Goal: Transaction & Acquisition: Obtain resource

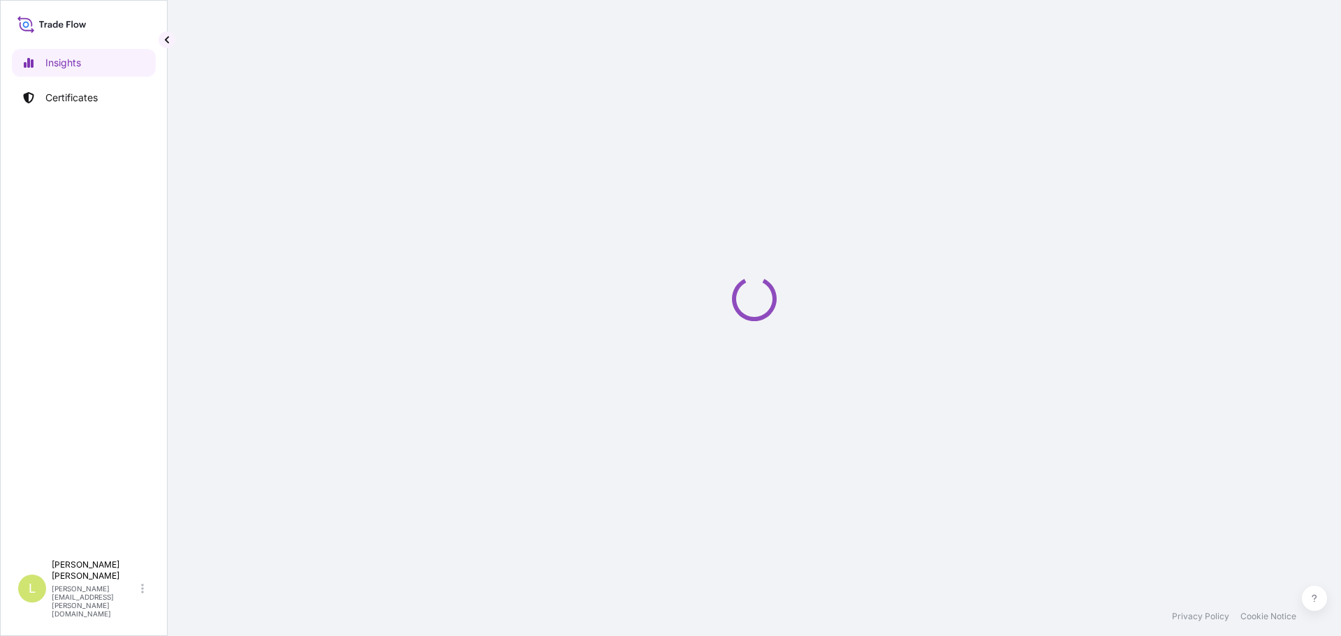
select select "2025"
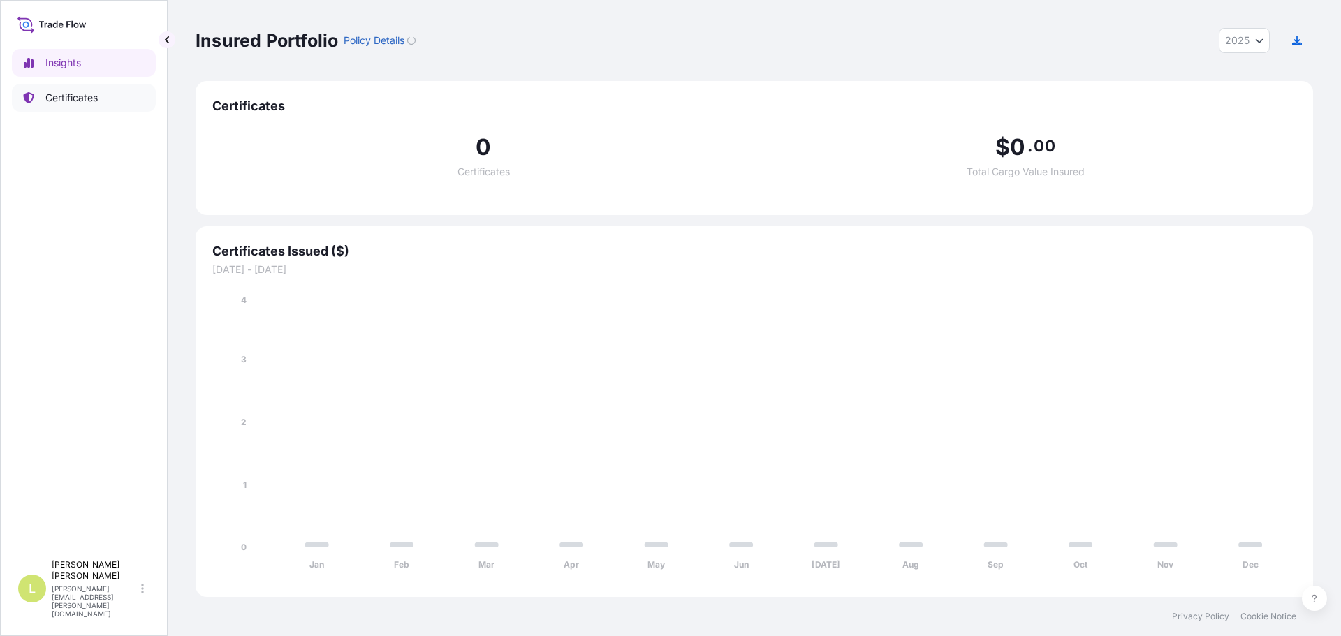
click at [71, 102] on p "Certificates" at bounding box center [71, 98] width 52 height 14
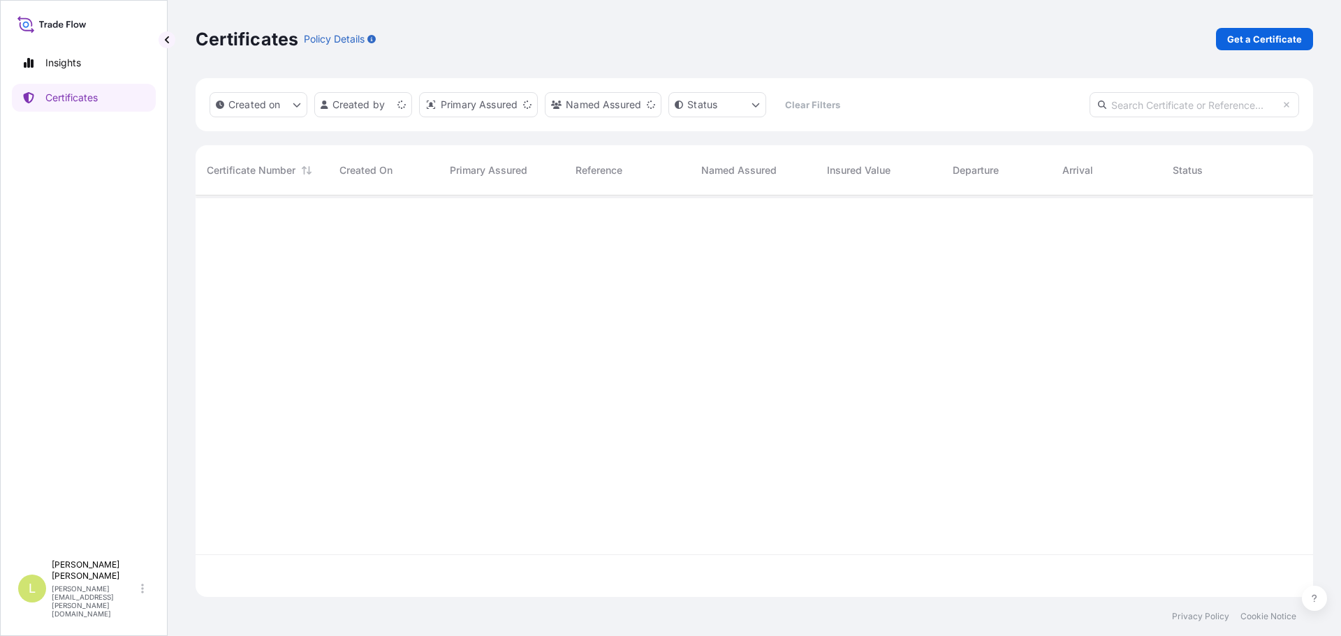
scroll to position [399, 1107]
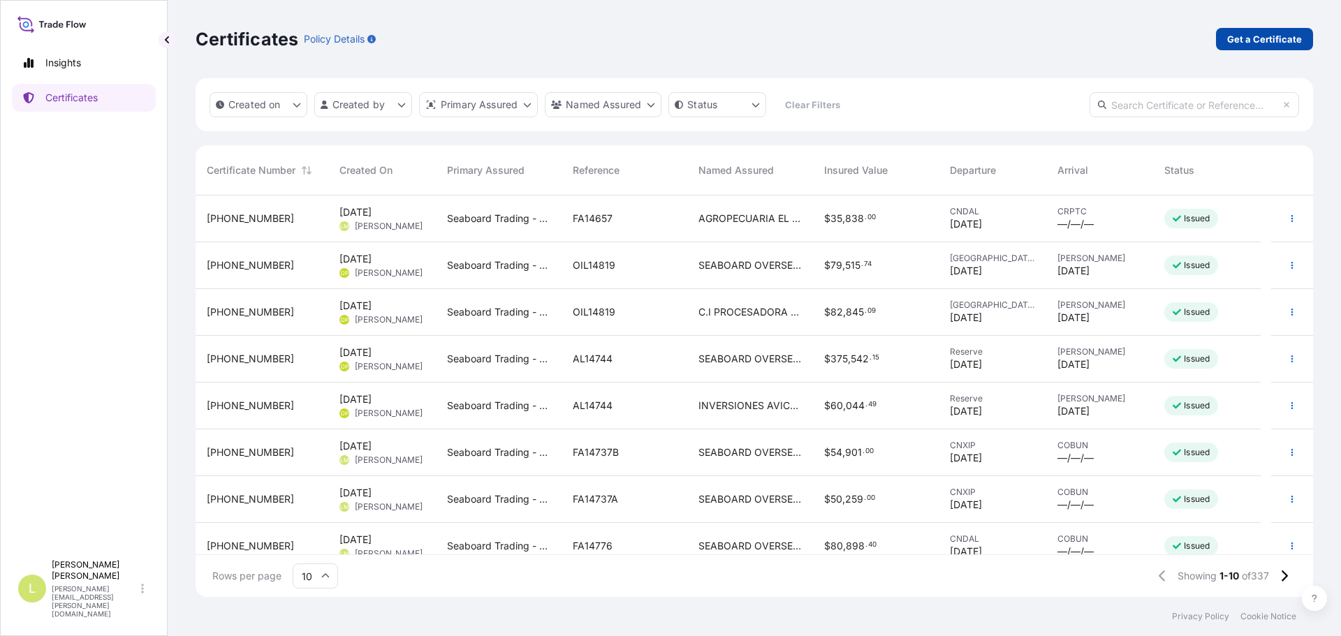
click at [1231, 41] on p "Get a Certificate" at bounding box center [1264, 39] width 75 height 14
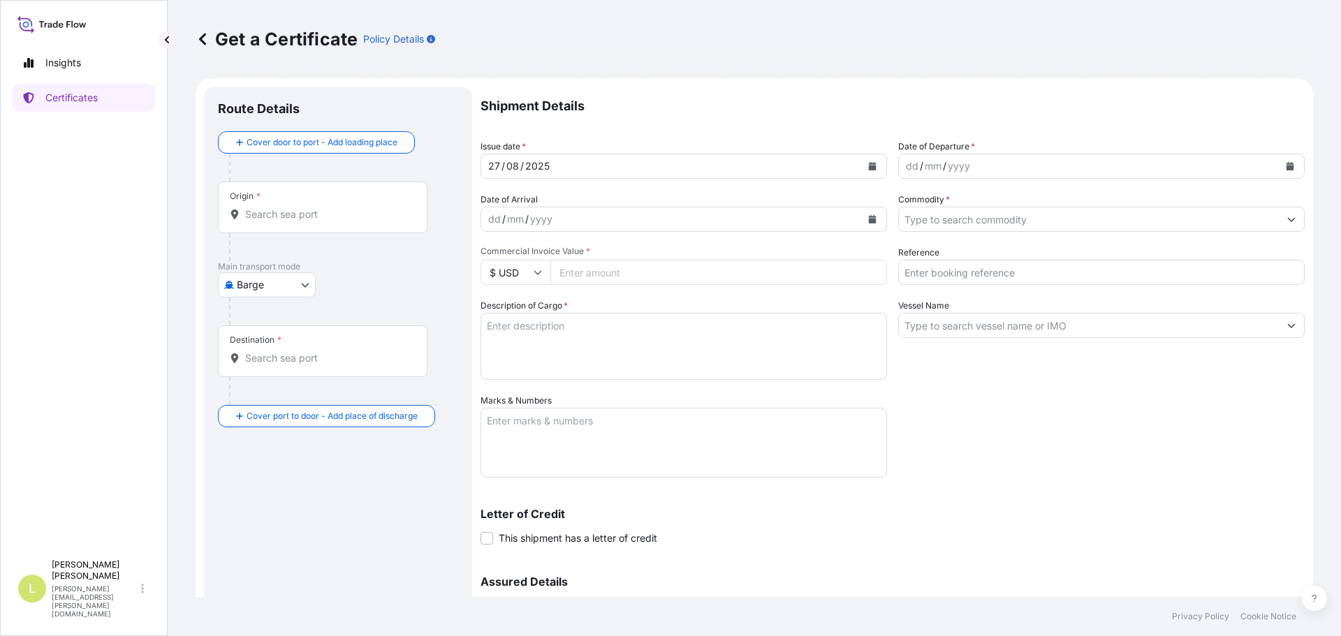
click at [260, 286] on body "Insights Certificates L [PERSON_NAME] [PERSON_NAME][EMAIL_ADDRESS][PERSON_NAME]…" at bounding box center [670, 318] width 1341 height 636
click at [267, 393] on span "Ocean Vessel" at bounding box center [275, 397] width 62 height 14
select select "Ocean Vessel"
click at [304, 227] on div "Origin *" at bounding box center [323, 213] width 210 height 52
click at [304, 227] on input "Origin *" at bounding box center [327, 220] width 165 height 14
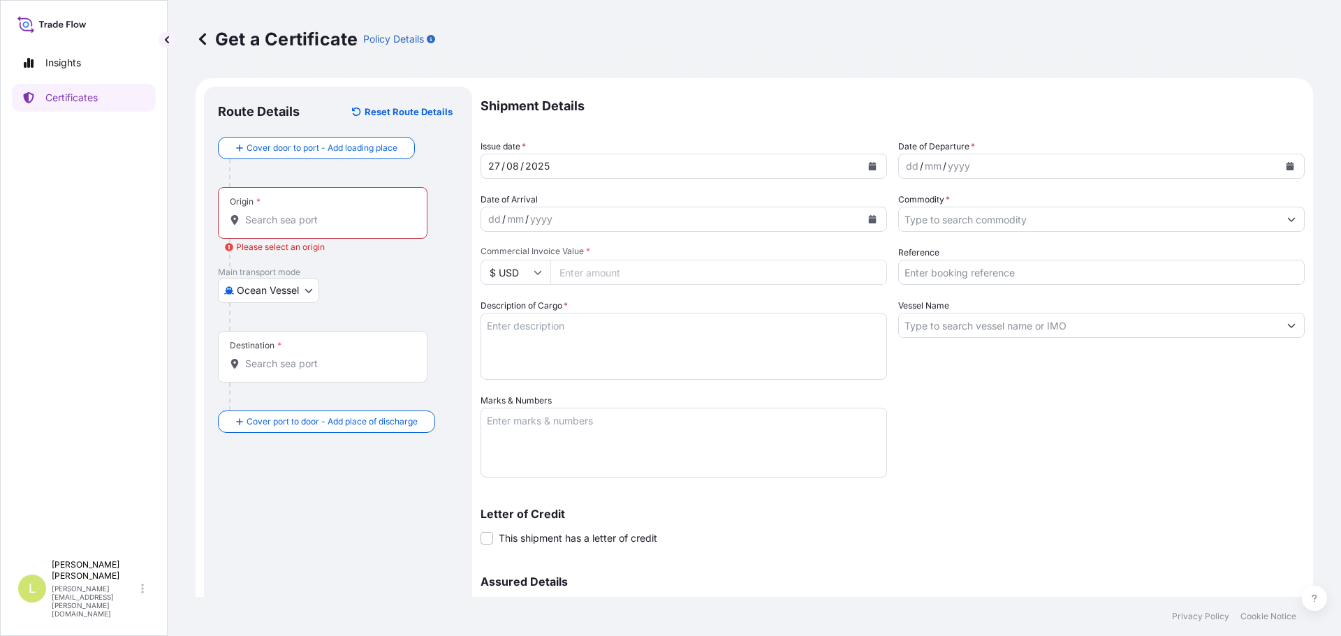
click at [310, 224] on input "Origin * Please select an origin" at bounding box center [327, 220] width 165 height 14
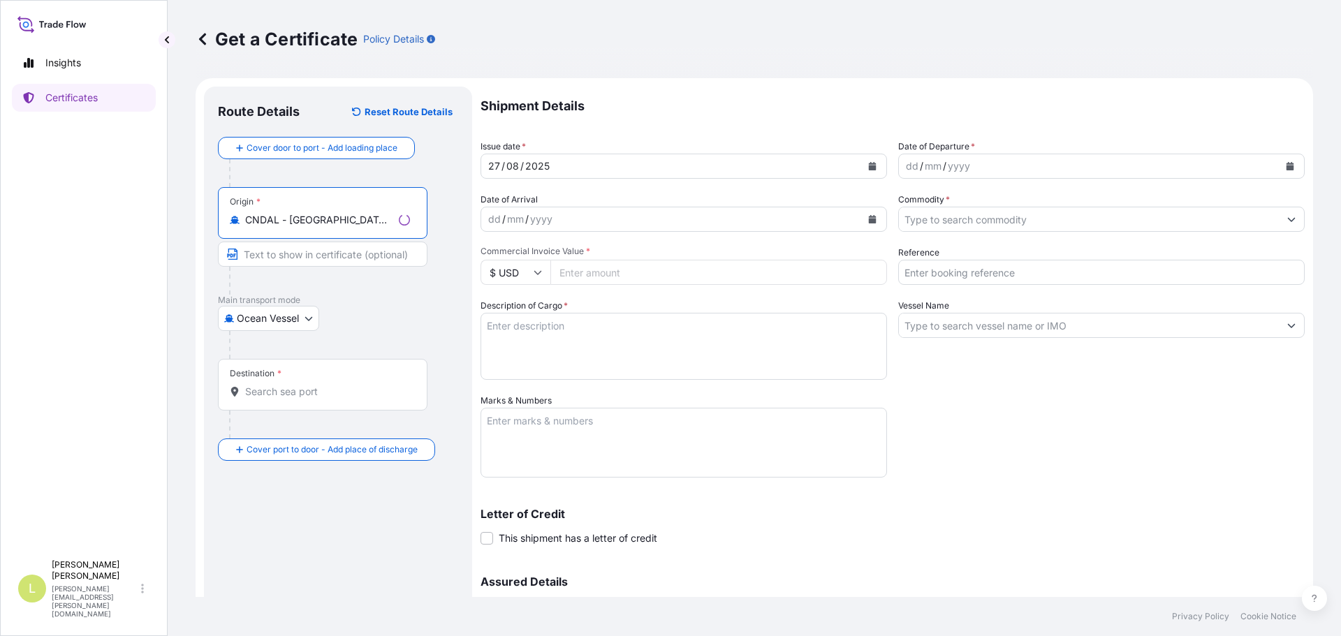
type input "CNDAL - [GEOGRAPHIC_DATA], [GEOGRAPHIC_DATA]"
click at [301, 384] on div "Destination *" at bounding box center [323, 385] width 210 height 52
click at [301, 385] on input "Destination *" at bounding box center [327, 392] width 165 height 14
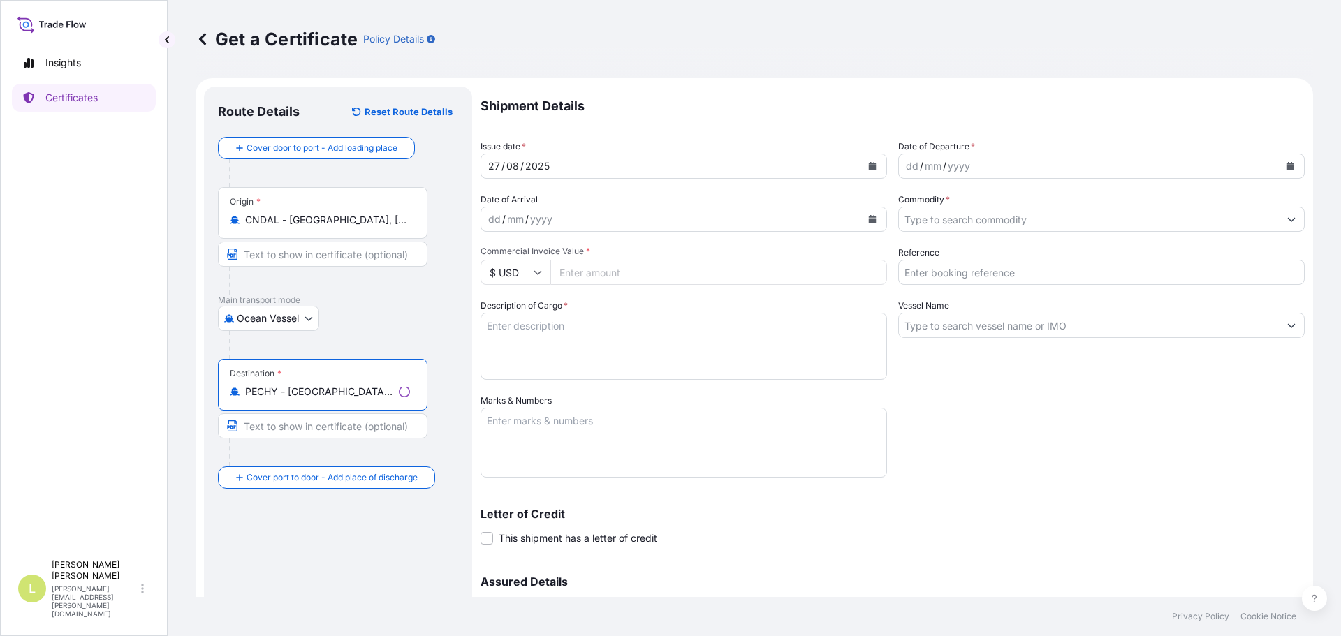
type input "PECHY - [GEOGRAPHIC_DATA], [GEOGRAPHIC_DATA]"
click at [1287, 168] on icon "Calendar" at bounding box center [1291, 166] width 8 height 8
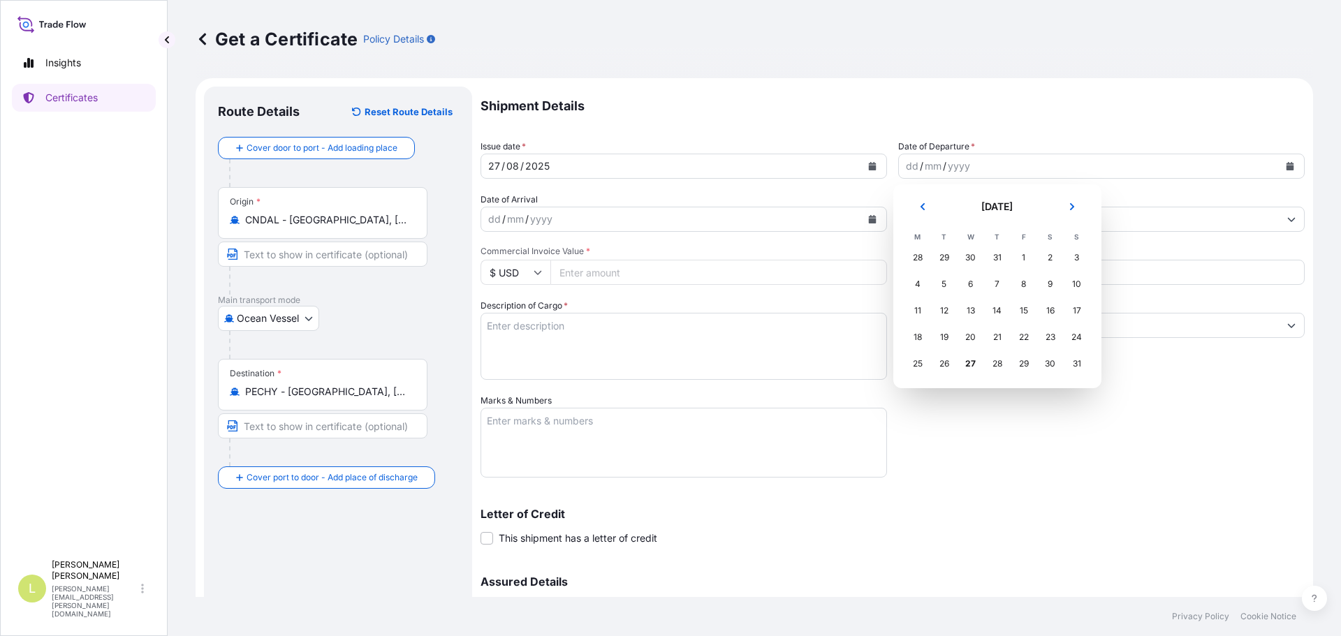
click at [918, 332] on div "18" at bounding box center [917, 337] width 25 height 25
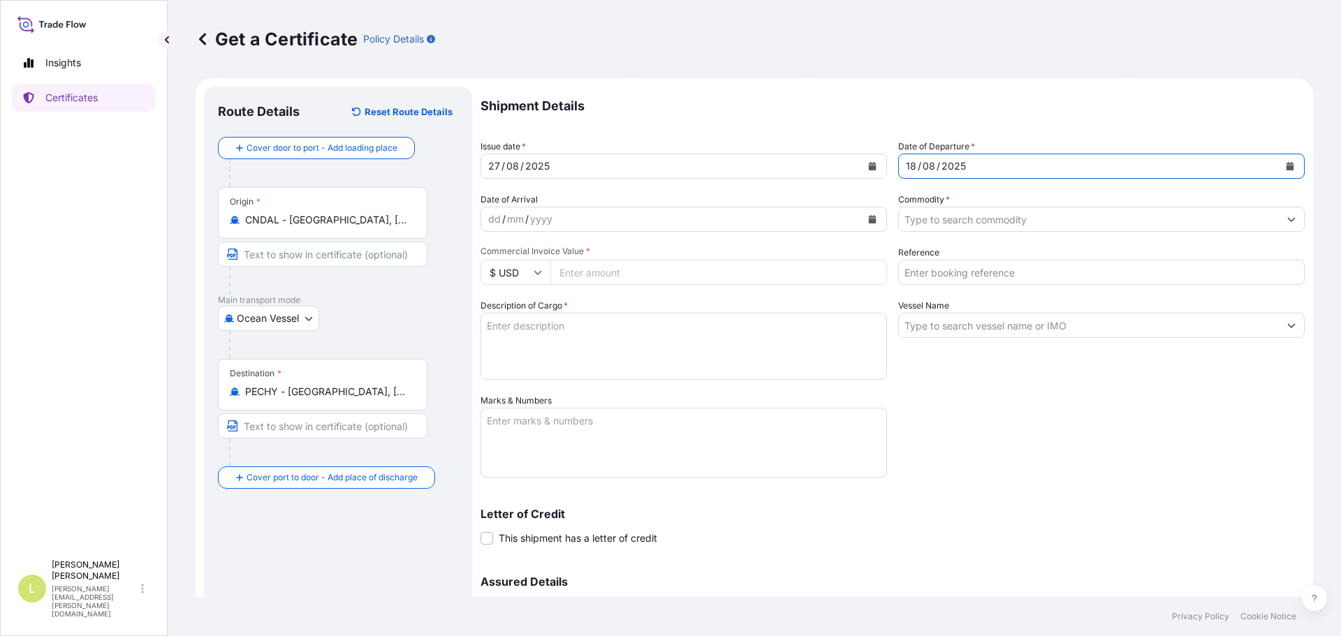
click at [1003, 213] on input "Commodity *" at bounding box center [1089, 219] width 380 height 25
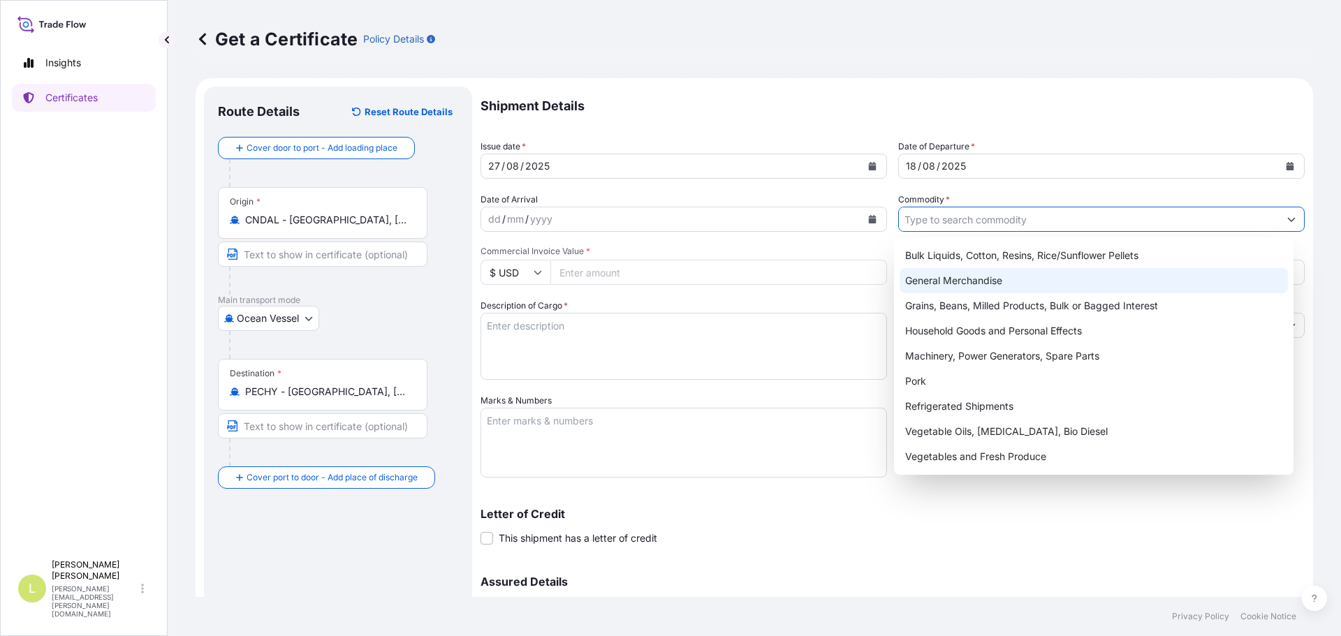
click at [1016, 277] on div "General Merchandise" at bounding box center [1094, 280] width 389 height 25
type input "General Merchandise"
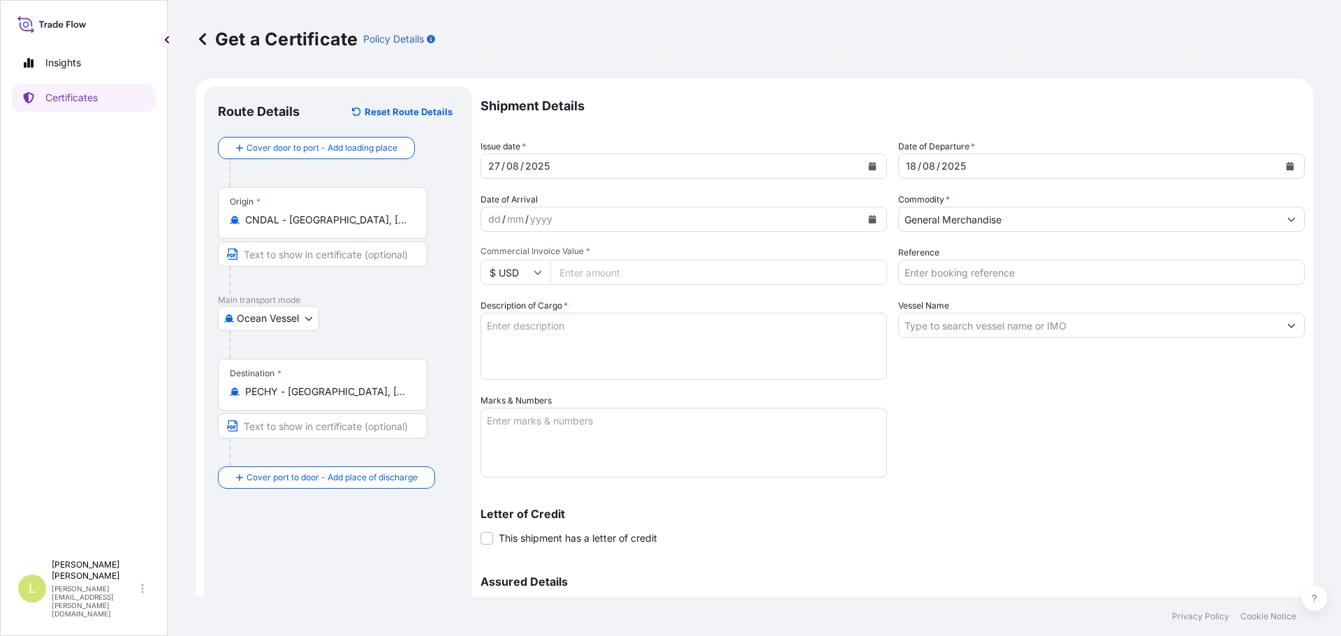
click at [819, 263] on input "Commercial Invoice Value *" at bounding box center [718, 272] width 337 height 25
click at [1028, 277] on input "Reference" at bounding box center [1101, 272] width 406 height 25
type input "f"
type input "FA14841"
click at [1013, 320] on input "Vessel Name" at bounding box center [1089, 325] width 380 height 25
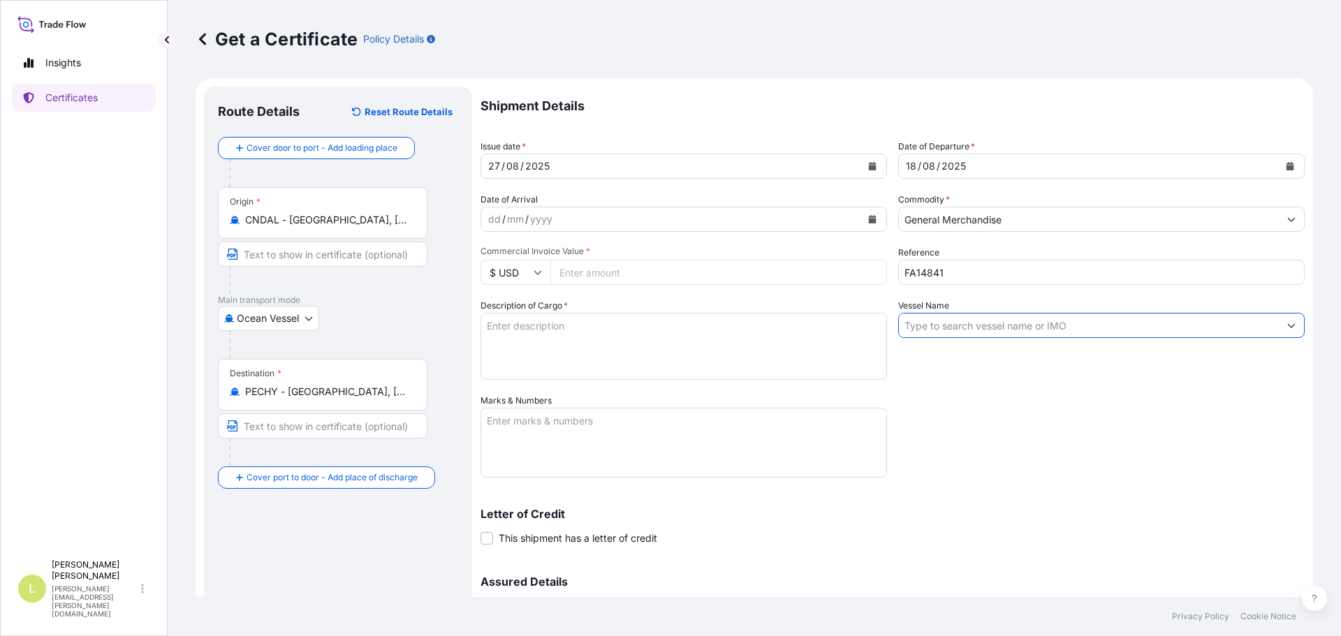
click at [931, 332] on input "Vessel Name" at bounding box center [1089, 325] width 380 height 25
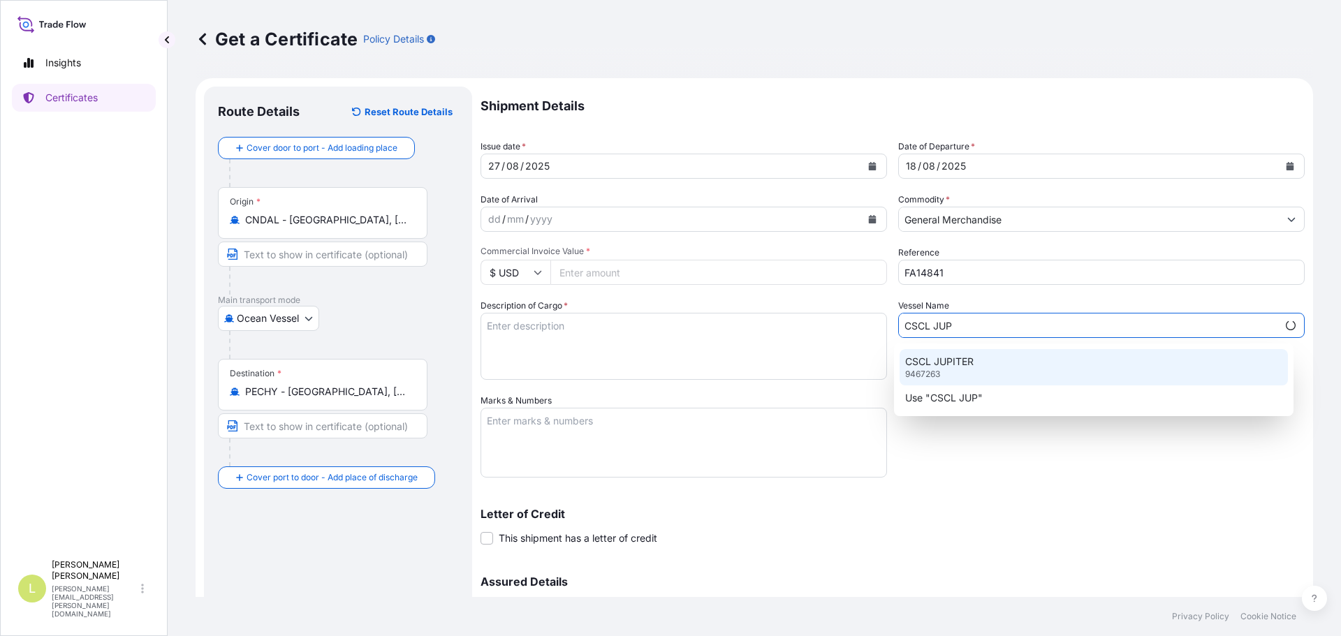
click at [990, 360] on div "CSCL JUPITER 9467263" at bounding box center [1094, 367] width 389 height 36
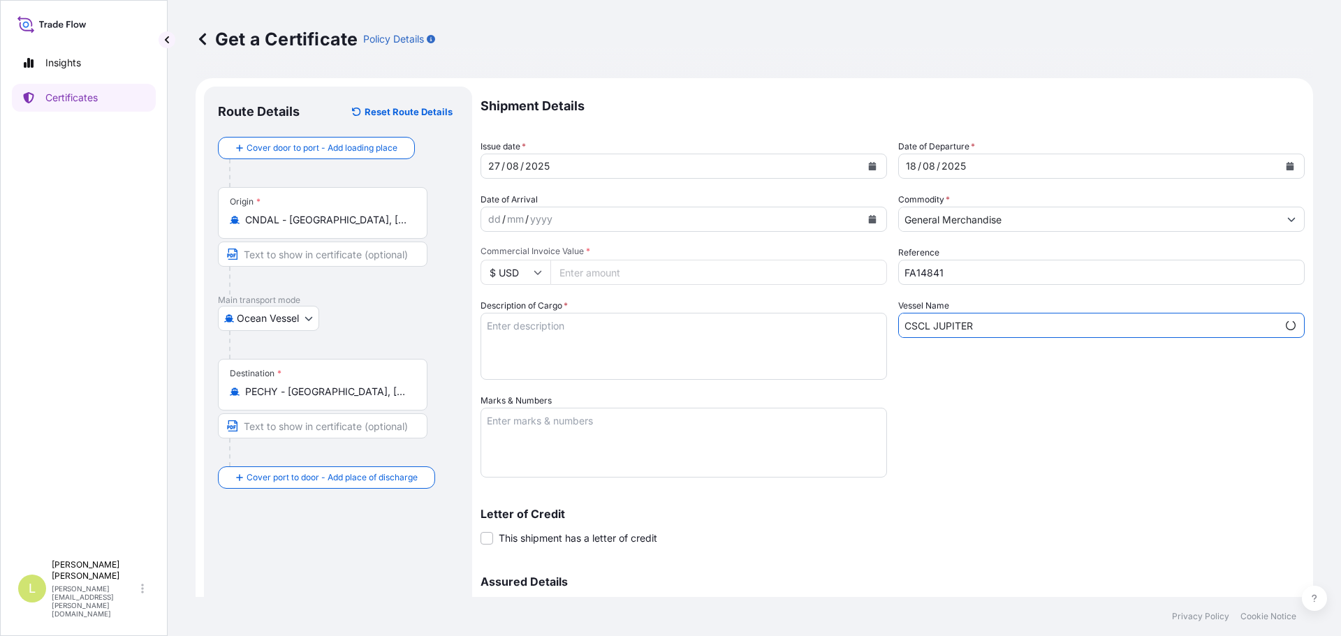
type input "CSCL JUPITER"
click at [598, 349] on textarea "Description of Cargo *" at bounding box center [684, 346] width 406 height 67
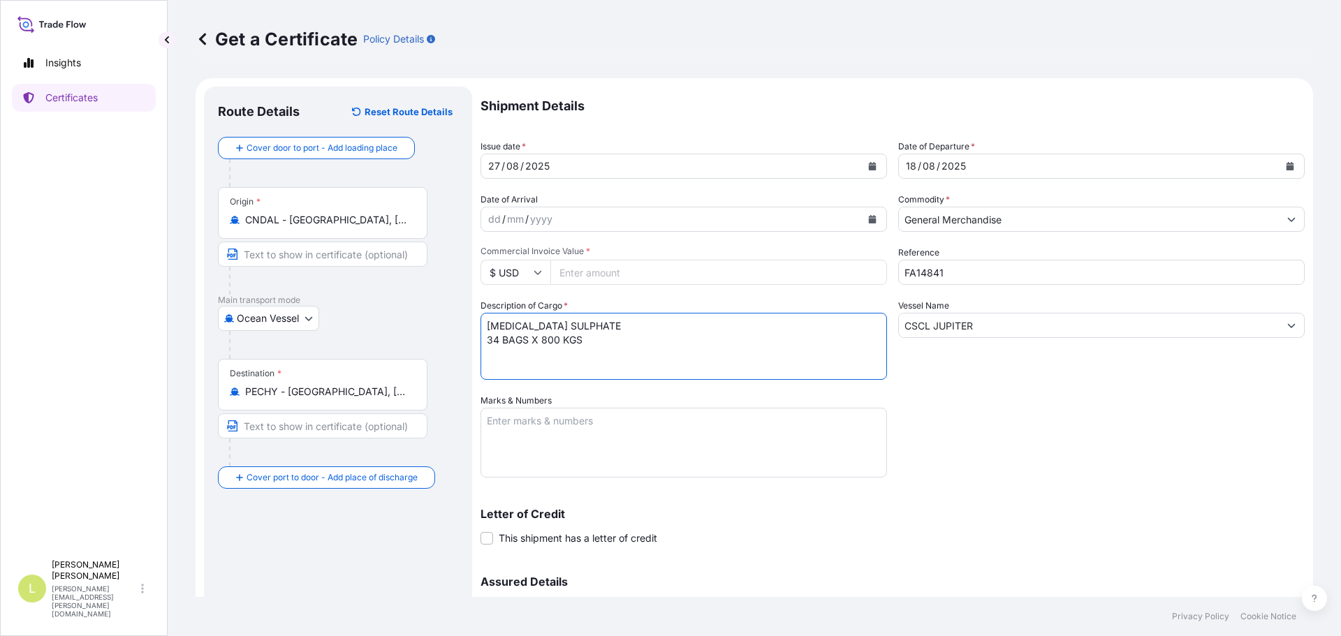
type textarea "[MEDICAL_DATA] SULPHATE 34 BAGS X 800 KGS"
click at [608, 418] on textarea "Marks & Numbers" at bounding box center [684, 443] width 406 height 70
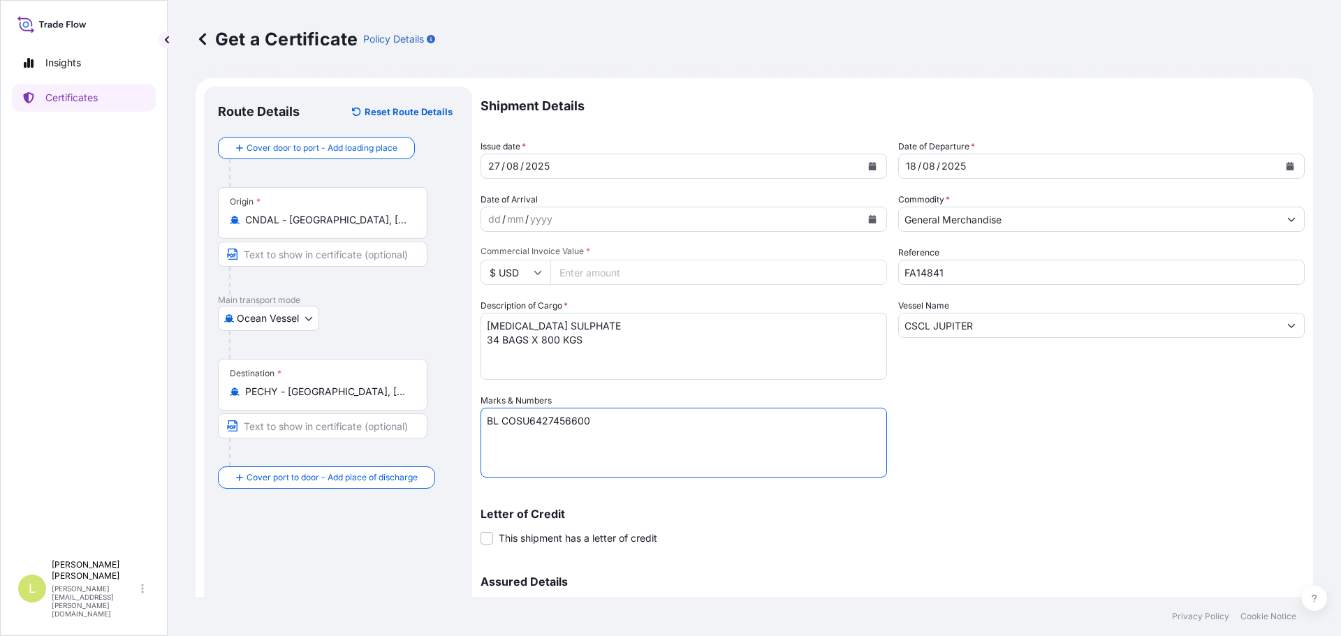
click at [599, 453] on textarea "BL COSU6427456600" at bounding box center [684, 443] width 406 height 70
paste textarea "Seaboard Overseas [GEOGRAPHIC_DATA] S.A. Av. [PERSON_NAME][STREET_ADDRESS][PERS…"
type textarea "BL COSU6427456600 Seaboard Overseas Peru S.A. Av. [PERSON_NAME][STREET_ADDRESS]…"
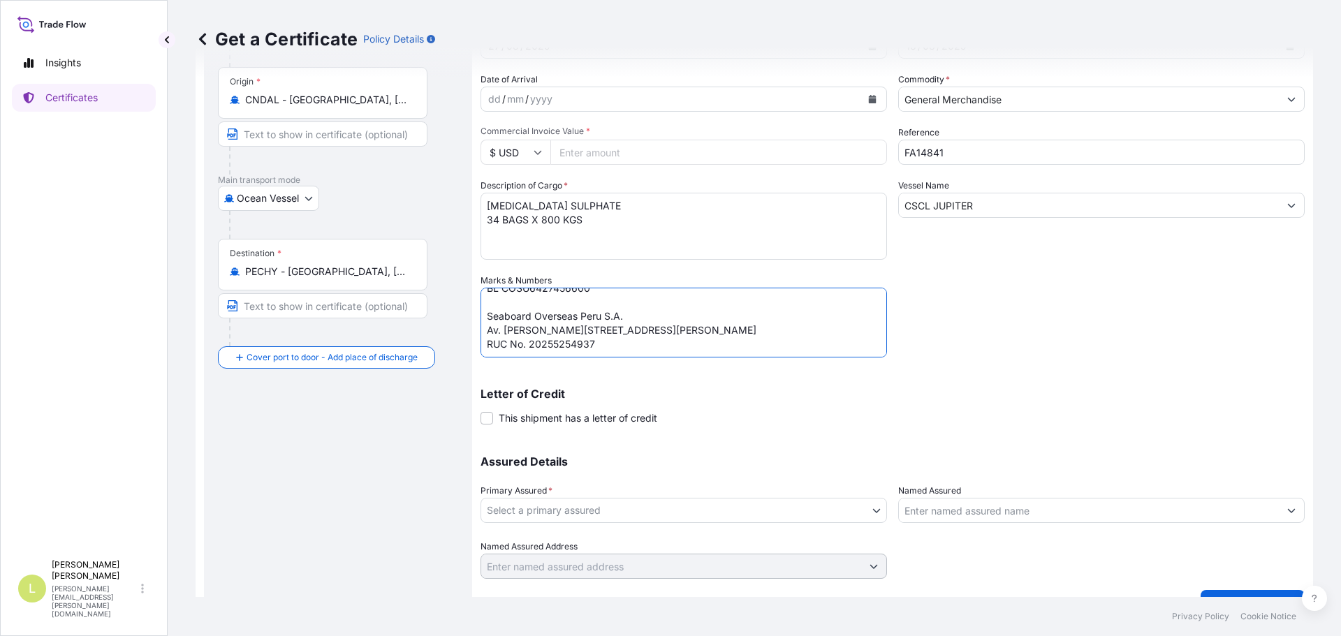
scroll to position [140, 0]
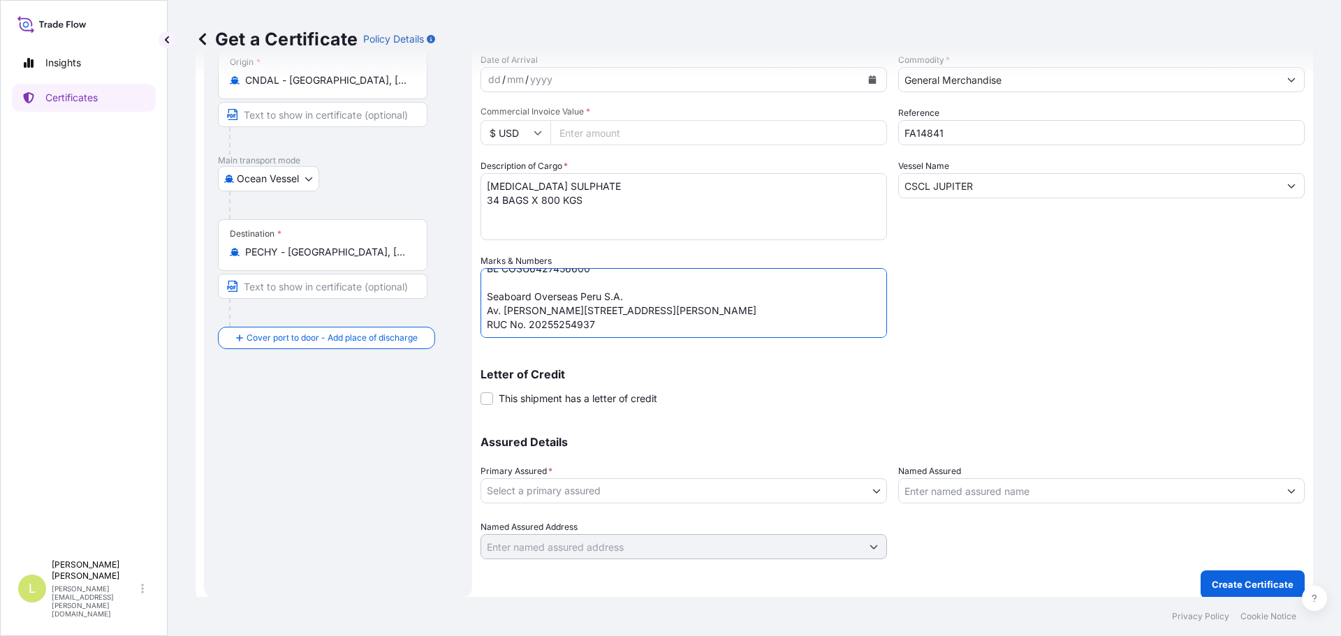
click at [645, 149] on div "Shipment Details Issue date * [DATE] Date of Departure * [DATE] Date of Arrival…" at bounding box center [893, 253] width 824 height 613
click at [645, 136] on input "Commercial Invoice Value *" at bounding box center [718, 132] width 337 height 25
type input "20644"
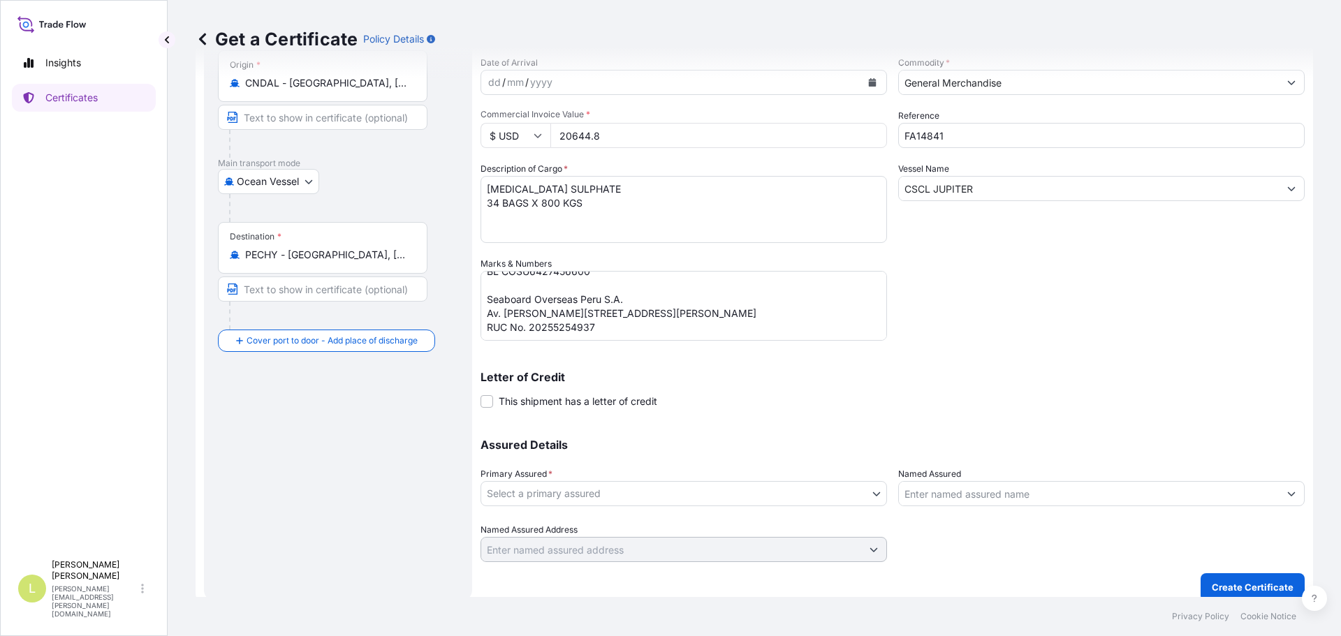
scroll to position [149, 0]
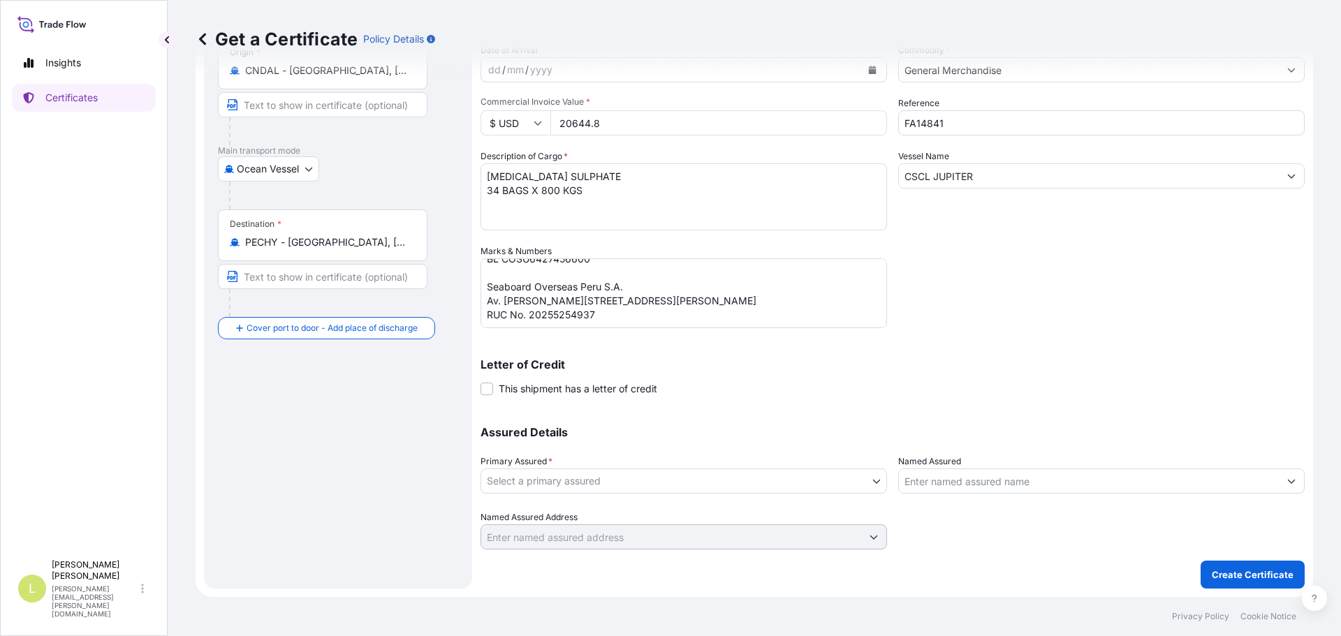
type input "20644.8"
click at [775, 488] on body "Insights Certificates L [PERSON_NAME] [PERSON_NAME][EMAIL_ADDRESS][PERSON_NAME]…" at bounding box center [670, 318] width 1341 height 636
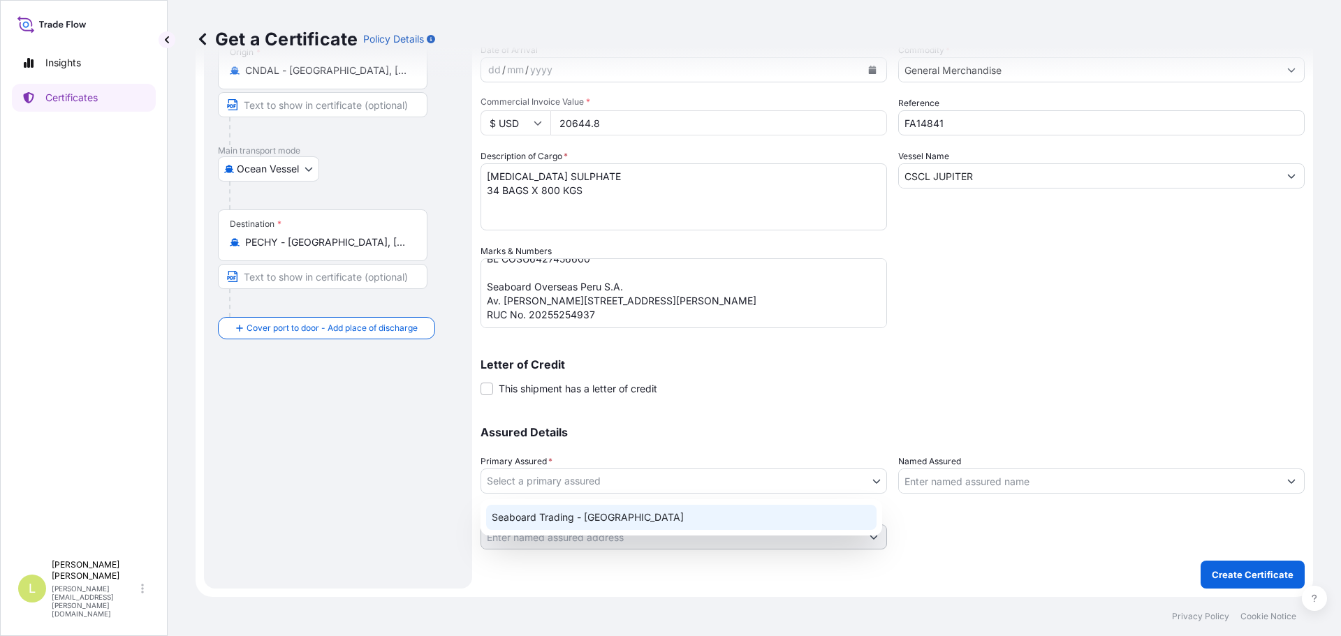
click at [742, 515] on div "Seaboard Trading - [GEOGRAPHIC_DATA]" at bounding box center [681, 517] width 390 height 25
select select "31639"
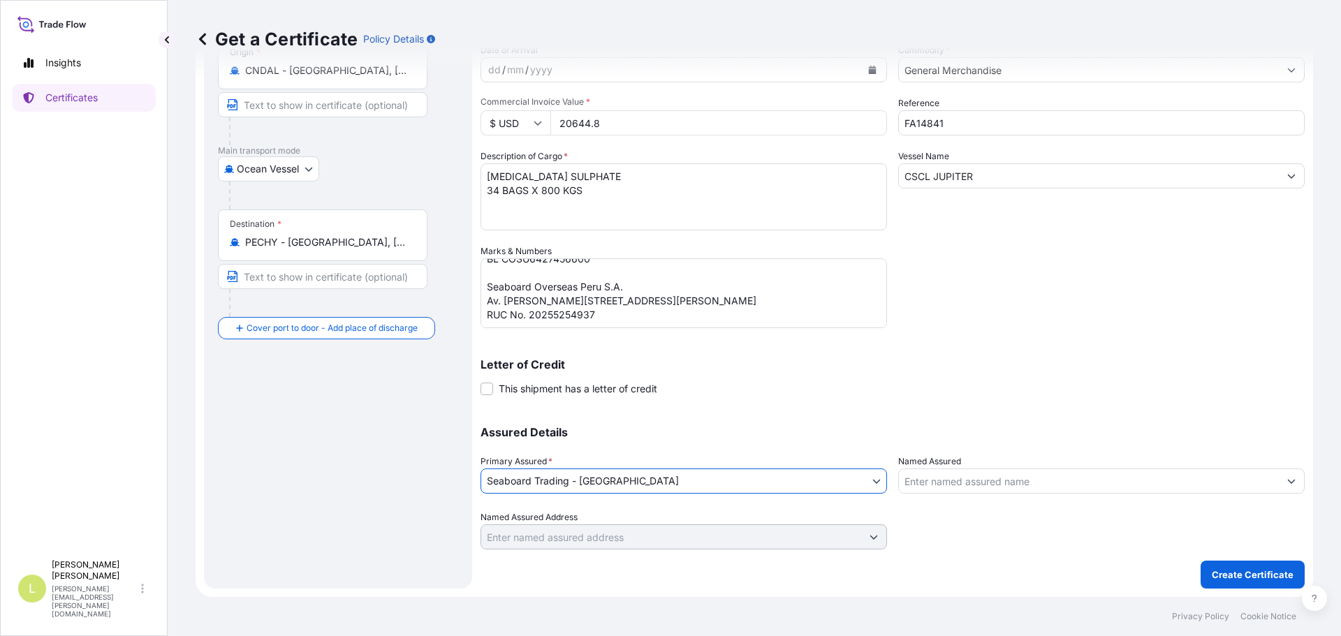
click at [942, 492] on input "Named Assured" at bounding box center [1089, 481] width 380 height 25
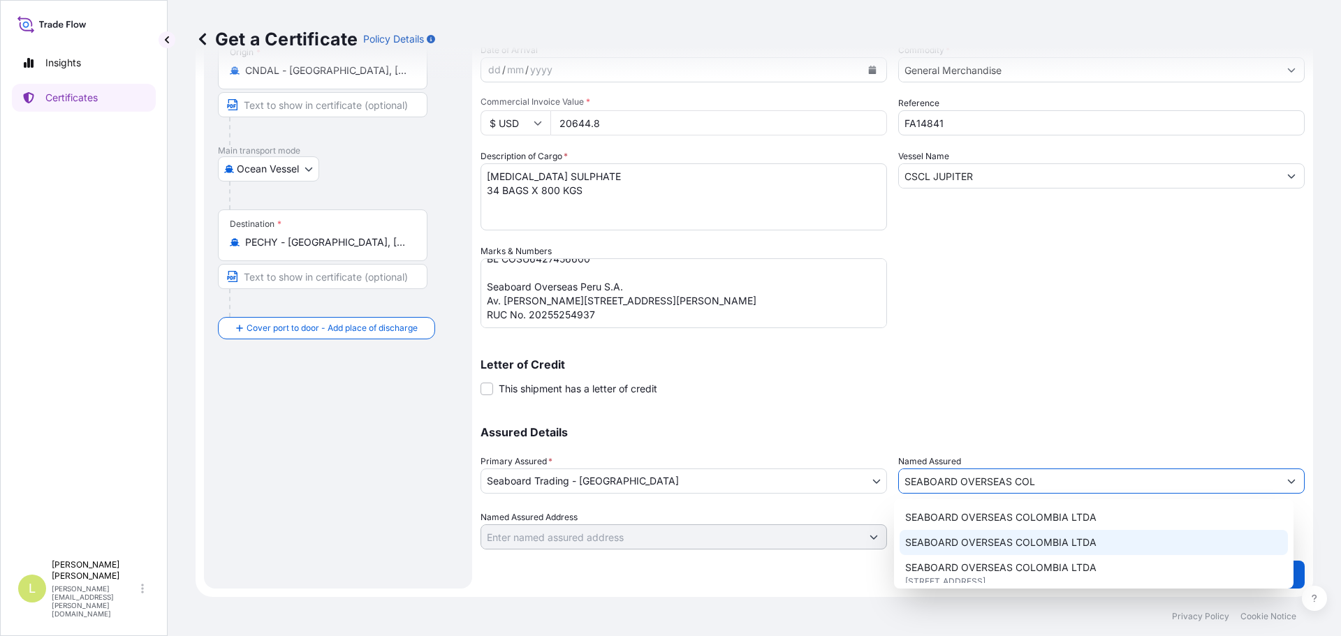
scroll to position [75, 0]
click at [986, 538] on span "[STREET_ADDRESS]" at bounding box center [945, 545] width 80 height 14
type input "SEABOARD OVERSEAS [GEOGRAPHIC_DATA] SAS"
type input "CARRERA 11 NO 77A-49 OF.902"
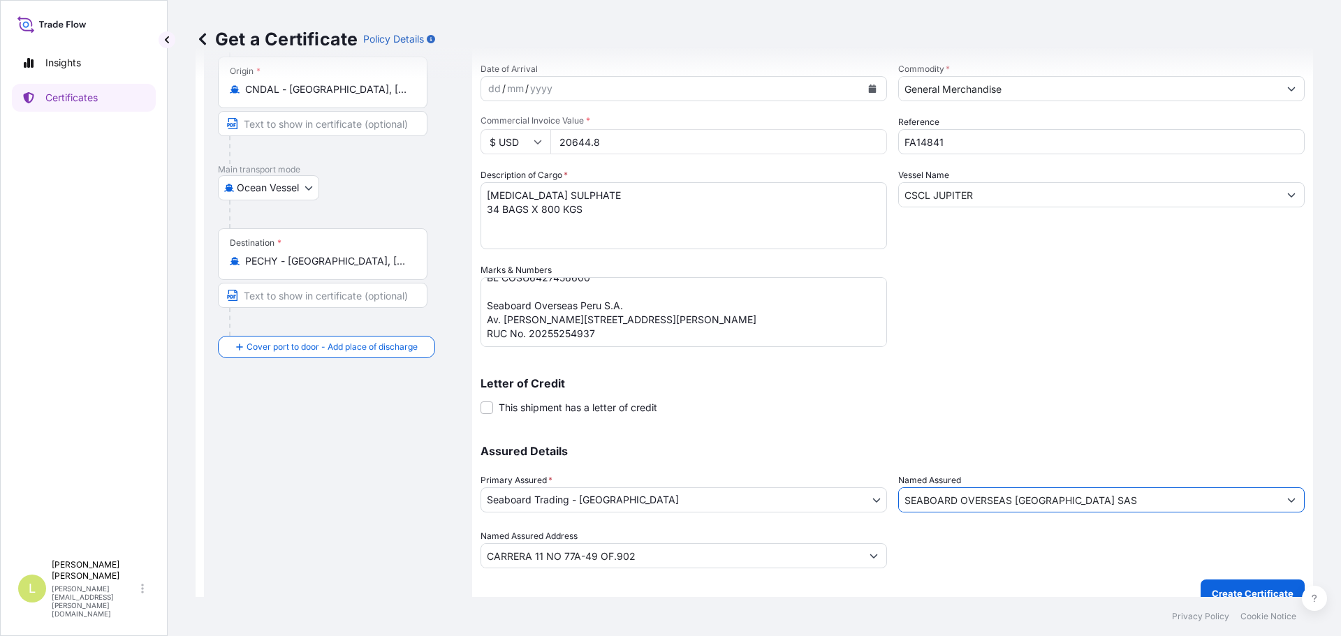
scroll to position [149, 0]
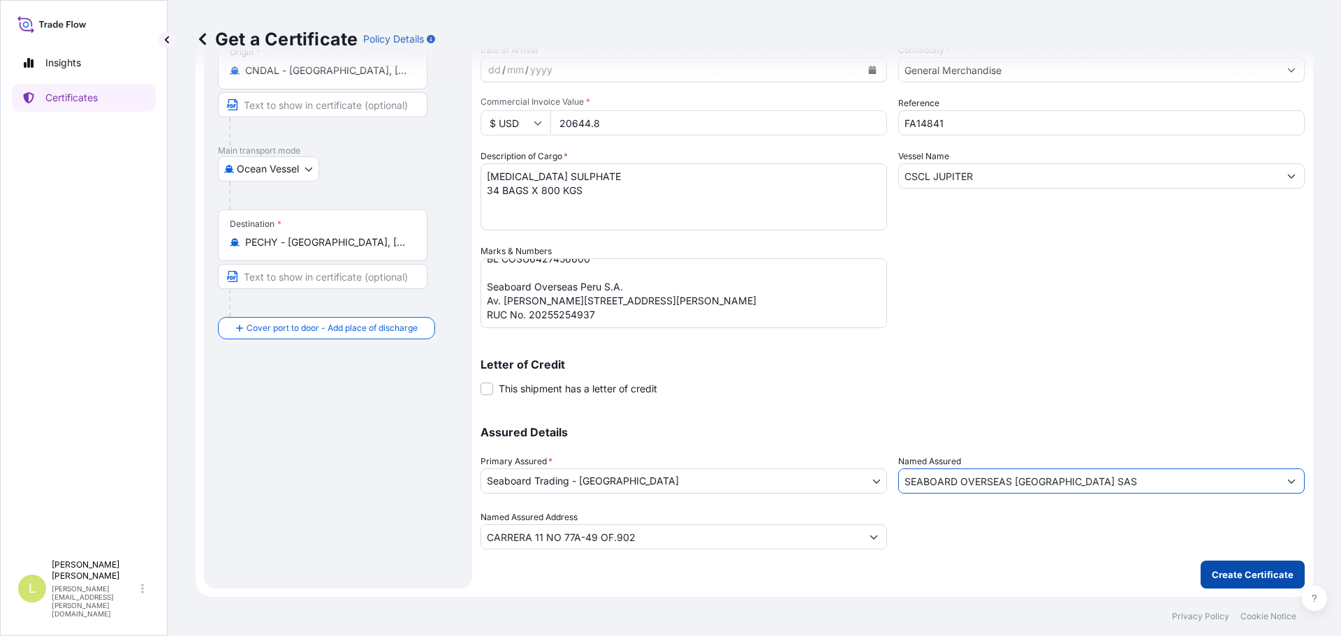
type input "SEABOARD OVERSEAS [GEOGRAPHIC_DATA] SAS"
click at [1252, 566] on button "Create Certificate" at bounding box center [1253, 575] width 104 height 28
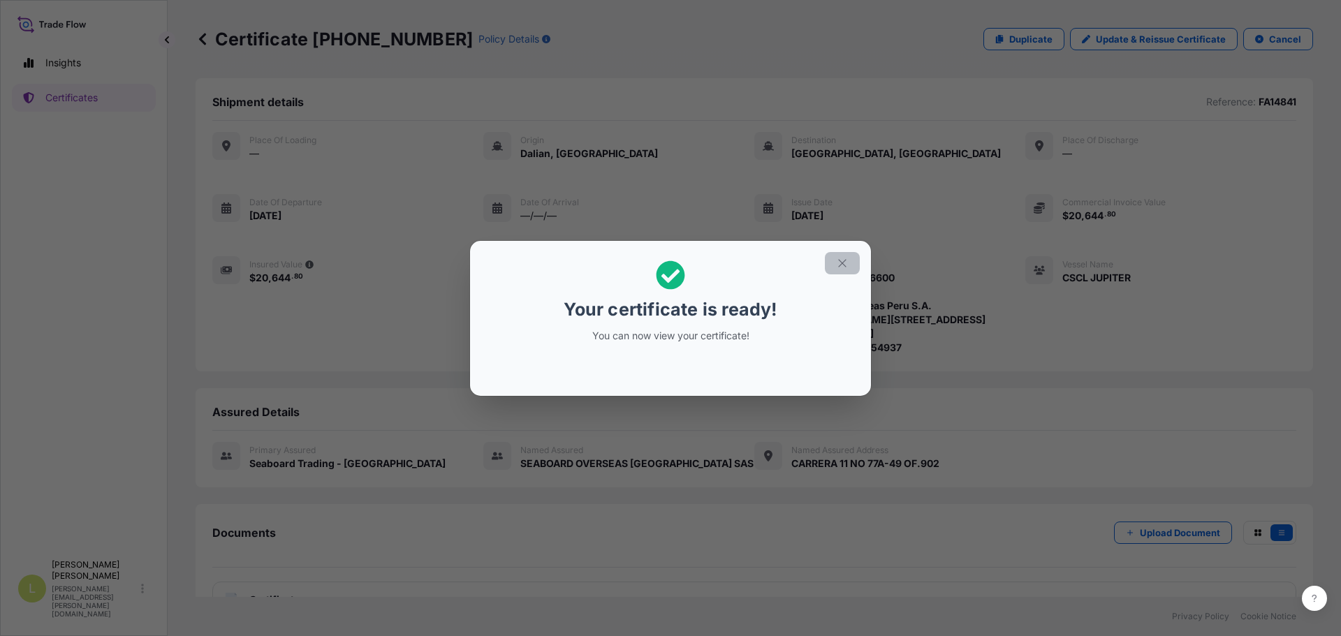
click at [849, 254] on button "button" at bounding box center [842, 263] width 35 height 22
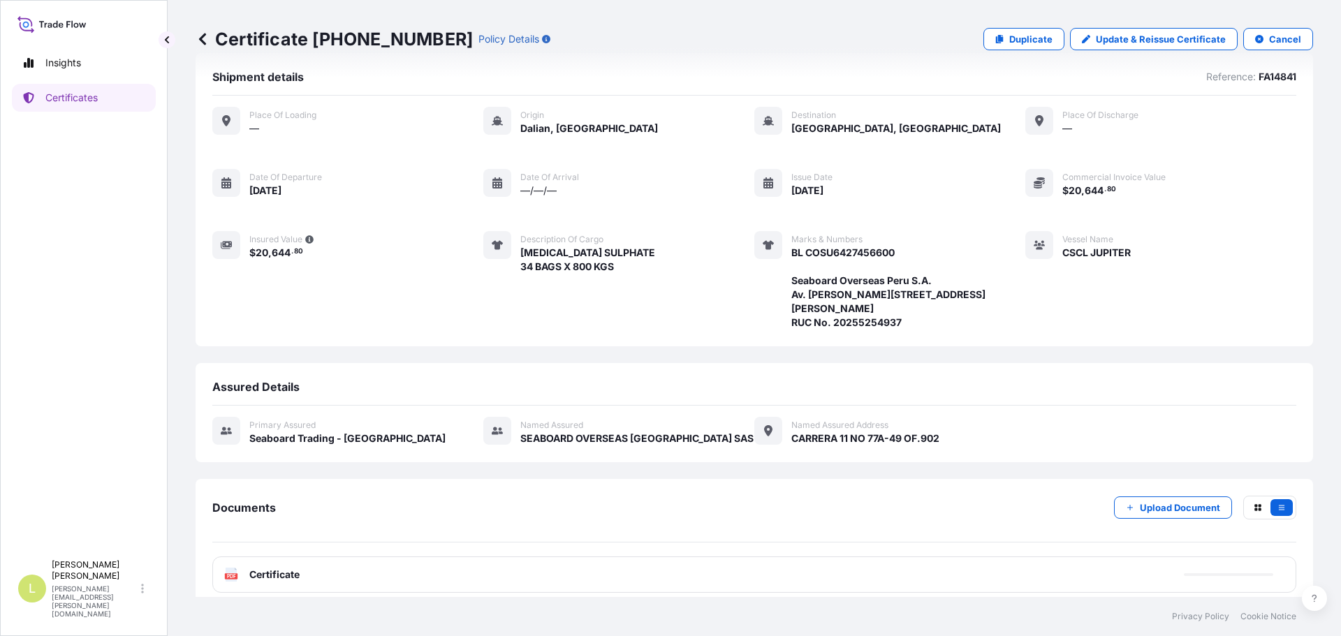
scroll to position [38, 0]
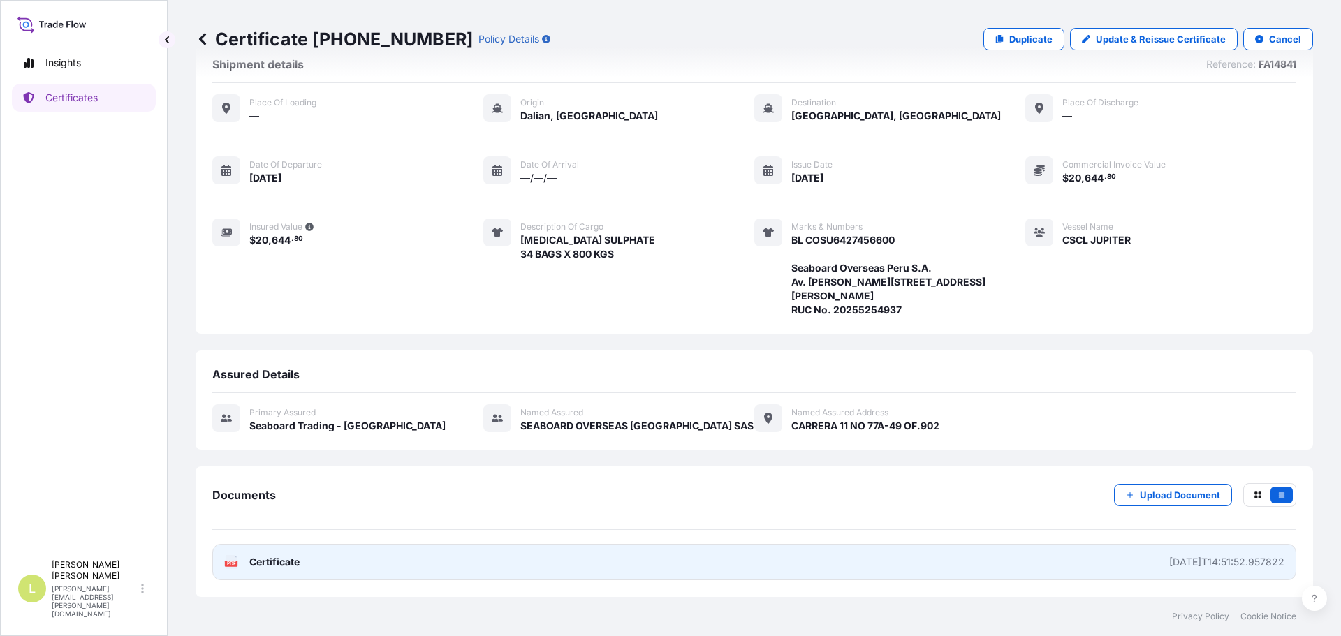
click at [714, 562] on link "PDF Certificate [DATE]T14:51:52.957822" at bounding box center [754, 562] width 1084 height 36
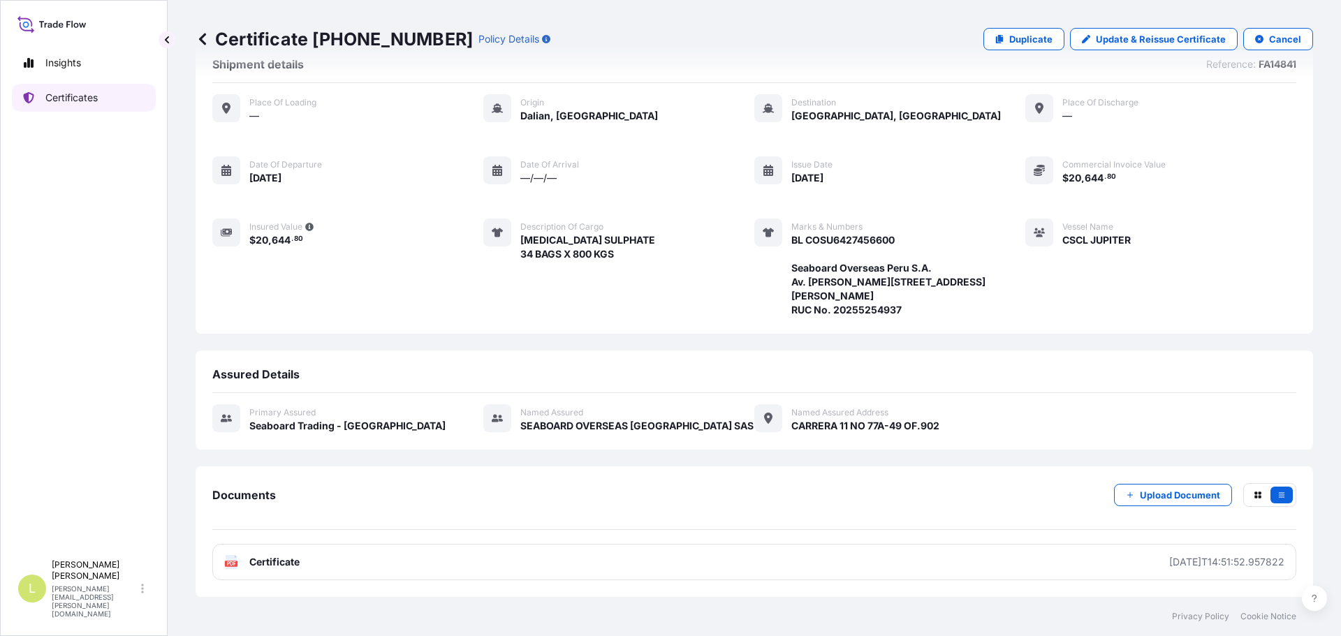
click at [48, 105] on link "Certificates" at bounding box center [84, 98] width 144 height 28
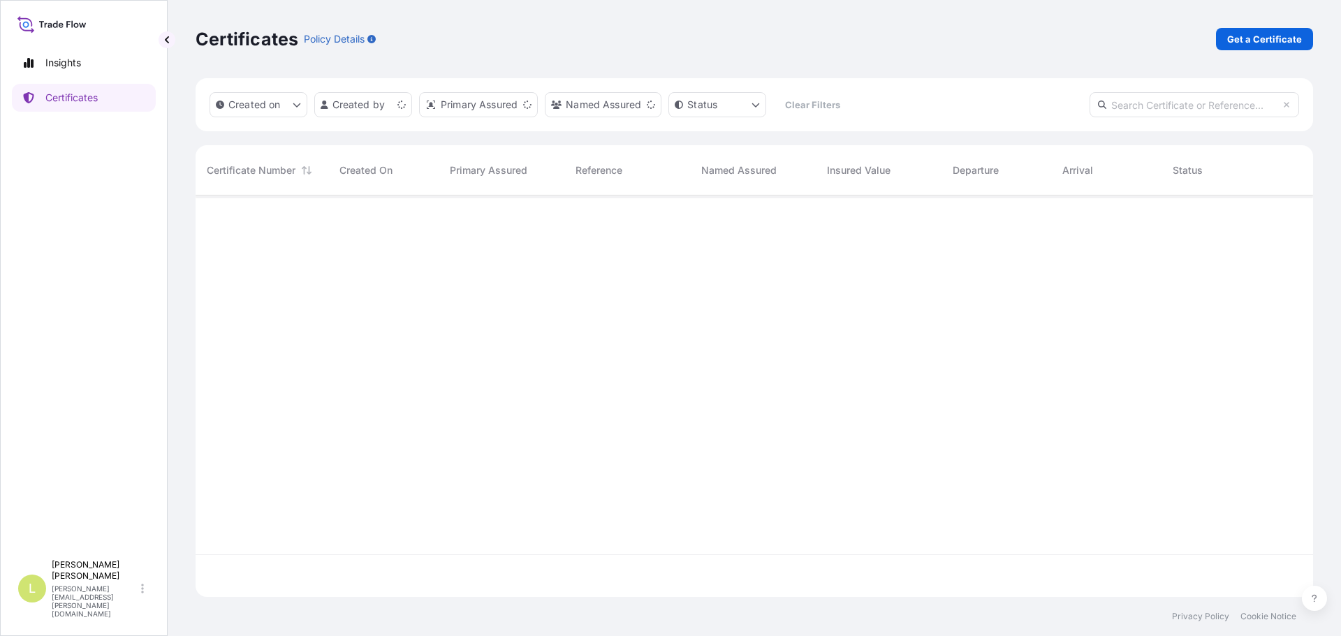
scroll to position [399, 1107]
click at [1265, 49] on link "Get a Certificate" at bounding box center [1264, 39] width 97 height 22
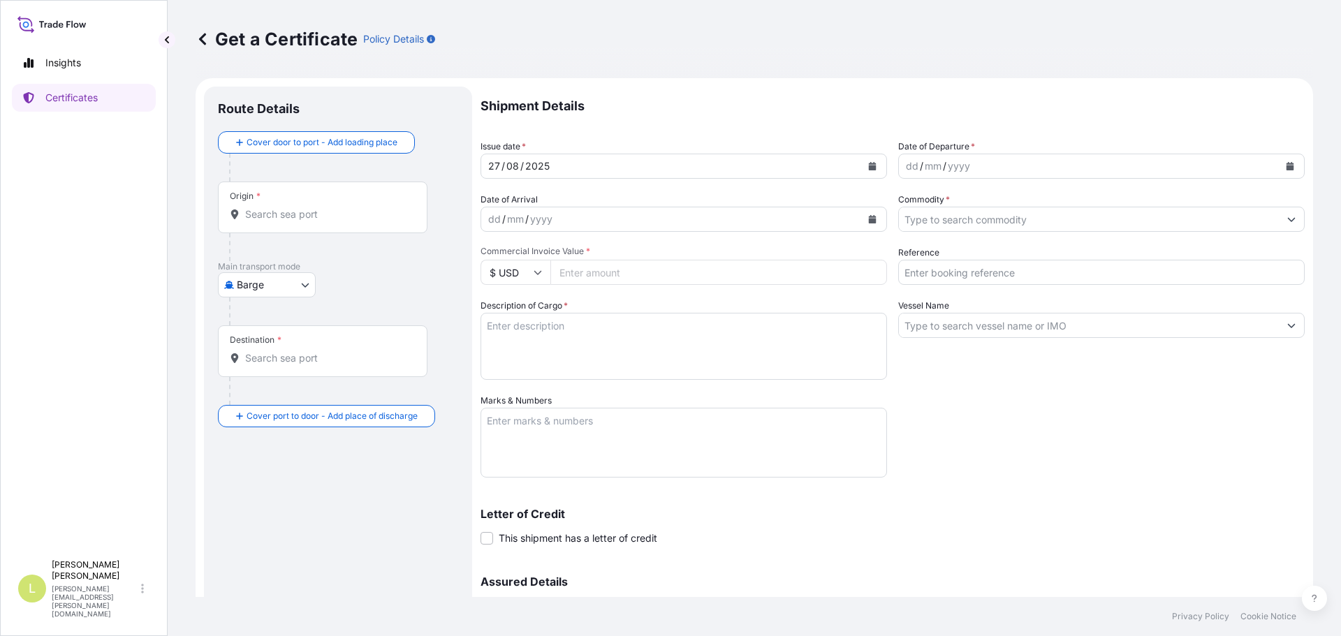
click at [264, 287] on body "Insights Certificates L [PERSON_NAME] [PERSON_NAME][EMAIL_ADDRESS][PERSON_NAME]…" at bounding box center [670, 318] width 1341 height 636
click at [249, 397] on span "Ocean Vessel" at bounding box center [275, 397] width 62 height 14
select select "Ocean Vessel"
click at [303, 210] on div "Origin *" at bounding box center [323, 213] width 210 height 52
click at [303, 213] on input "Origin *" at bounding box center [327, 220] width 165 height 14
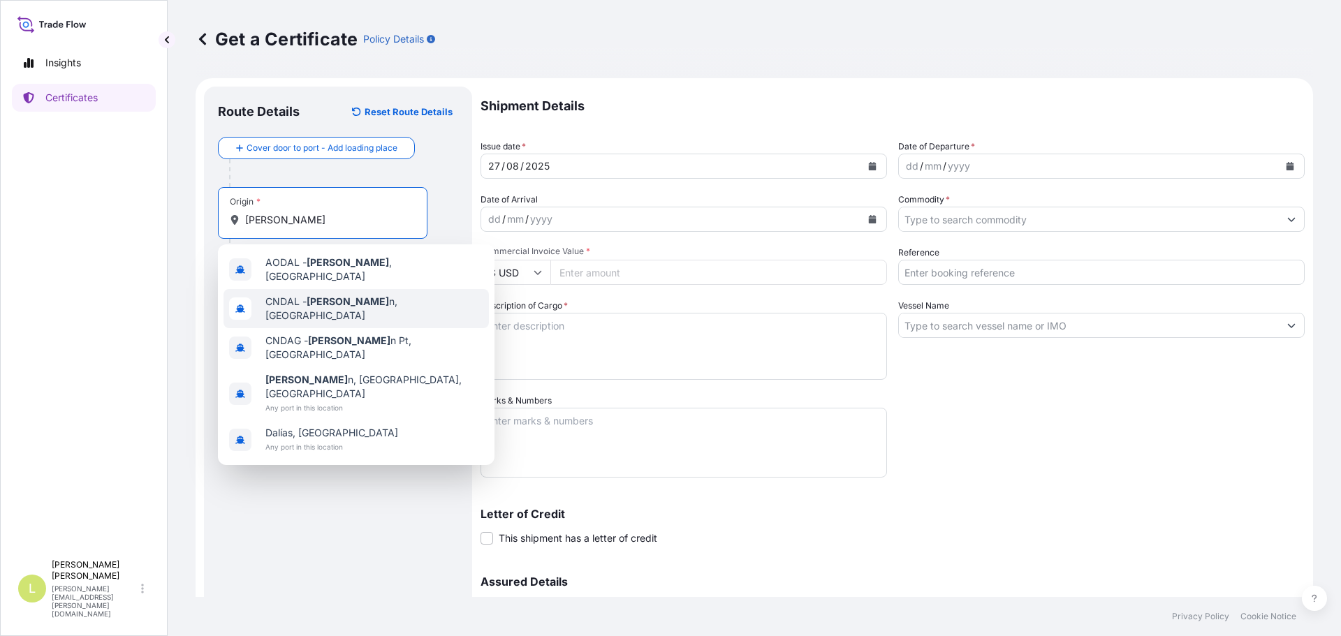
click at [364, 298] on span "CNDAL - [PERSON_NAME] n, [GEOGRAPHIC_DATA]" at bounding box center [374, 309] width 218 height 28
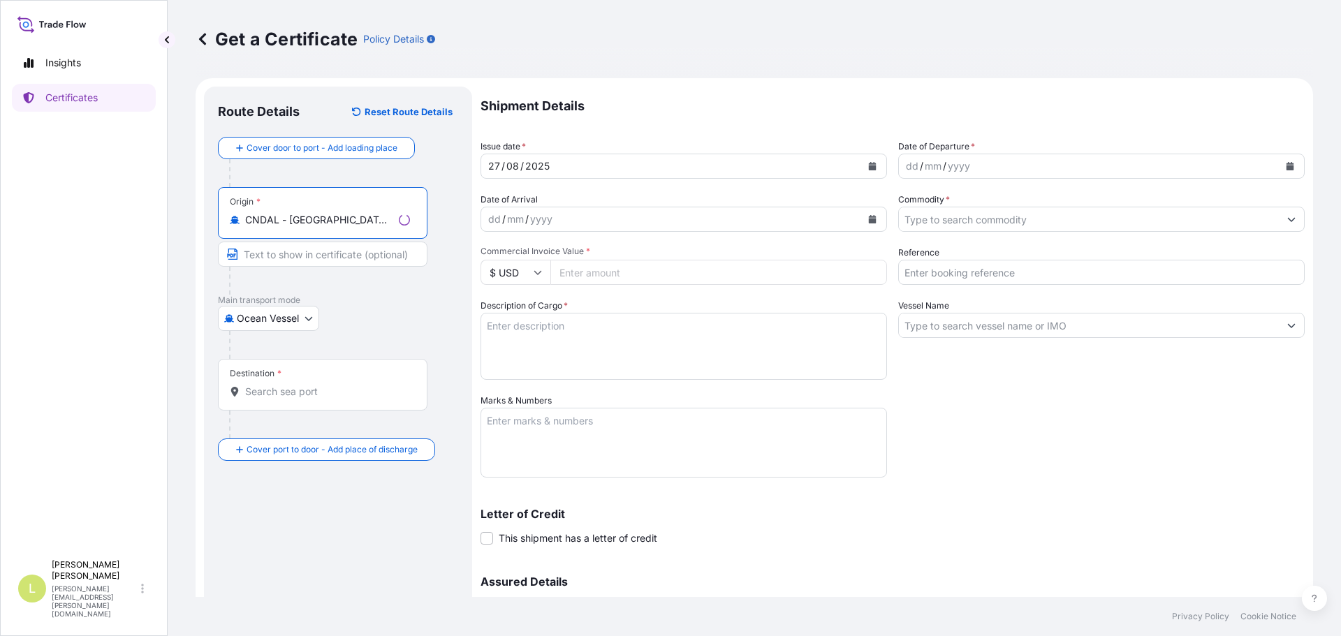
type input "CNDAL - [GEOGRAPHIC_DATA], [GEOGRAPHIC_DATA]"
click at [308, 377] on div "Destination *" at bounding box center [323, 385] width 210 height 52
click at [308, 385] on input "Destination *" at bounding box center [327, 392] width 165 height 14
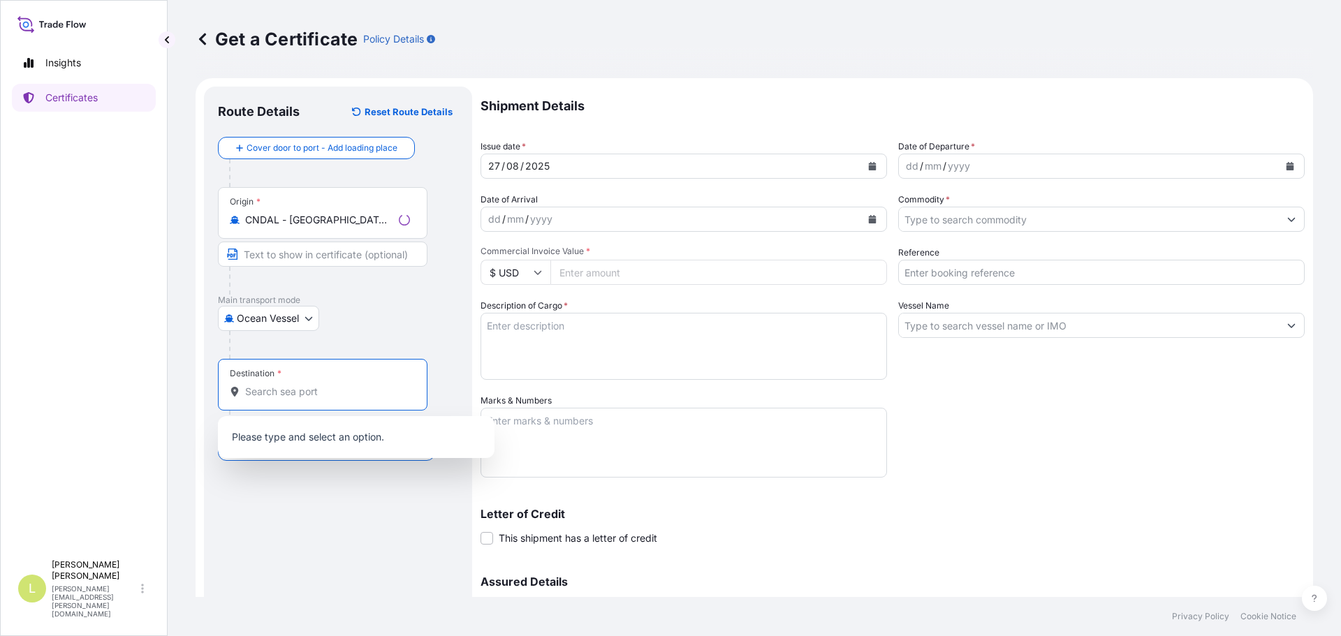
click at [298, 387] on input "Destination *" at bounding box center [327, 392] width 165 height 14
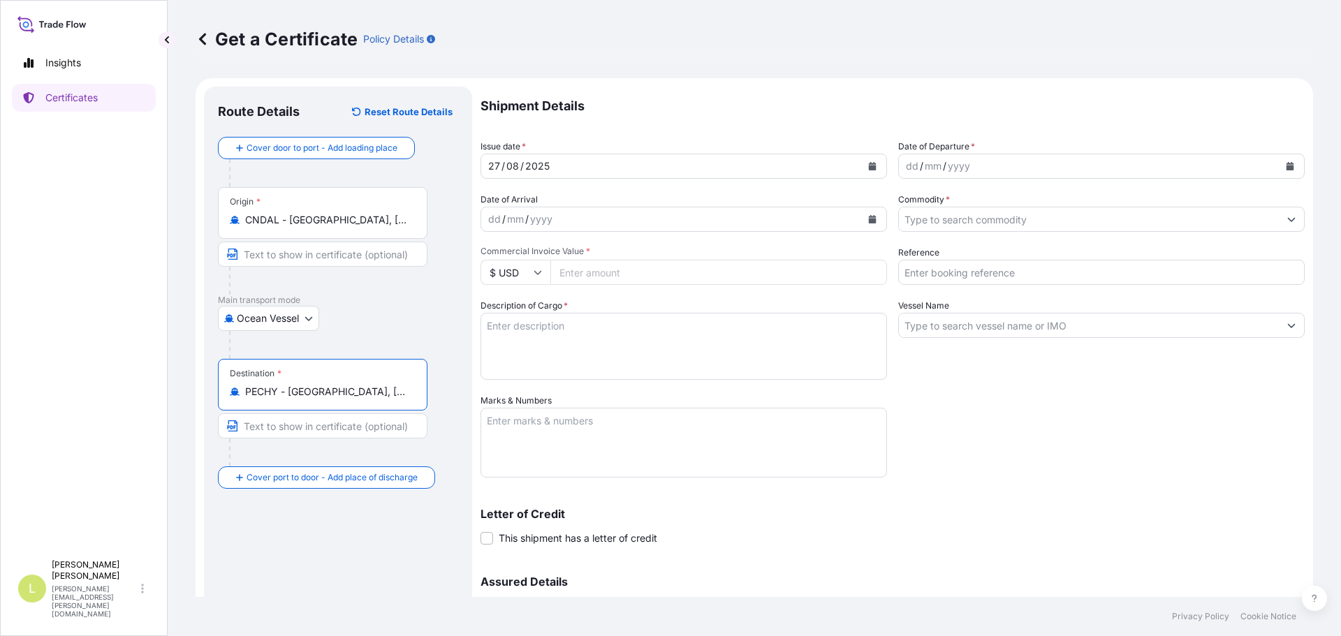
type input "PECHY - [GEOGRAPHIC_DATA], [GEOGRAPHIC_DATA]"
click at [1286, 165] on icon "Calendar" at bounding box center [1290, 166] width 8 height 8
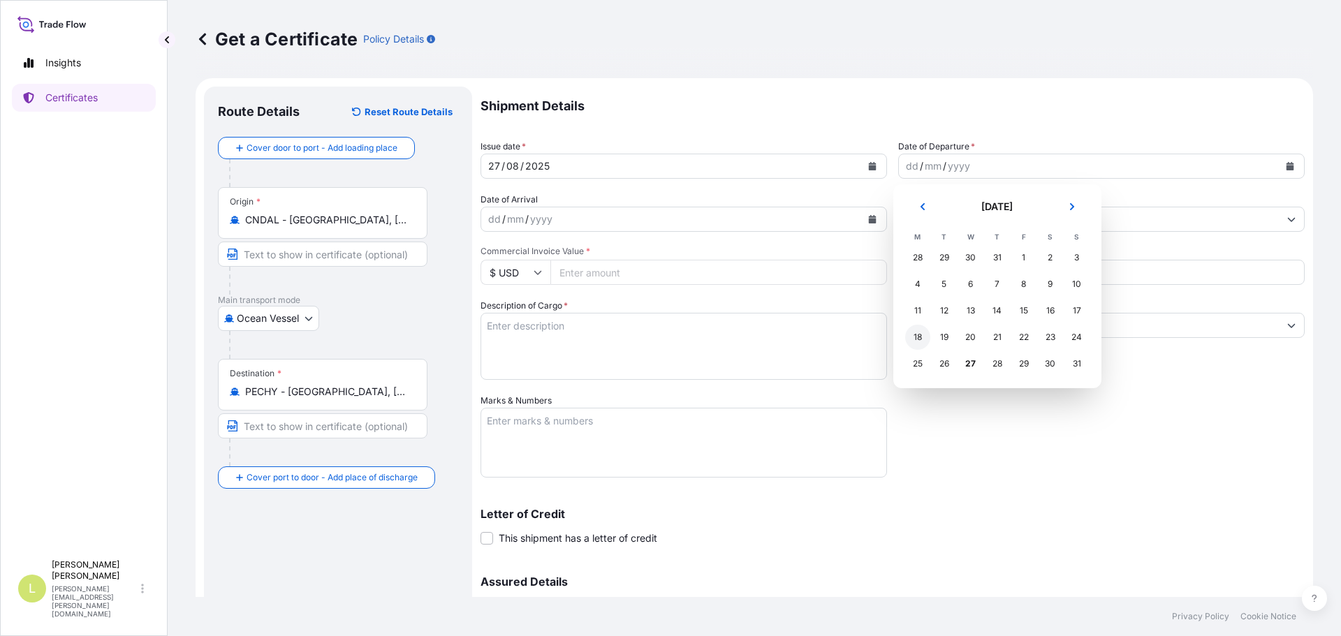
click at [924, 332] on div "18" at bounding box center [917, 337] width 25 height 25
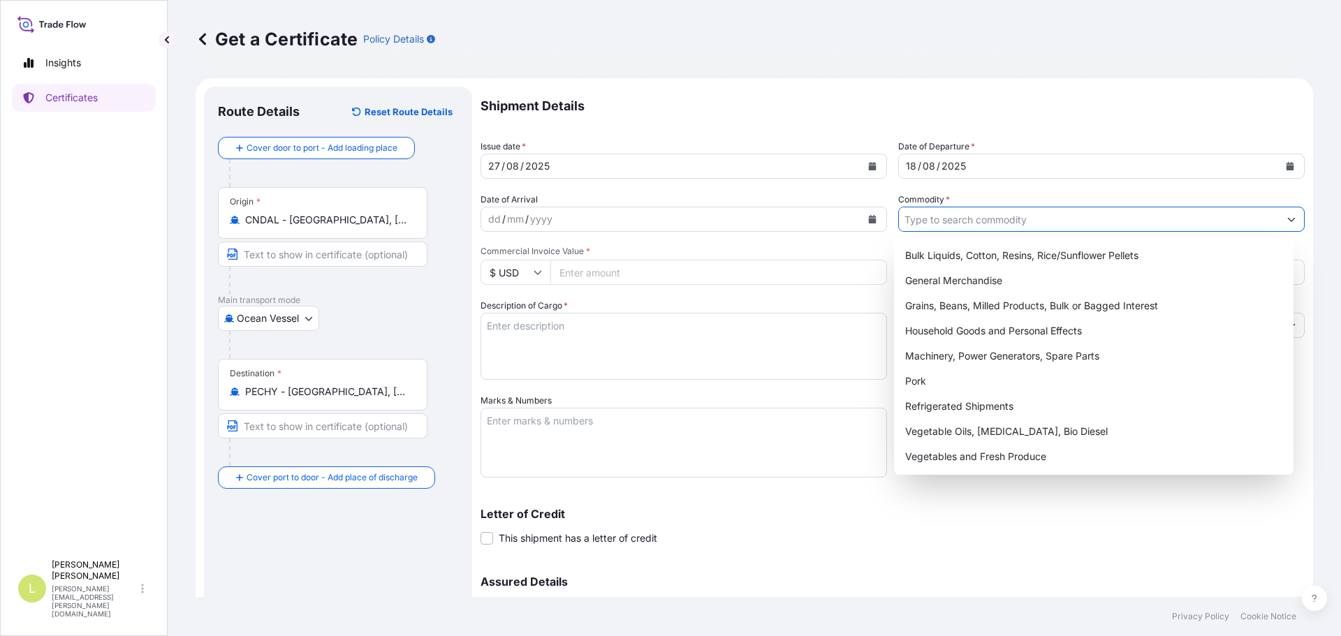
click at [998, 217] on input "Commodity *" at bounding box center [1089, 219] width 380 height 25
click at [975, 279] on div "General Merchandise" at bounding box center [1094, 280] width 389 height 25
type input "General Merchandise"
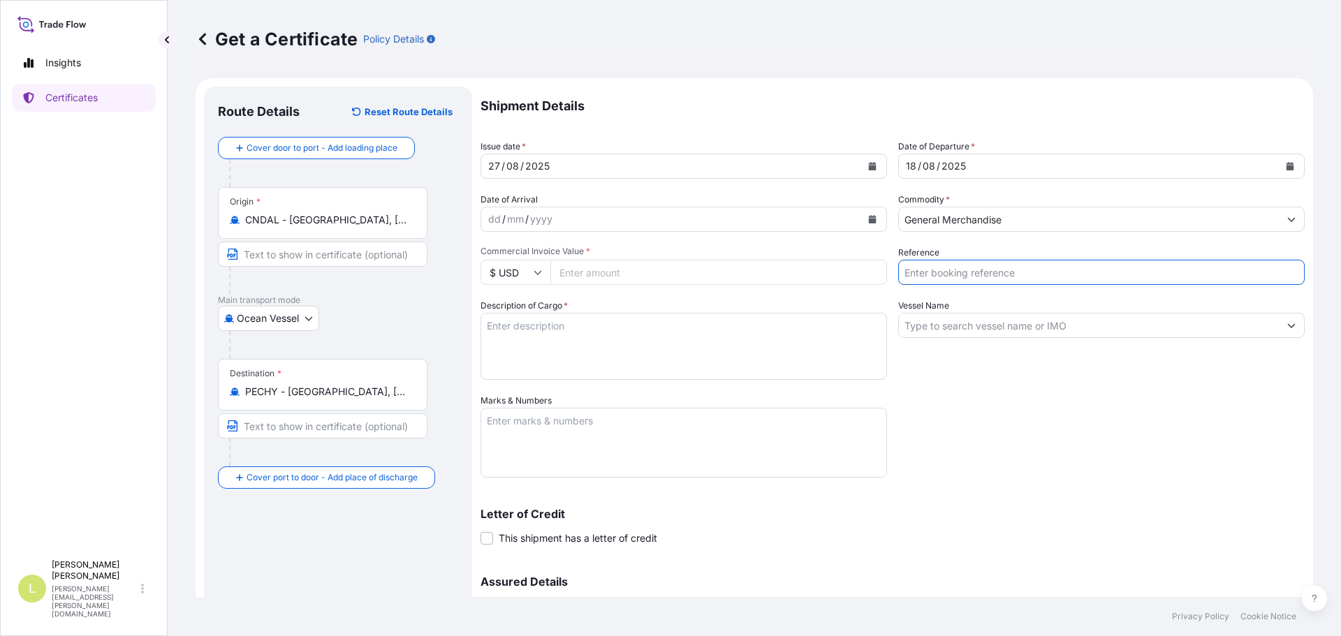
click at [971, 282] on input "Reference" at bounding box center [1101, 272] width 406 height 25
type input "FA14805"
click at [967, 312] on div "Vessel Name" at bounding box center [1101, 339] width 406 height 81
click at [966, 330] on input "Vessel Name" at bounding box center [1089, 325] width 380 height 25
click at [914, 330] on input "Vessel Name" at bounding box center [1089, 325] width 380 height 25
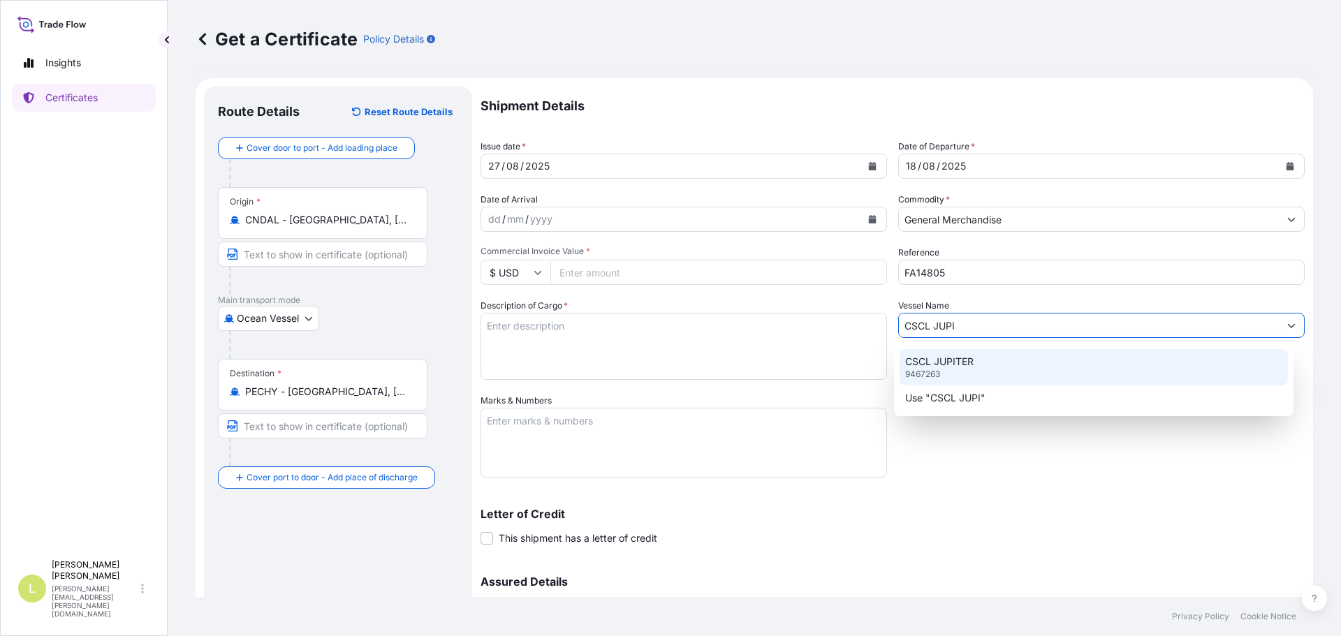
click at [944, 367] on p "CSCL JUPITER" at bounding box center [939, 362] width 68 height 14
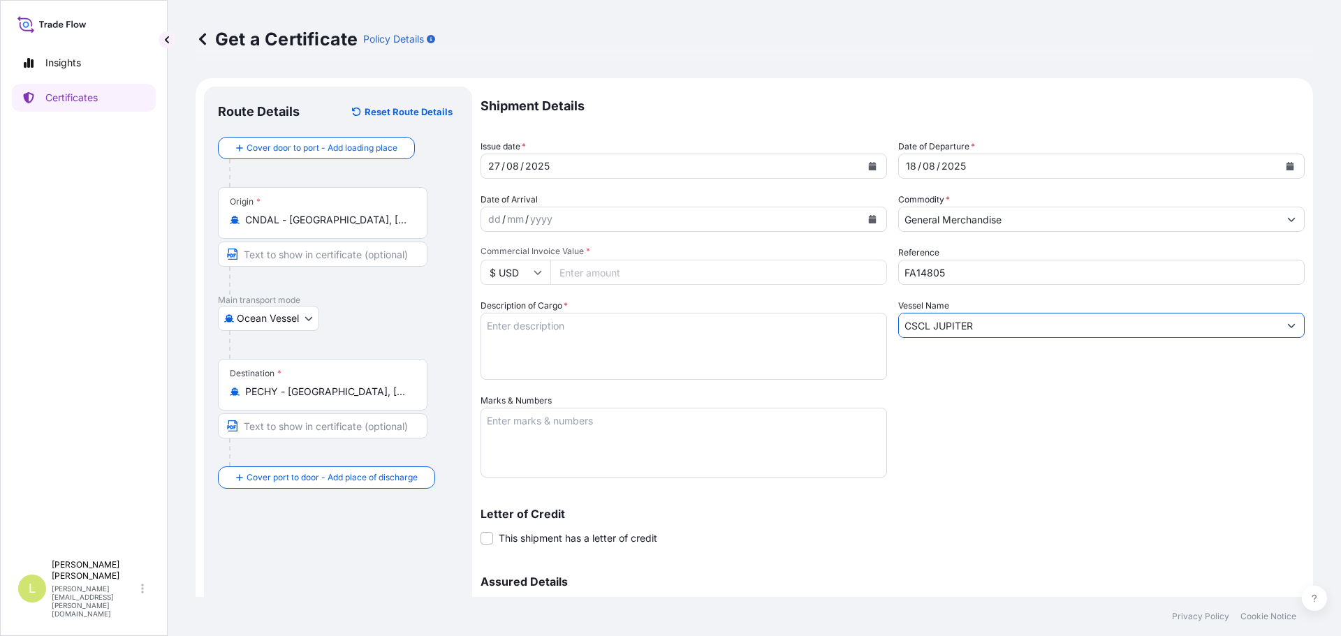
type input "CSCL JUPITER"
click at [691, 329] on textarea "Description of Cargo *" at bounding box center [684, 346] width 406 height 67
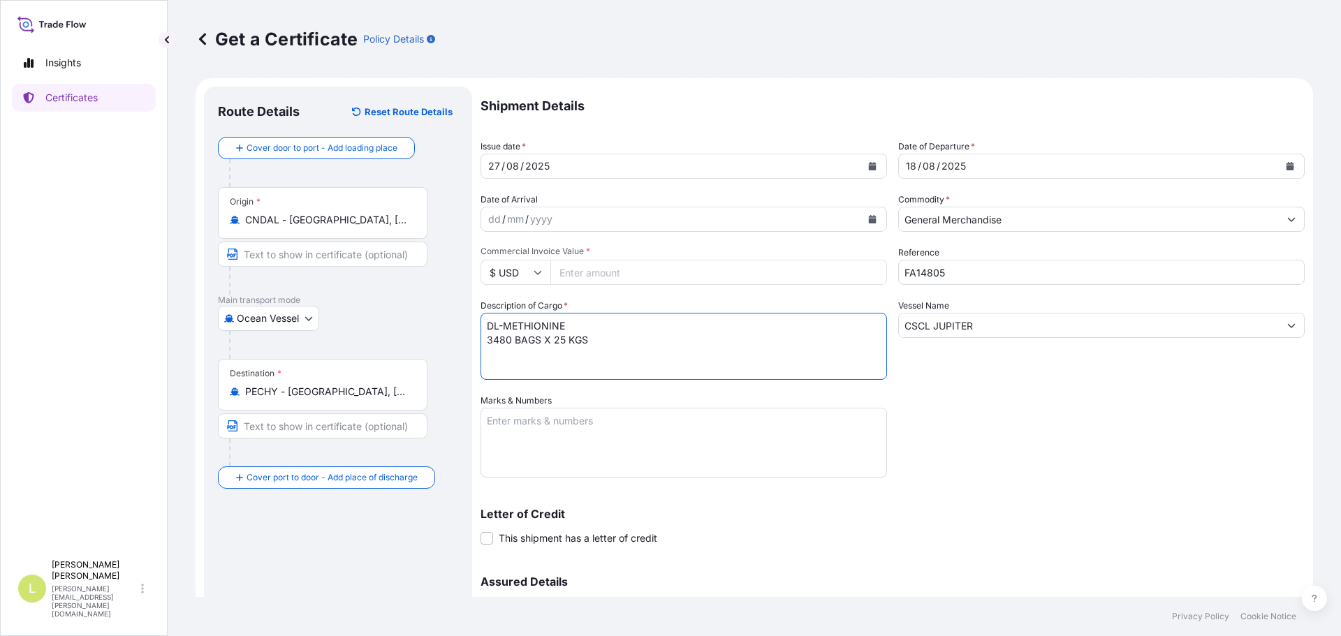
type textarea "DL-METHIONINE 3480 BAGS X 25 KGS"
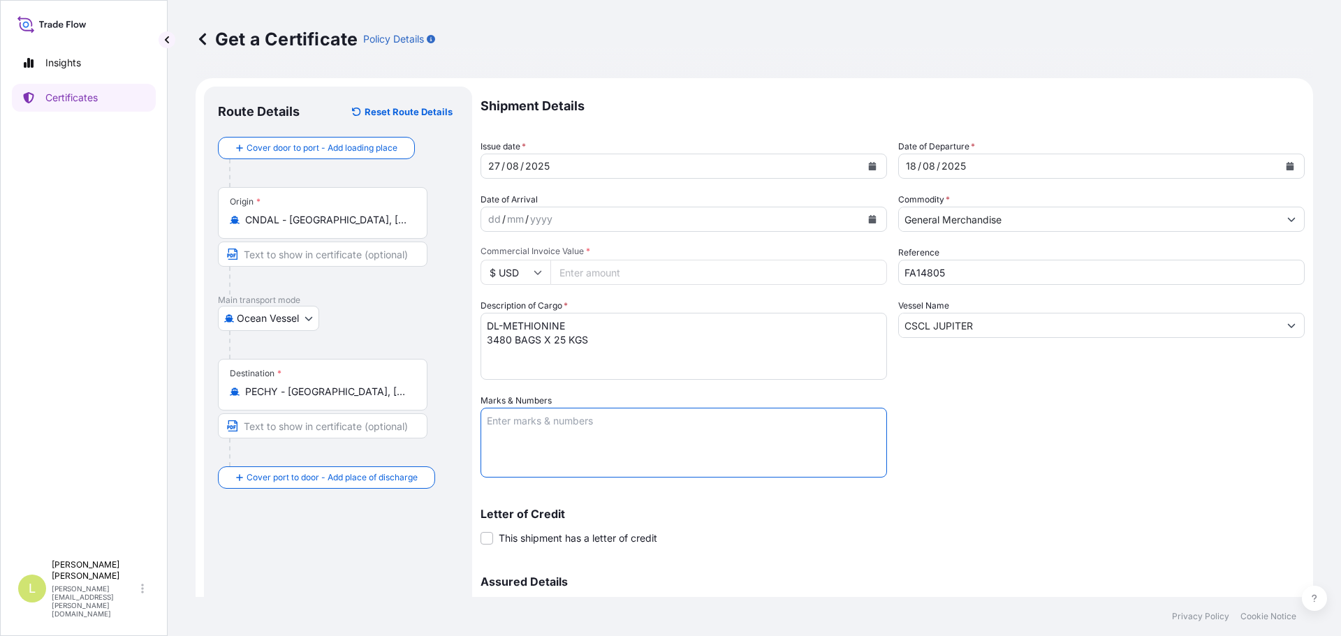
click at [671, 425] on textarea "Marks & Numbers" at bounding box center [684, 443] width 406 height 70
click at [545, 452] on textarea "BL COSU6427456930" at bounding box center [684, 443] width 406 height 70
paste textarea "Seaboard Overseas [GEOGRAPHIC_DATA] S.A. Av. [PERSON_NAME][STREET_ADDRESS][PERS…"
click at [601, 418] on textarea "BL COSU6427456930 Seaboard Overseas [GEOGRAPHIC_DATA] S.A. Av. [PERSON_NAME][ST…" at bounding box center [684, 443] width 406 height 70
type textarea "BL COSU6427456930 Seaboard Overseas Peru S.A. Av. [PERSON_NAME][STREET_ADDRESS]…"
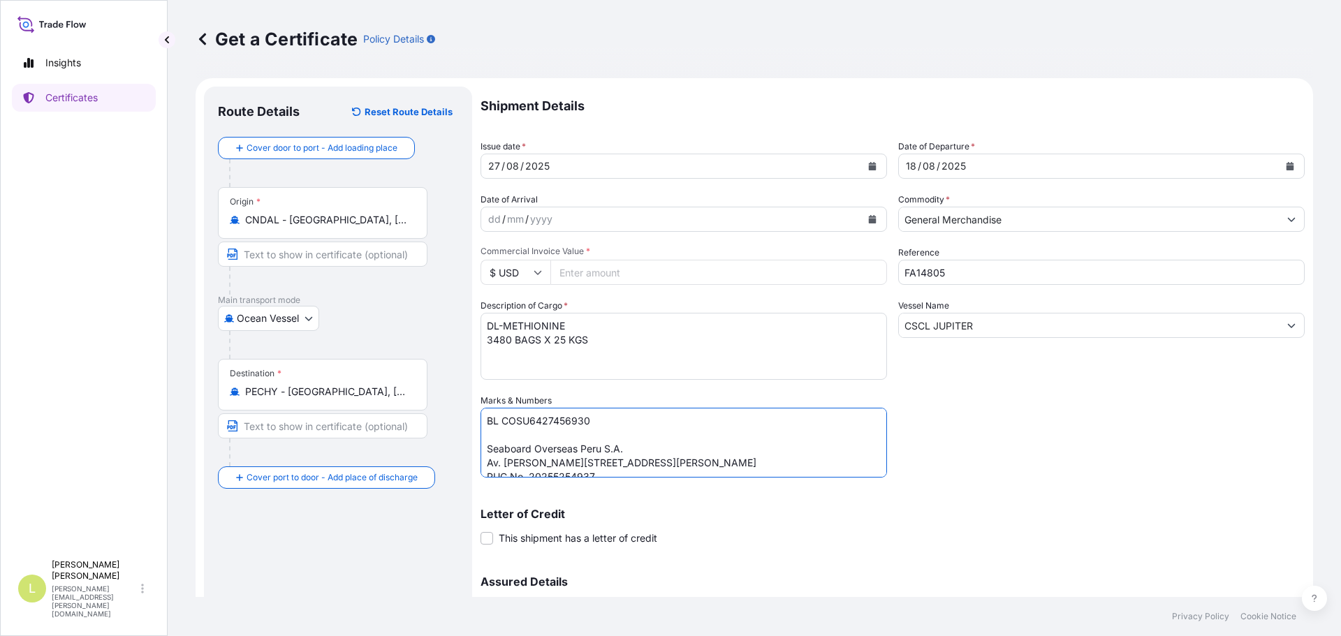
scroll to position [149, 0]
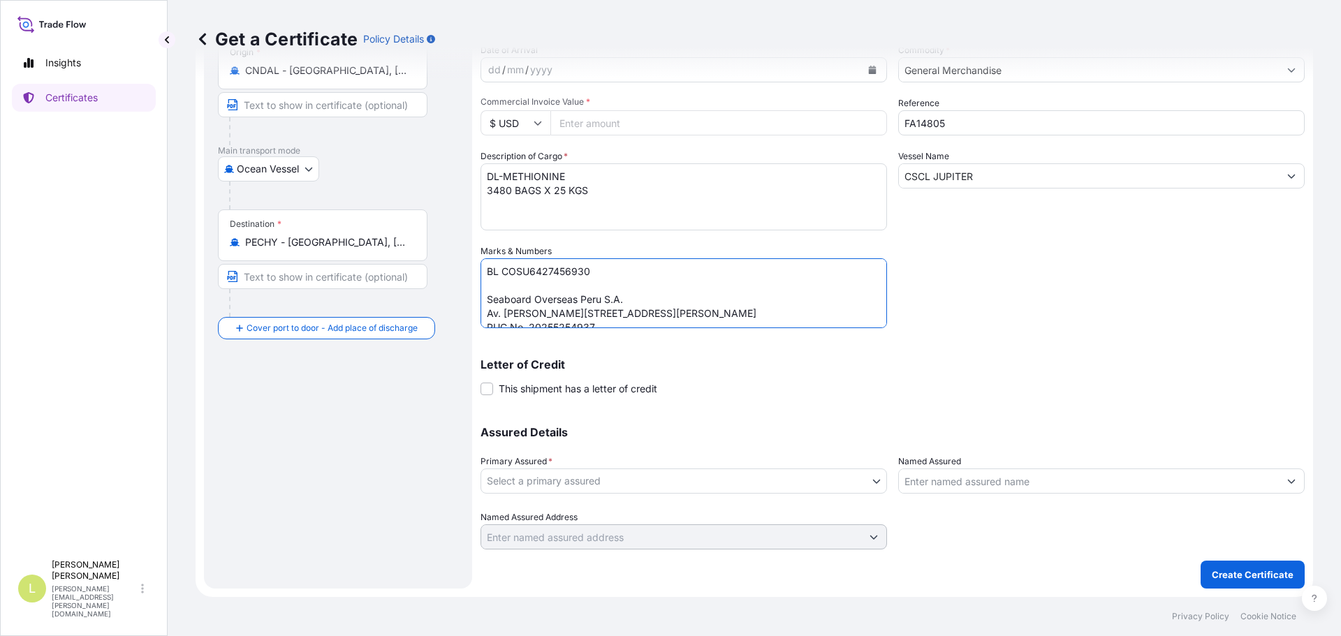
click at [758, 482] on body "Insights Certificates L [PERSON_NAME] [PERSON_NAME][EMAIL_ADDRESS][PERSON_NAME]…" at bounding box center [670, 318] width 1341 height 636
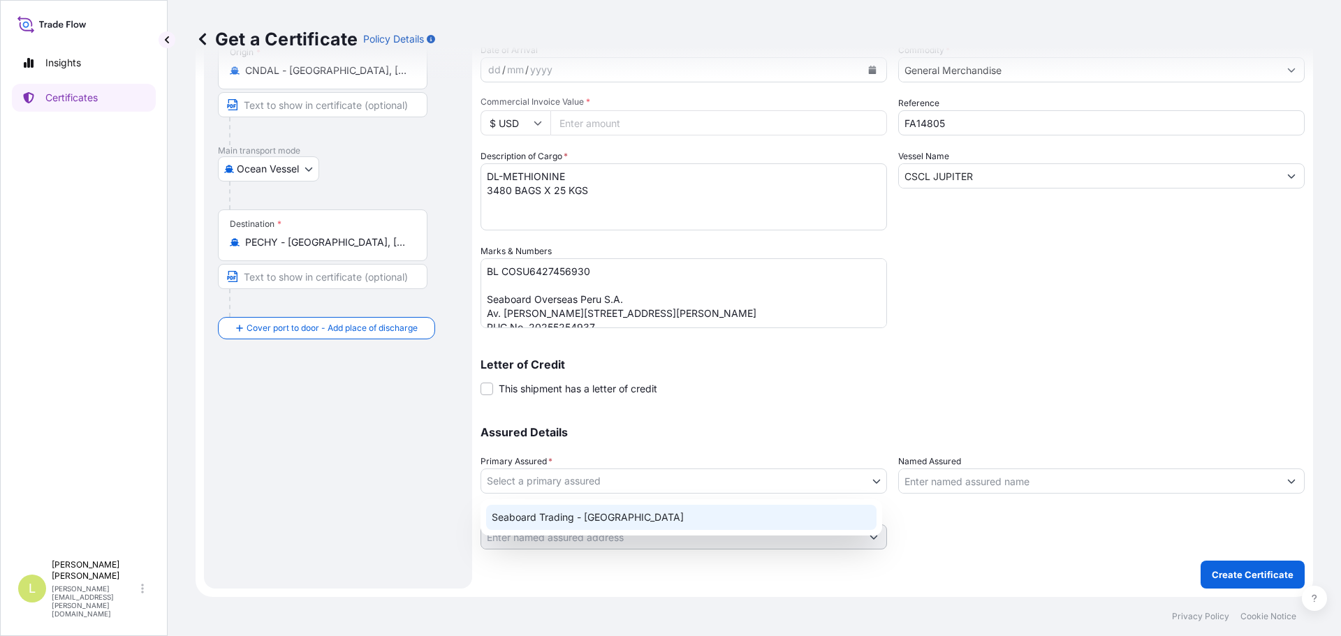
click at [675, 505] on div "Seaboard Trading - [GEOGRAPHIC_DATA]" at bounding box center [681, 517] width 390 height 25
select select "31639"
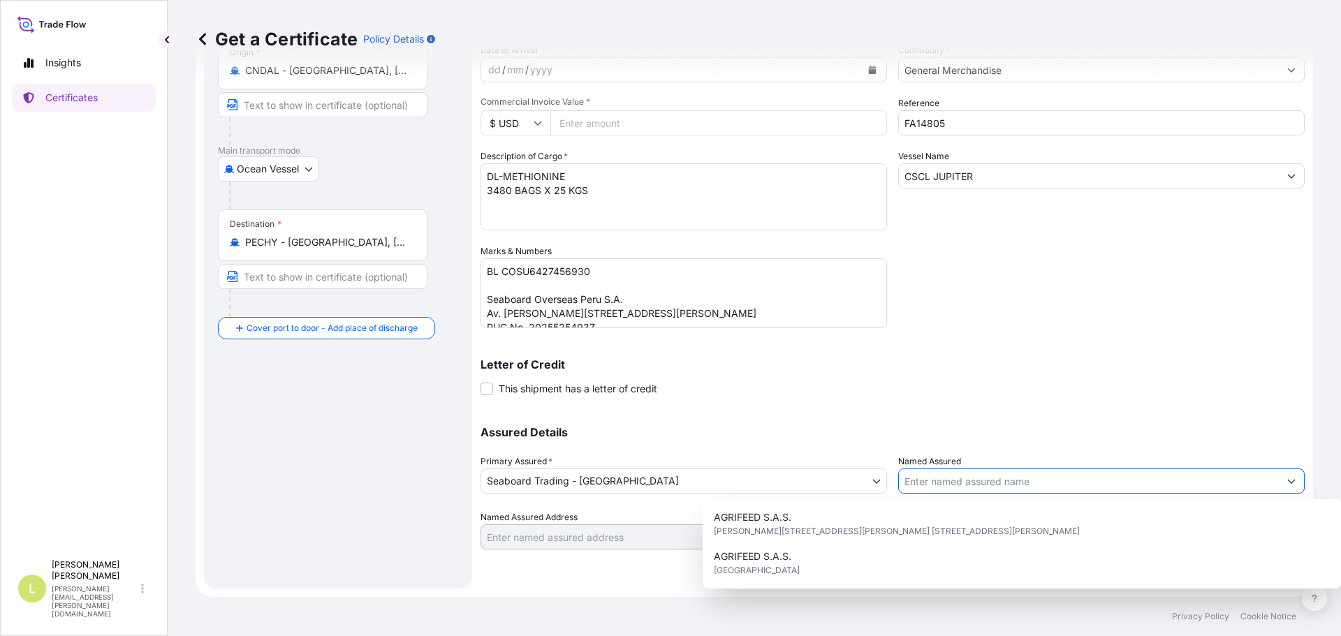
click at [1025, 479] on input "Named Assured" at bounding box center [1089, 481] width 380 height 25
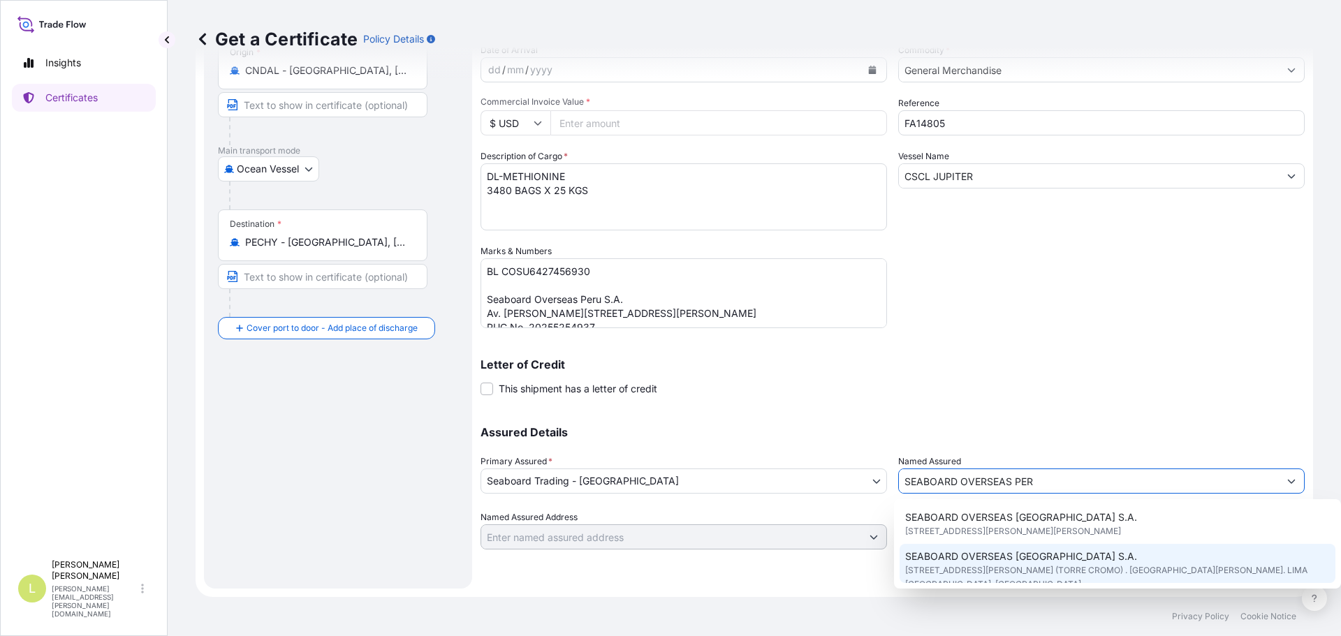
click at [1022, 529] on span "[STREET_ADDRESS][PERSON_NAME][PERSON_NAME]" at bounding box center [1013, 532] width 216 height 14
type input "SEABOARD OVERSEAS [GEOGRAPHIC_DATA] S.A."
type input "[STREET_ADDRESS][PERSON_NAME][PERSON_NAME]"
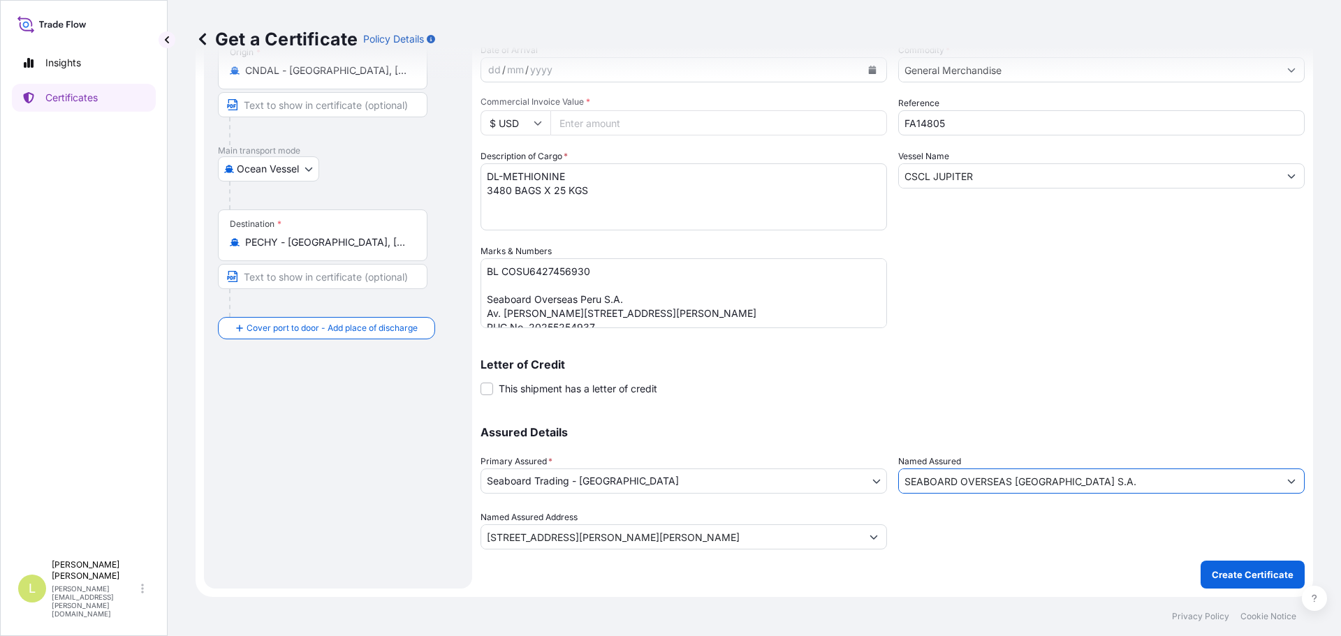
type input "SEABOARD OVERSEAS [GEOGRAPHIC_DATA] S.A."
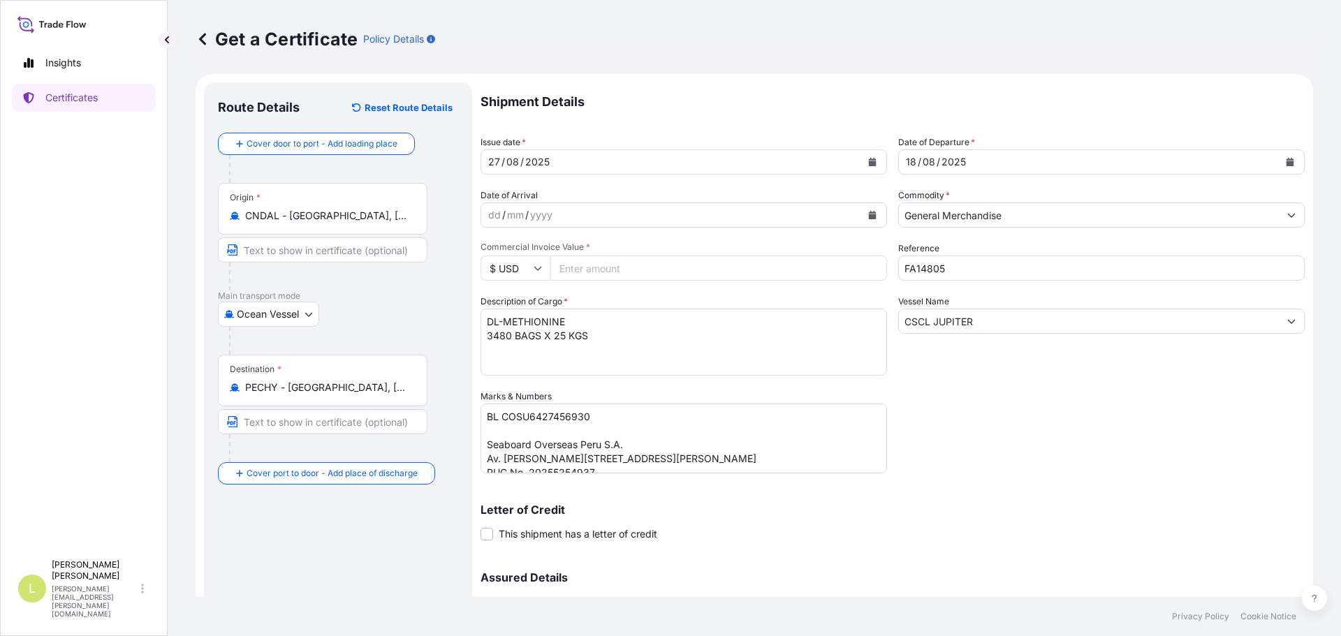
scroll to position [0, 0]
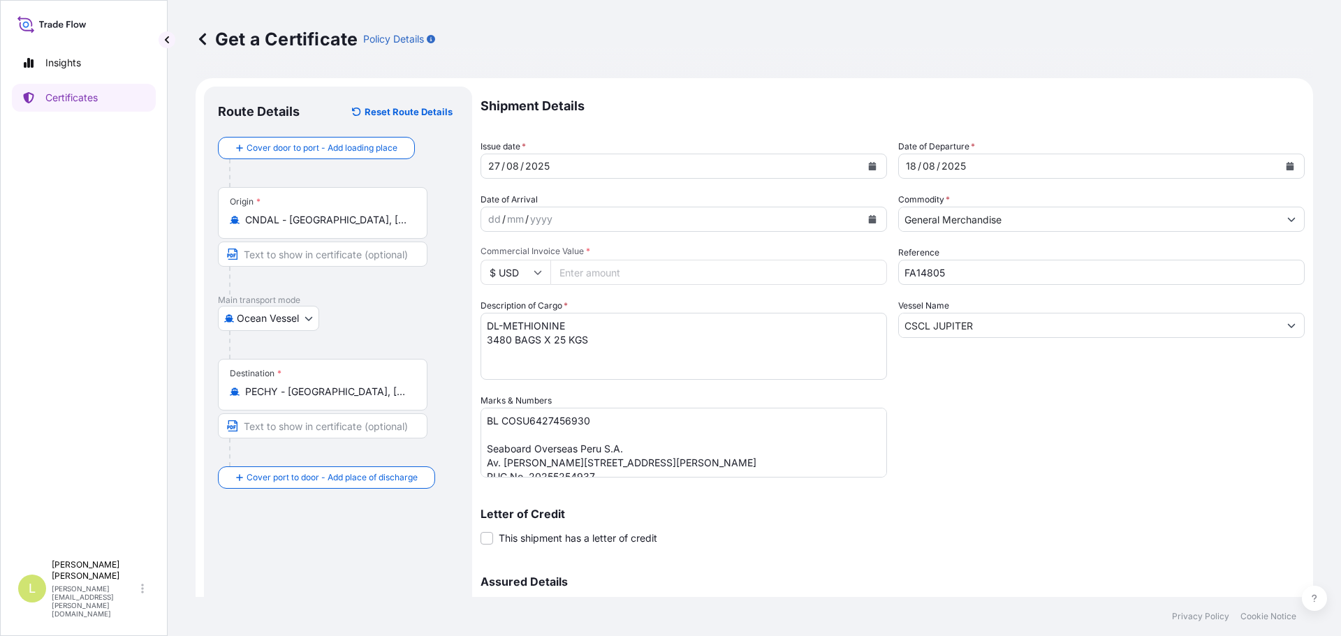
click at [631, 289] on div "Shipment Details Issue date * [DATE] Date of Departure * [DATE] Date of Arrival…" at bounding box center [893, 393] width 824 height 613
click at [633, 281] on input "Commercial Invoice Value *" at bounding box center [718, 272] width 337 height 25
type input "248293"
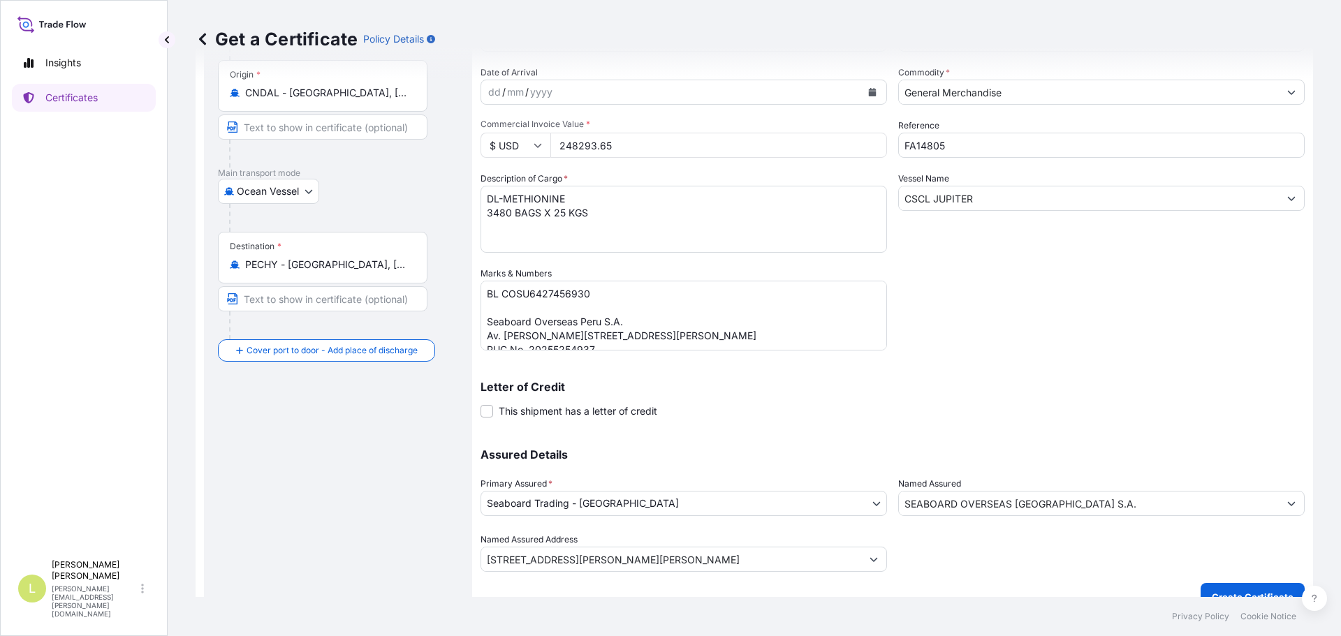
scroll to position [149, 0]
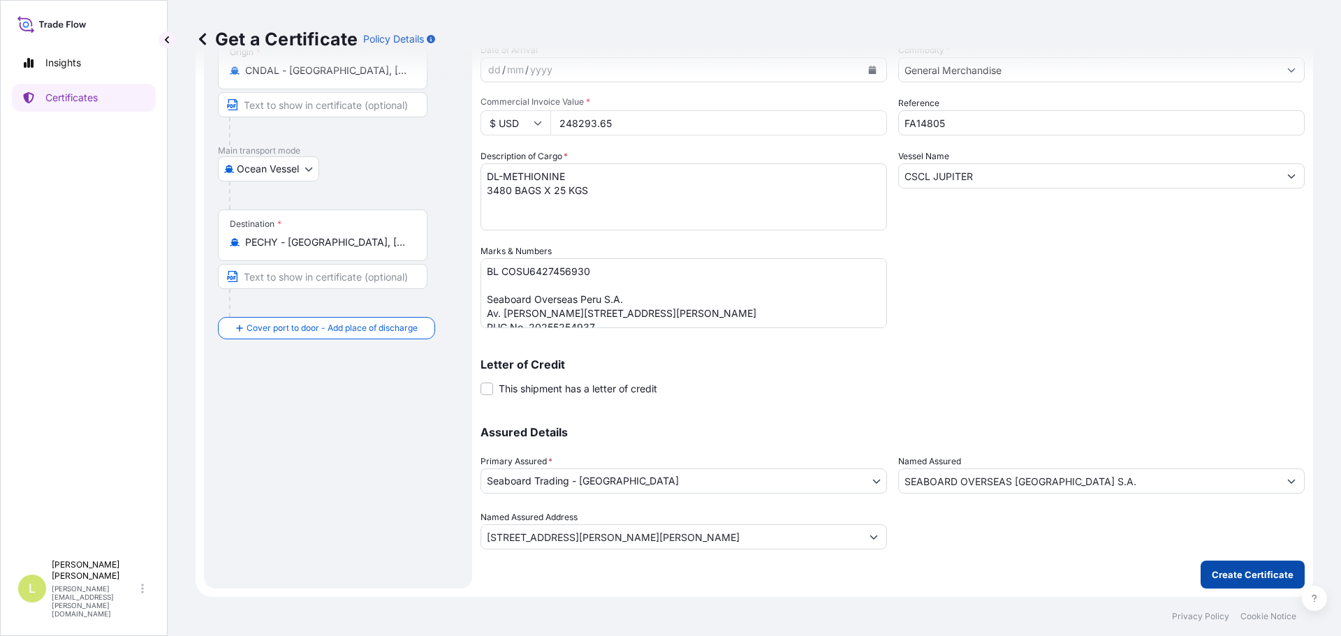
type input "248293.65"
click at [1268, 576] on p "Create Certificate" at bounding box center [1253, 575] width 82 height 14
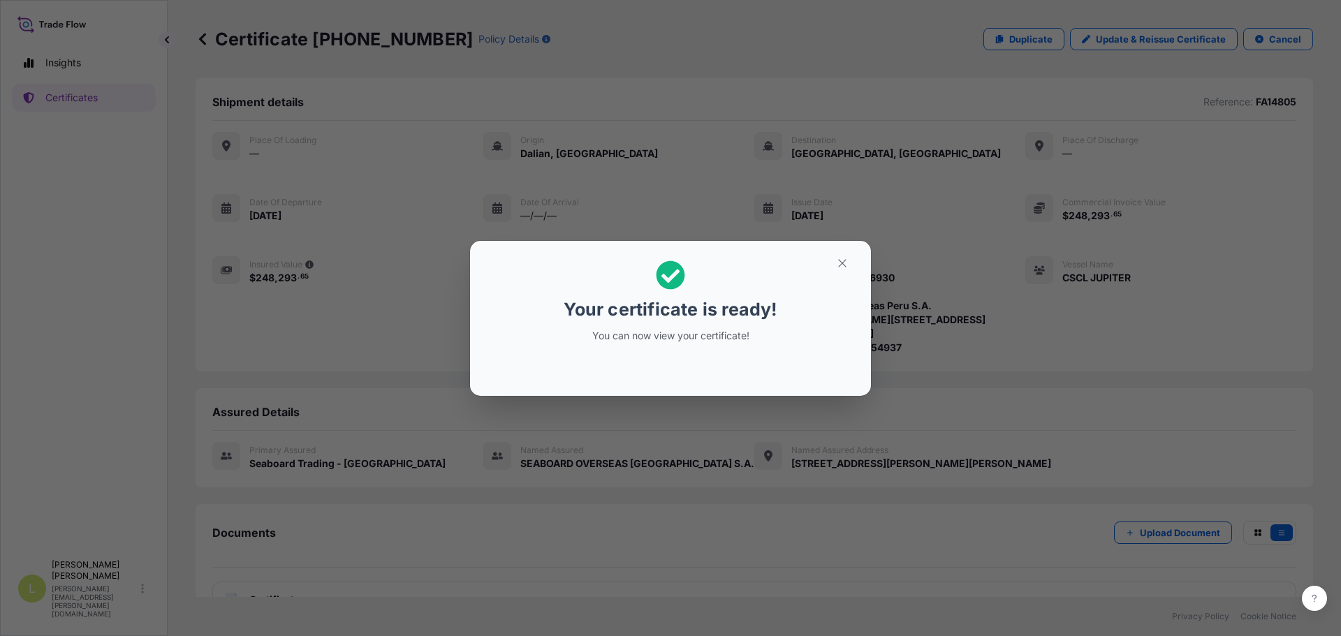
click at [840, 271] on button "button" at bounding box center [842, 263] width 35 height 22
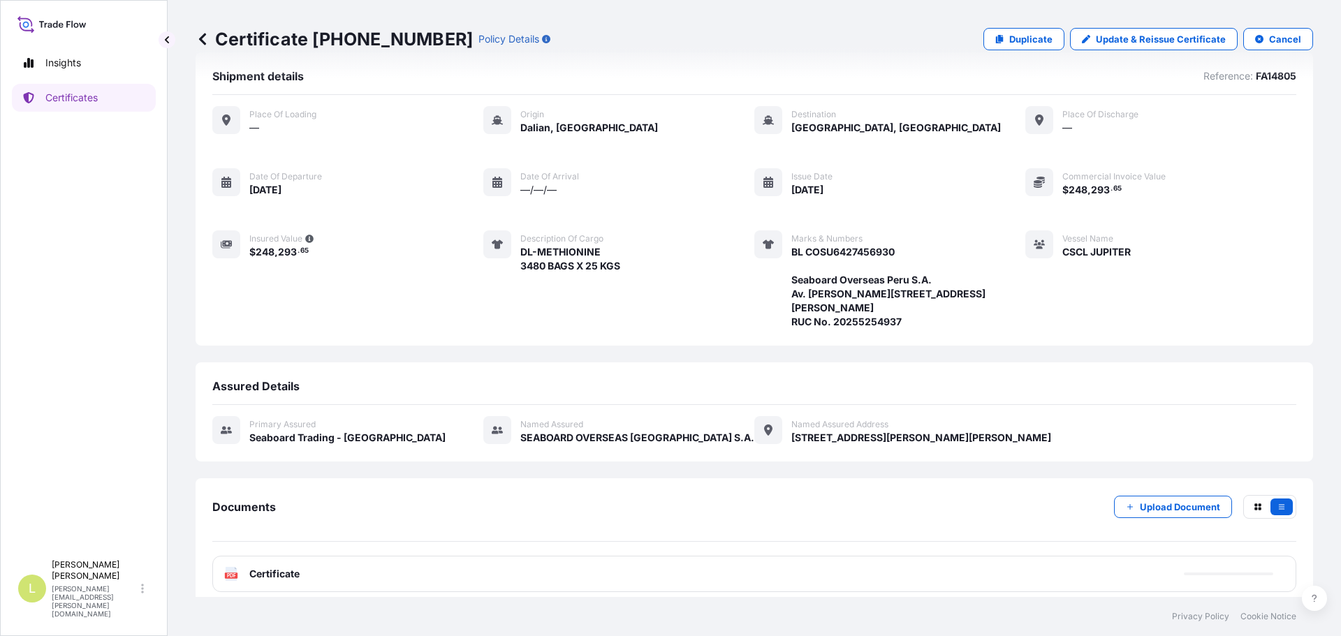
scroll to position [38, 0]
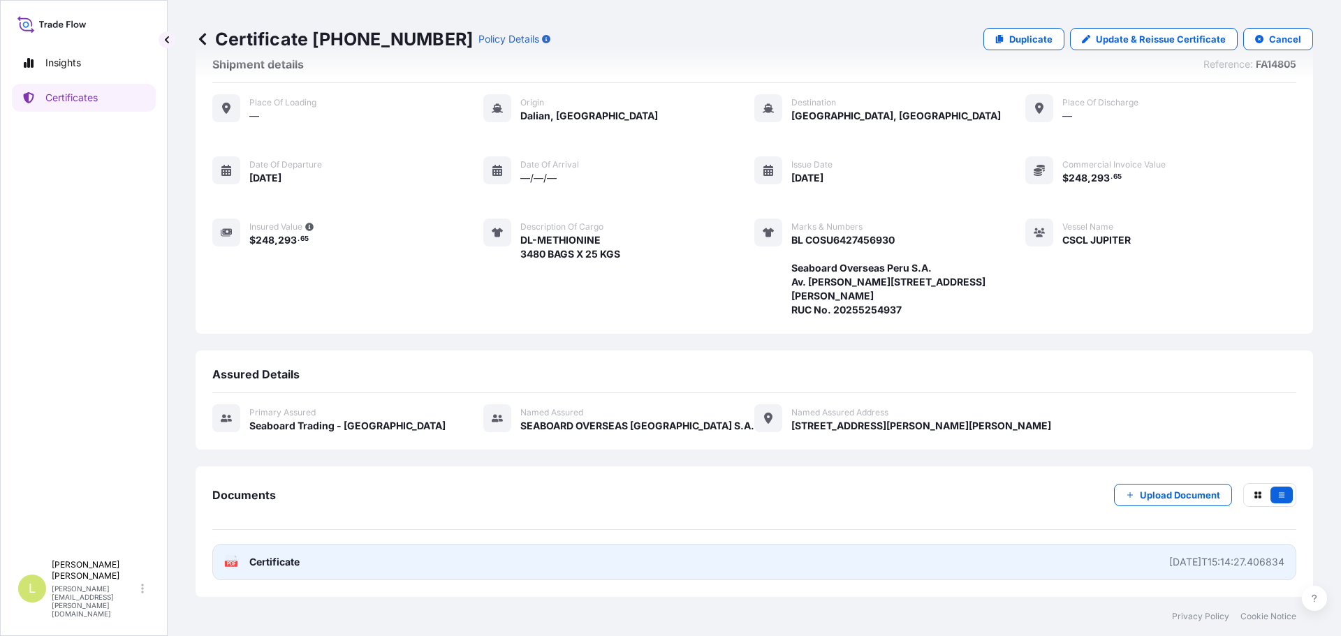
click at [752, 562] on link "PDF Certificate [DATE]T15:14:27.406834" at bounding box center [754, 562] width 1084 height 36
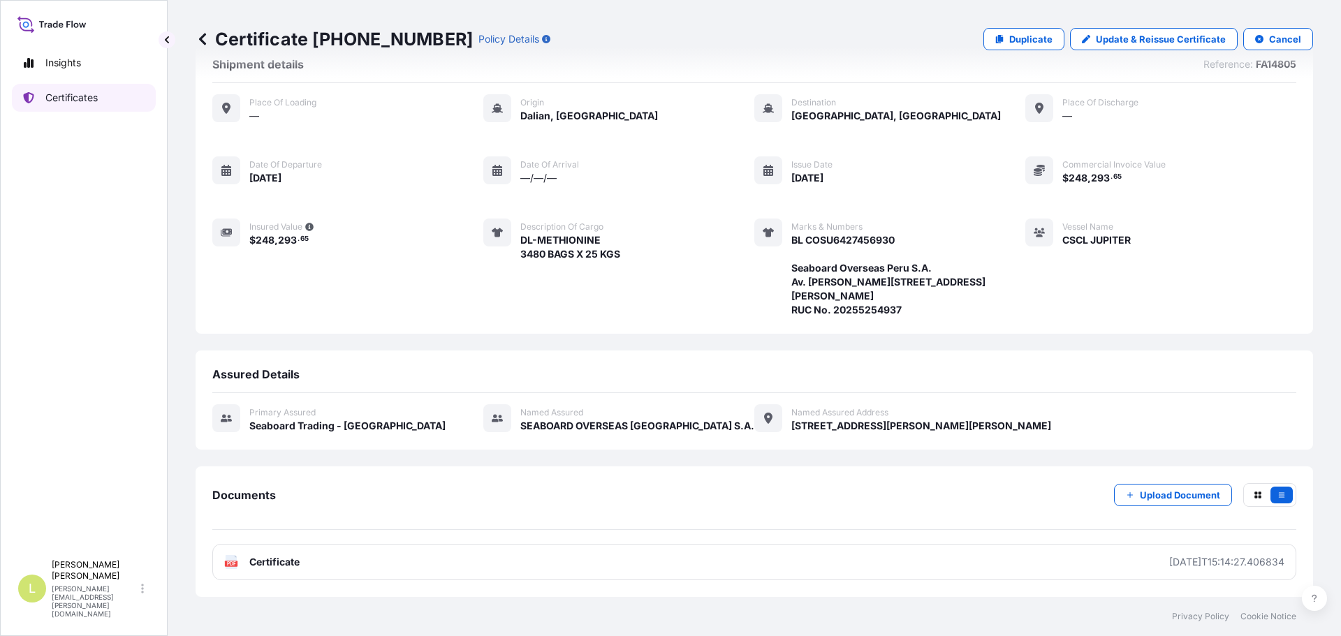
click at [105, 92] on link "Certificates" at bounding box center [84, 98] width 144 height 28
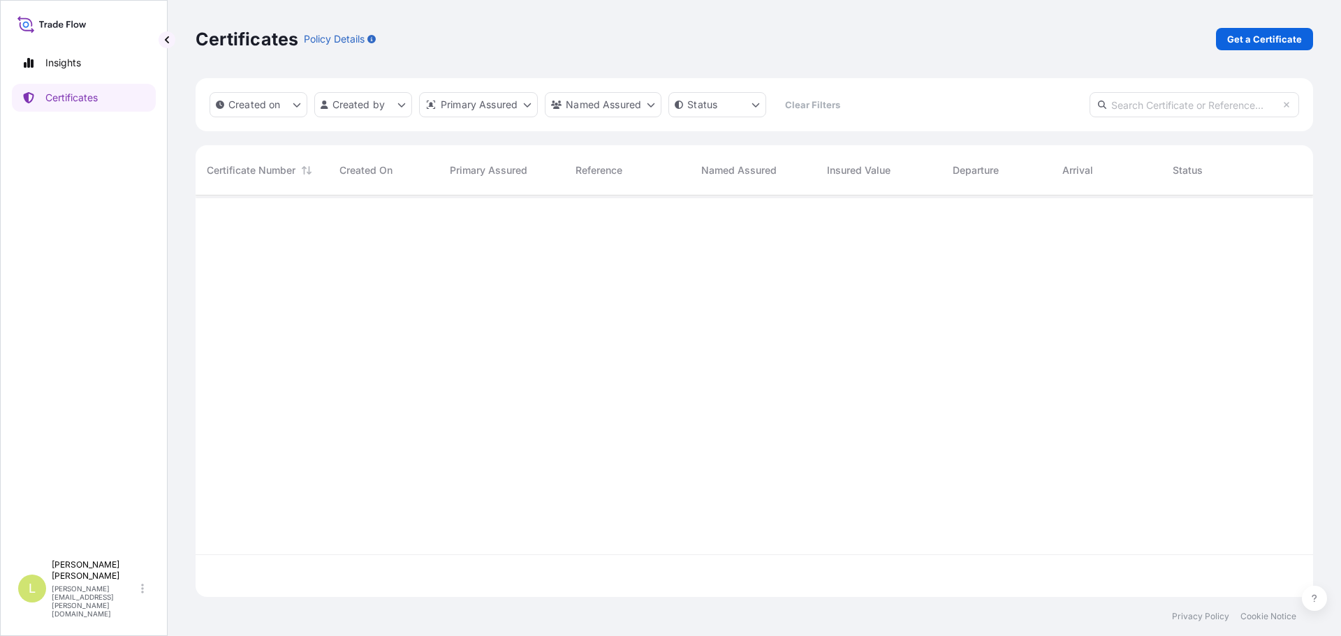
scroll to position [399, 1107]
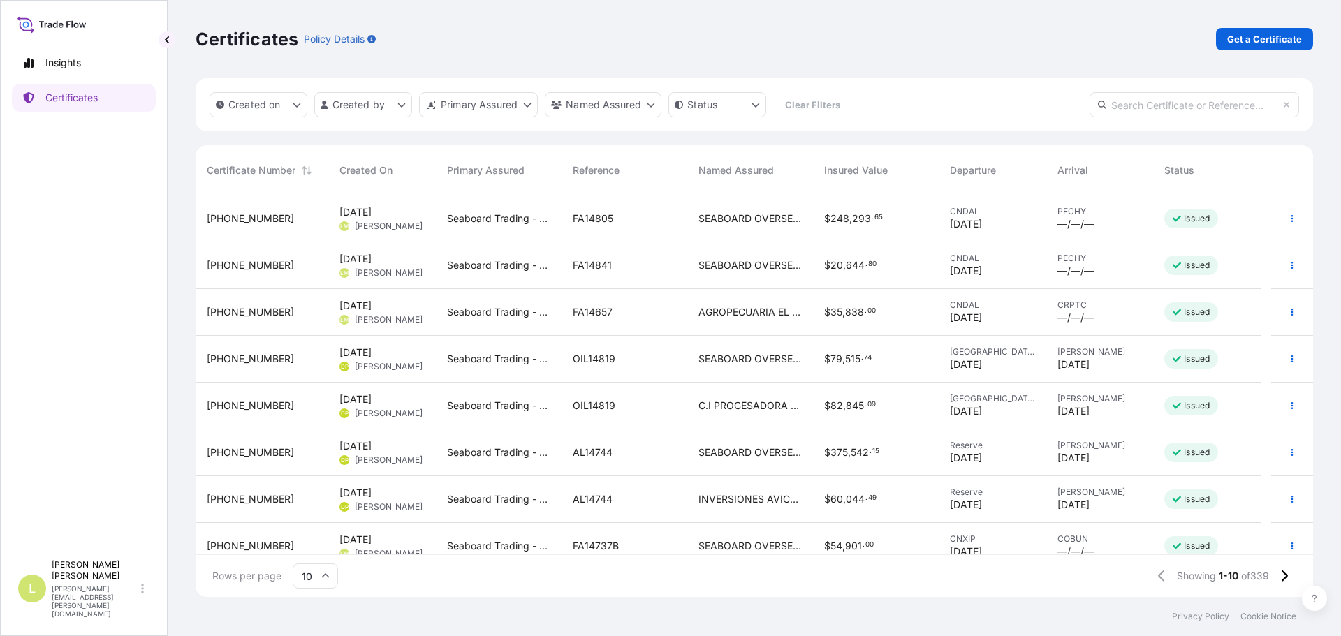
click at [699, 261] on span "SEABOARD OVERSEAS [GEOGRAPHIC_DATA] SAS" at bounding box center [749, 265] width 103 height 14
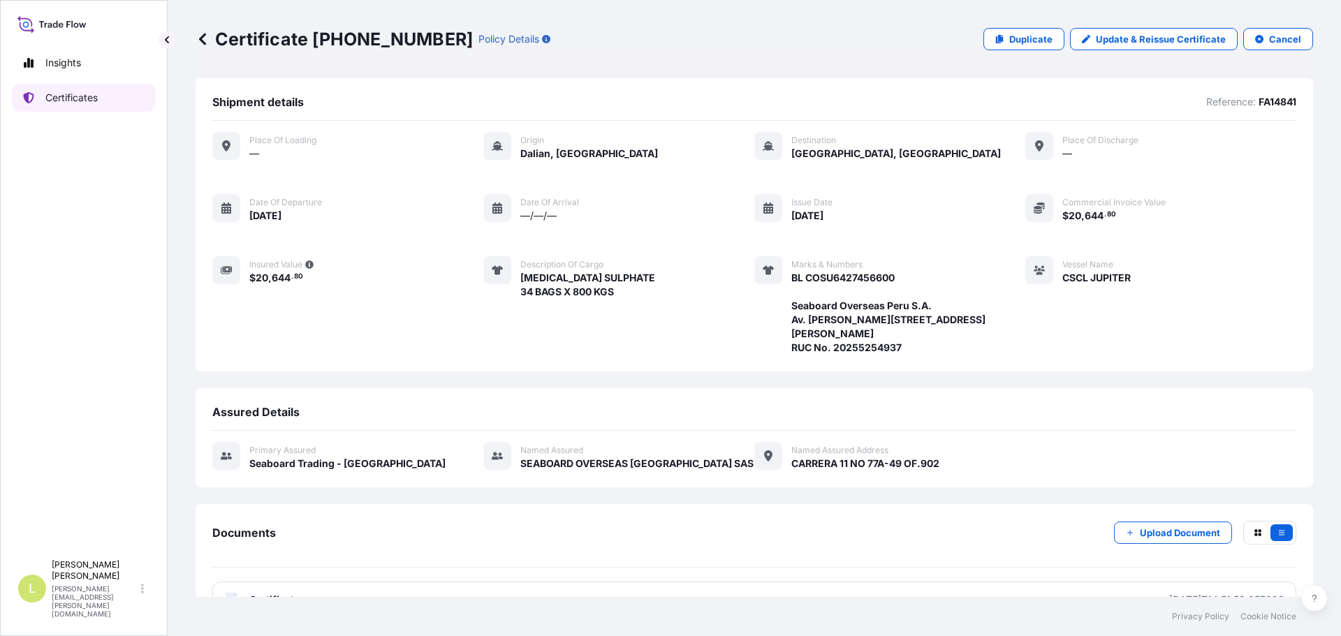
click at [89, 101] on p "Certificates" at bounding box center [71, 98] width 52 height 14
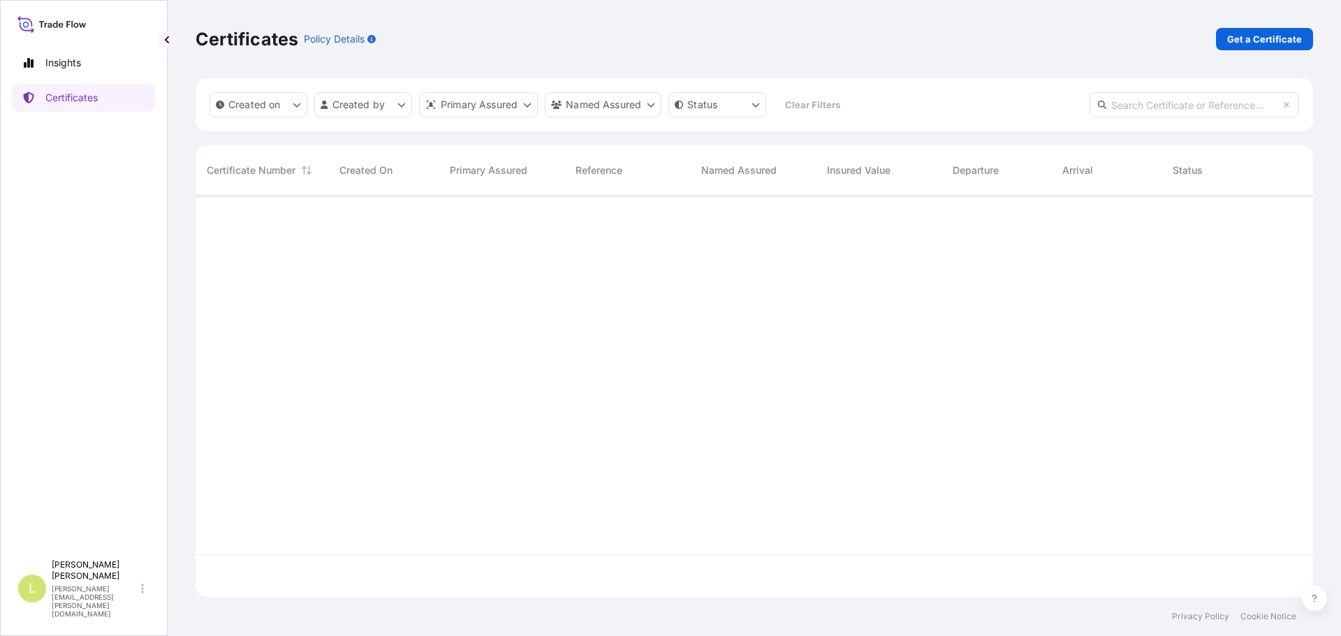
scroll to position [399, 1107]
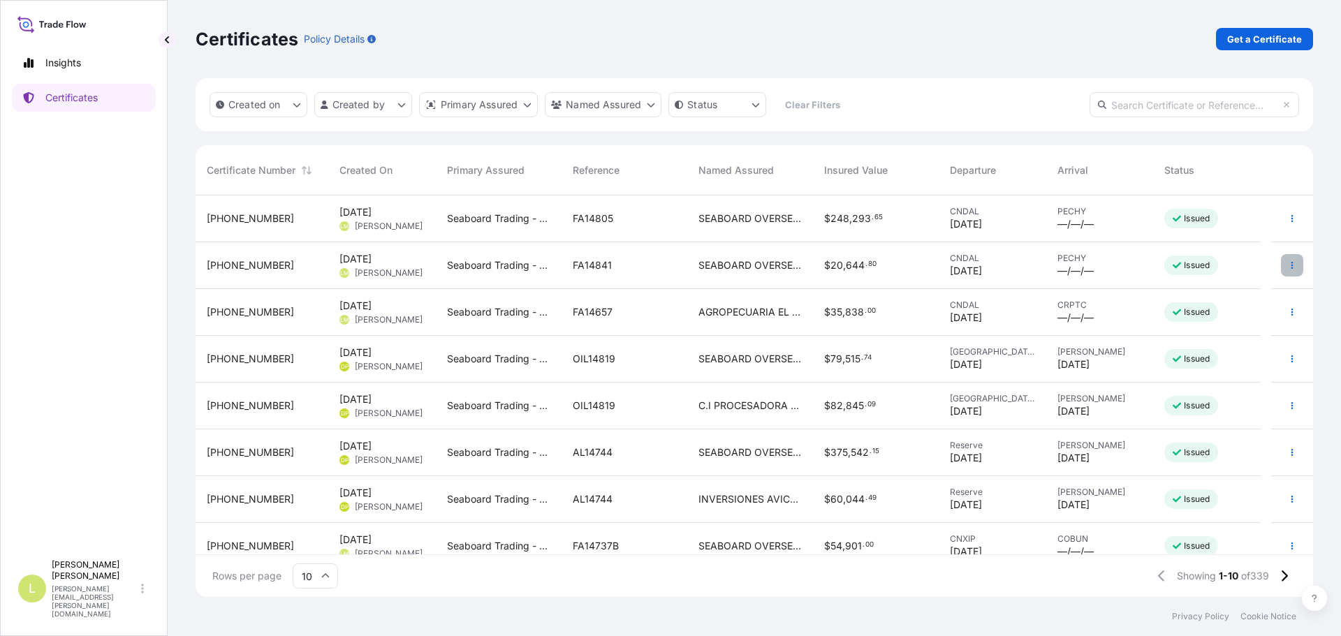
click at [1285, 258] on button "button" at bounding box center [1292, 265] width 22 height 22
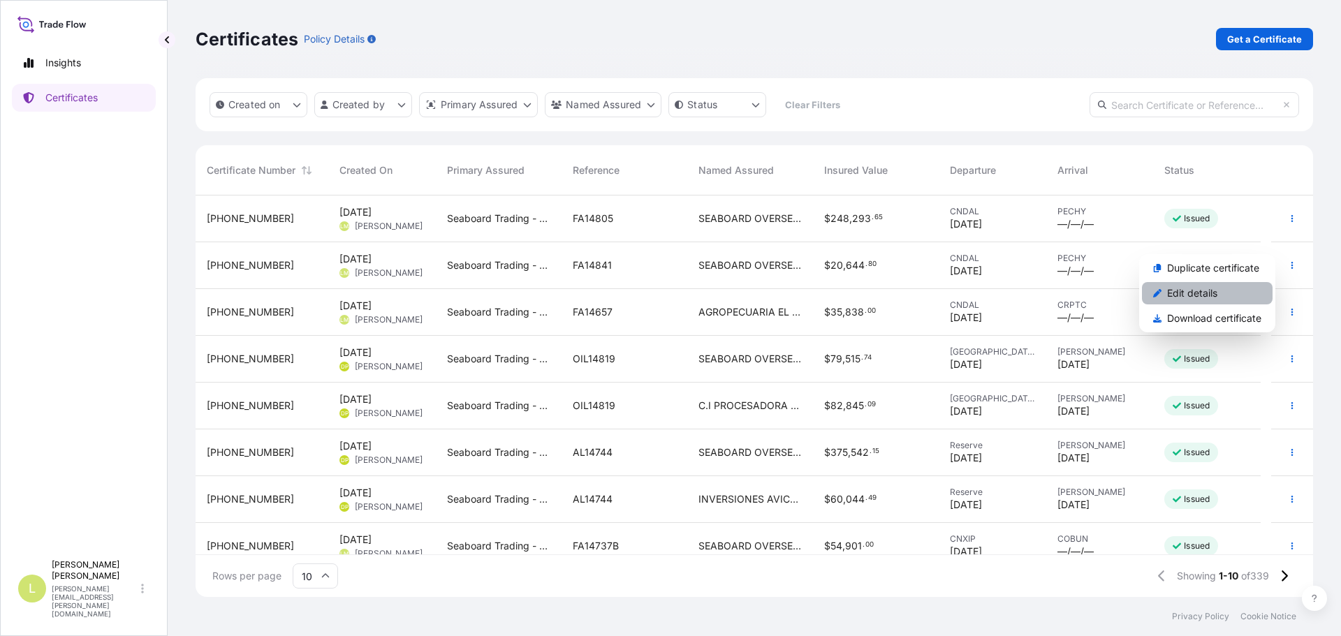
click at [1216, 291] on p "Edit details" at bounding box center [1192, 293] width 50 height 14
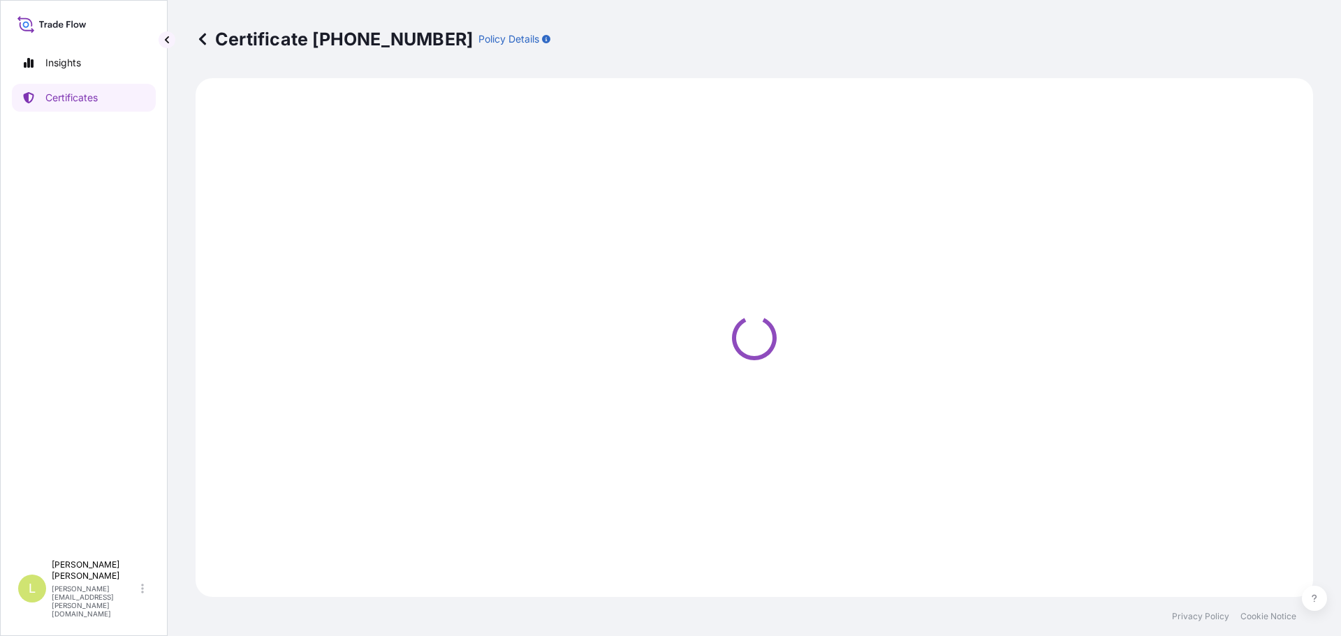
select select "Ocean Vessel"
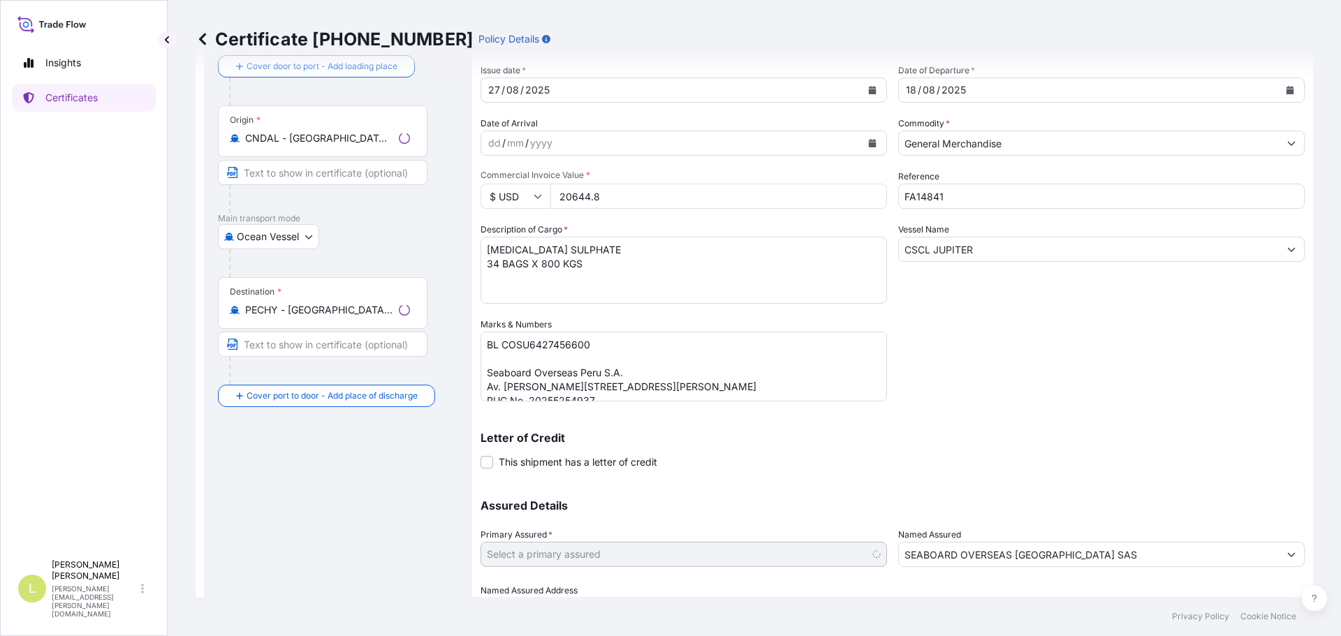
scroll to position [149, 0]
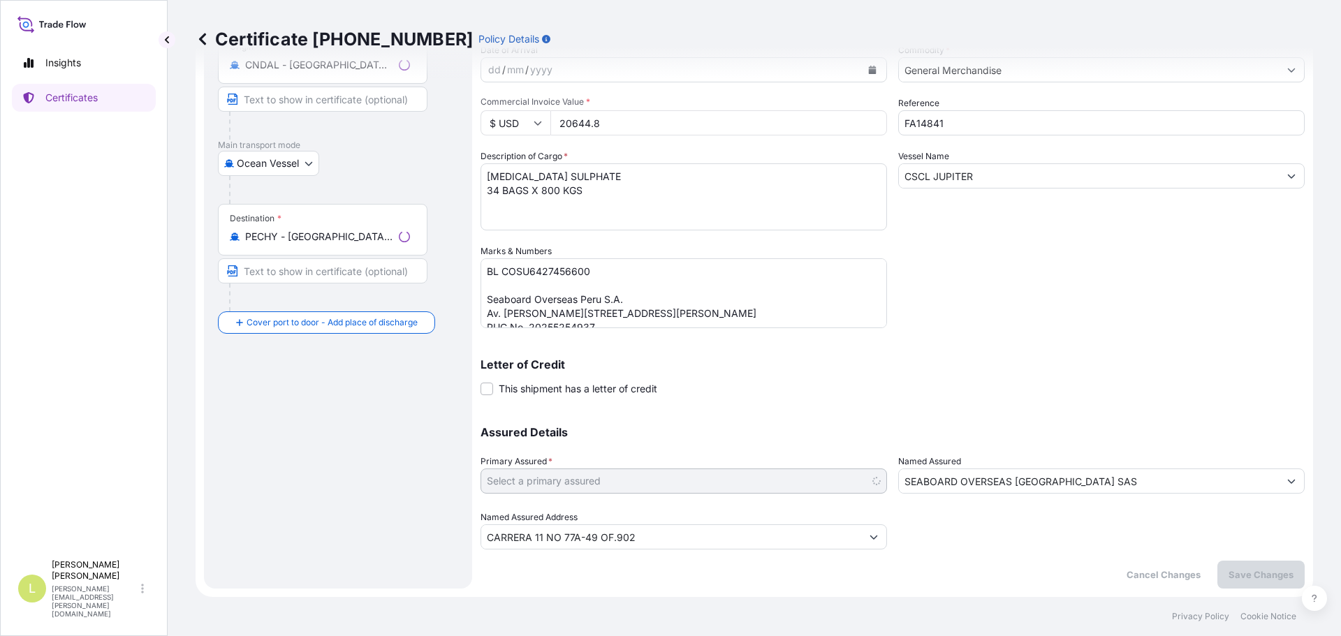
select select "31639"
click at [1077, 475] on input "SEABOARD OVERSEAS [GEOGRAPHIC_DATA] SAS" at bounding box center [1089, 481] width 380 height 25
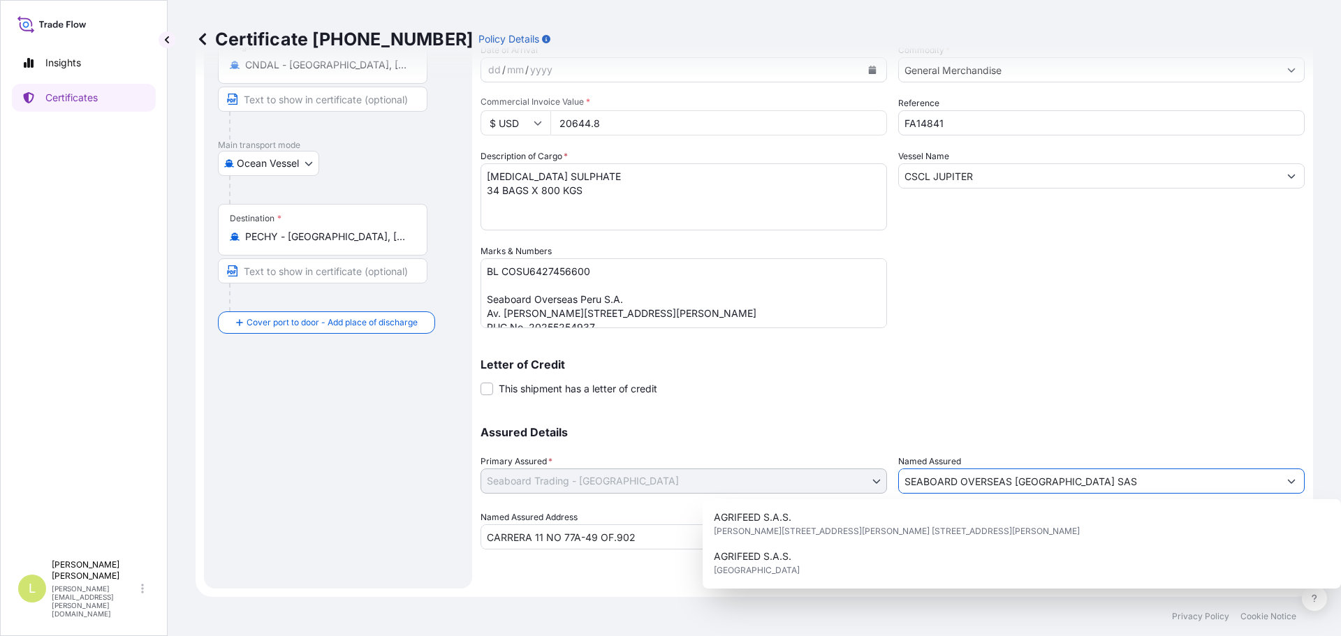
click at [781, 482] on div "Assured Details Primary Assured * Seaboard Trading - [GEOGRAPHIC_DATA] Seaboard…" at bounding box center [893, 480] width 824 height 140
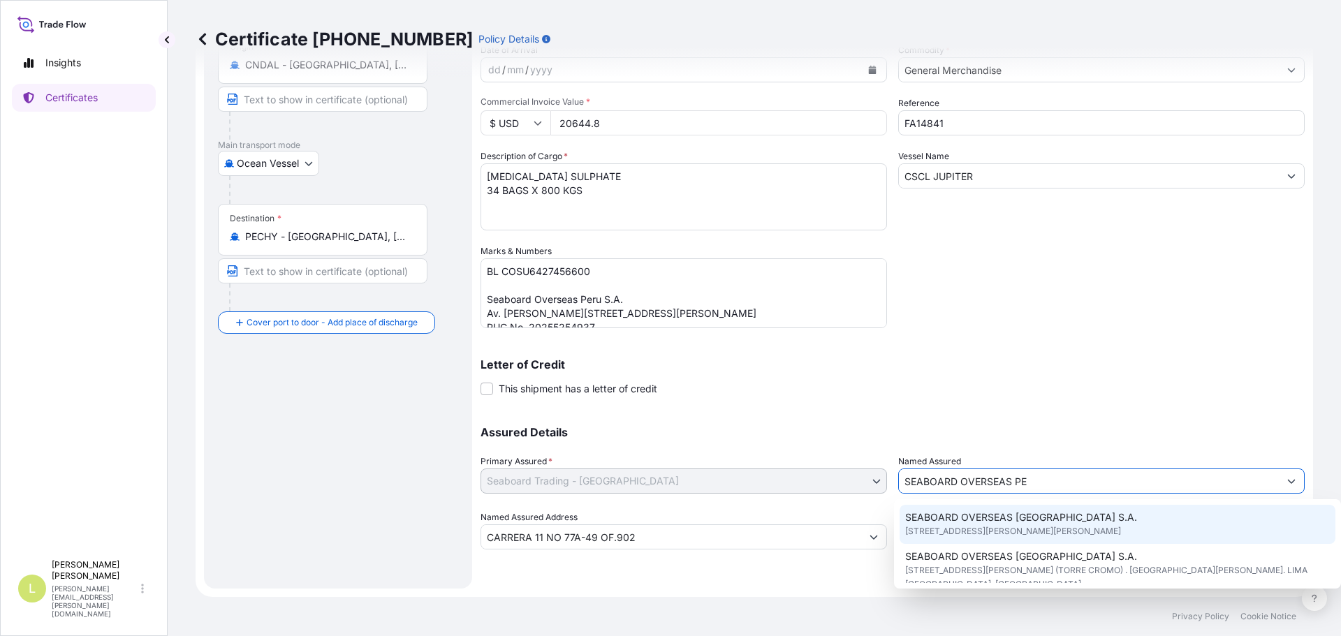
click at [1070, 535] on span "[STREET_ADDRESS][PERSON_NAME][PERSON_NAME]" at bounding box center [1013, 532] width 216 height 14
type input "SEABOARD OVERSEAS [GEOGRAPHIC_DATA] S.A."
type input "[STREET_ADDRESS][PERSON_NAME][PERSON_NAME]"
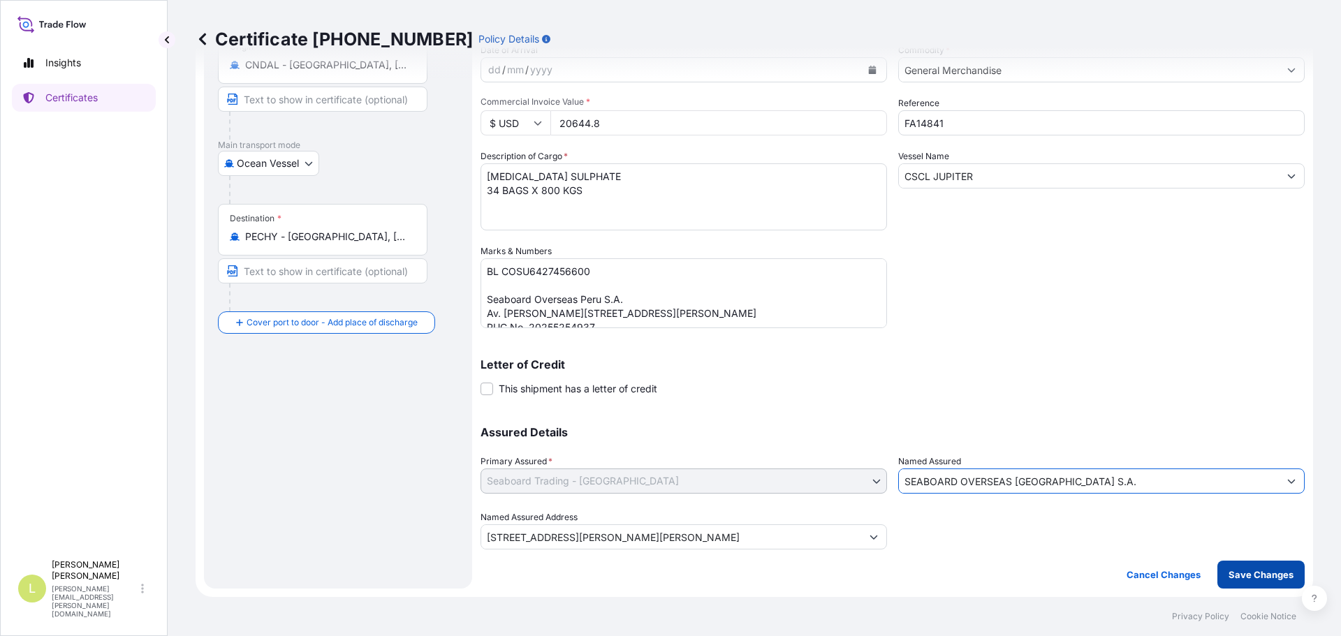
type input "SEABOARD OVERSEAS [GEOGRAPHIC_DATA] S.A."
click at [1240, 576] on p "Save Changes" at bounding box center [1261, 575] width 65 height 14
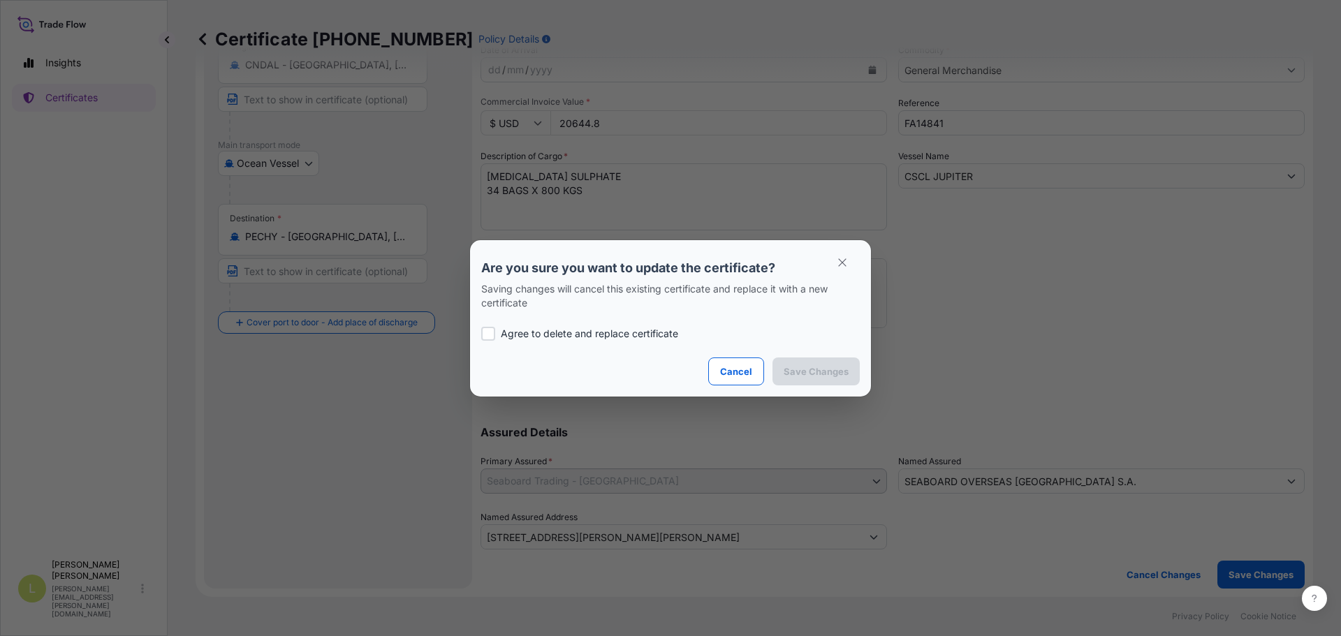
click at [568, 342] on div "Agree to delete and replace certificate" at bounding box center [670, 333] width 379 height 47
click at [604, 338] on p "Agree to delete and replace certificate" at bounding box center [589, 334] width 177 height 14
checkbox input "true"
click at [813, 369] on p "Save Changes" at bounding box center [816, 372] width 65 height 14
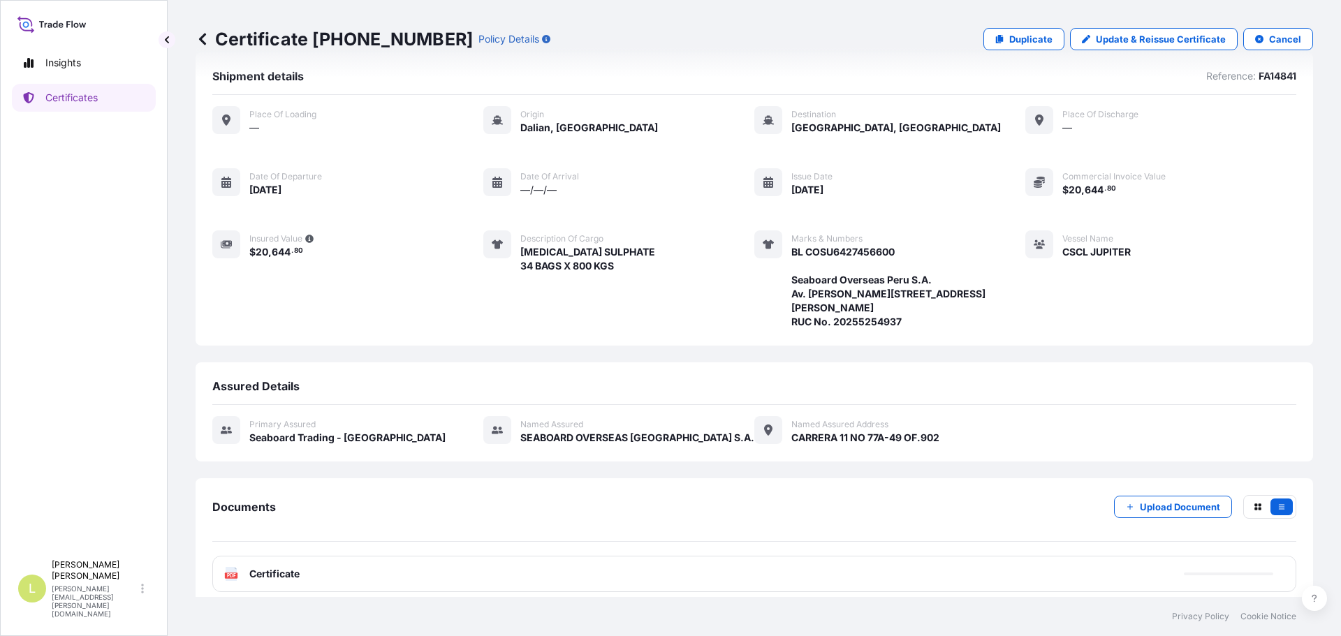
scroll to position [38, 0]
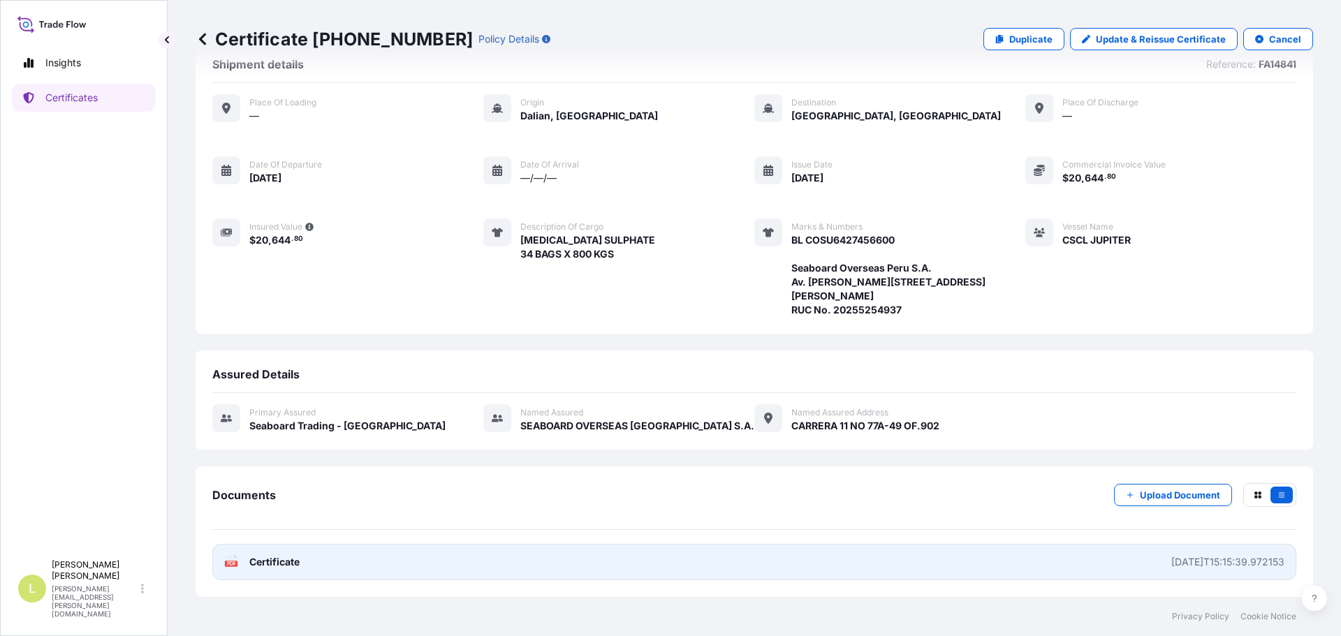
click at [641, 550] on link "PDF Certificate [DATE]T15:15:39.972153" at bounding box center [754, 562] width 1084 height 36
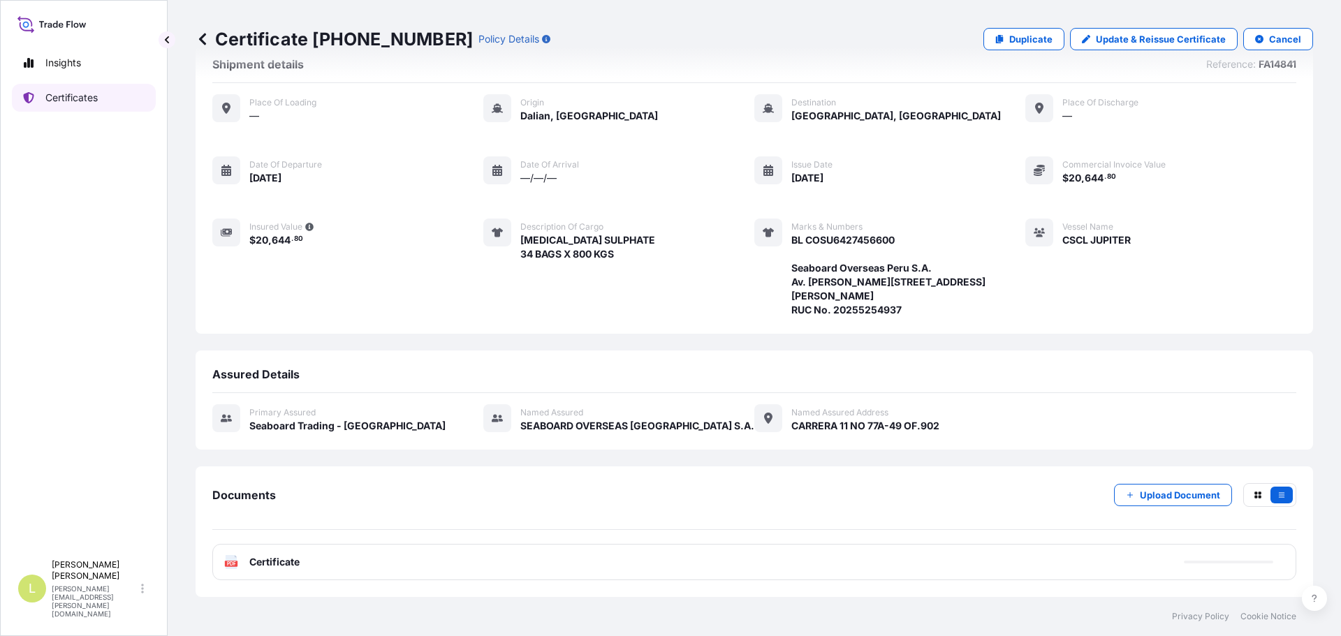
click at [94, 96] on p "Certificates" at bounding box center [71, 98] width 52 height 14
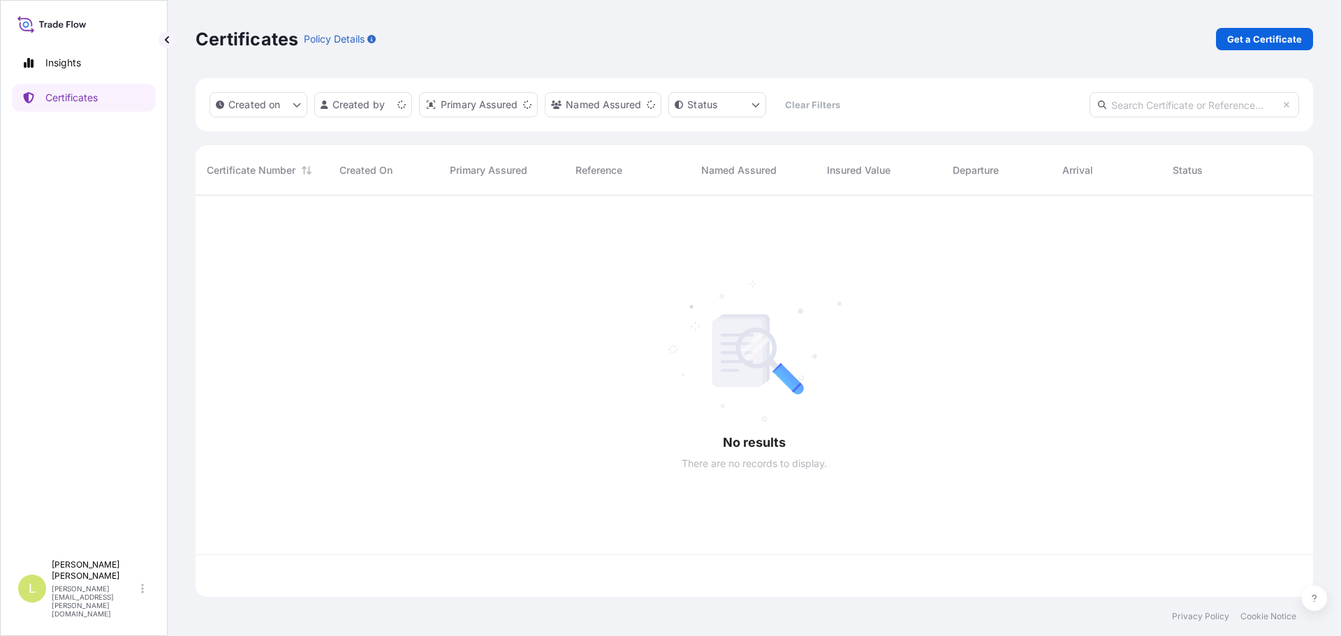
scroll to position [399, 1107]
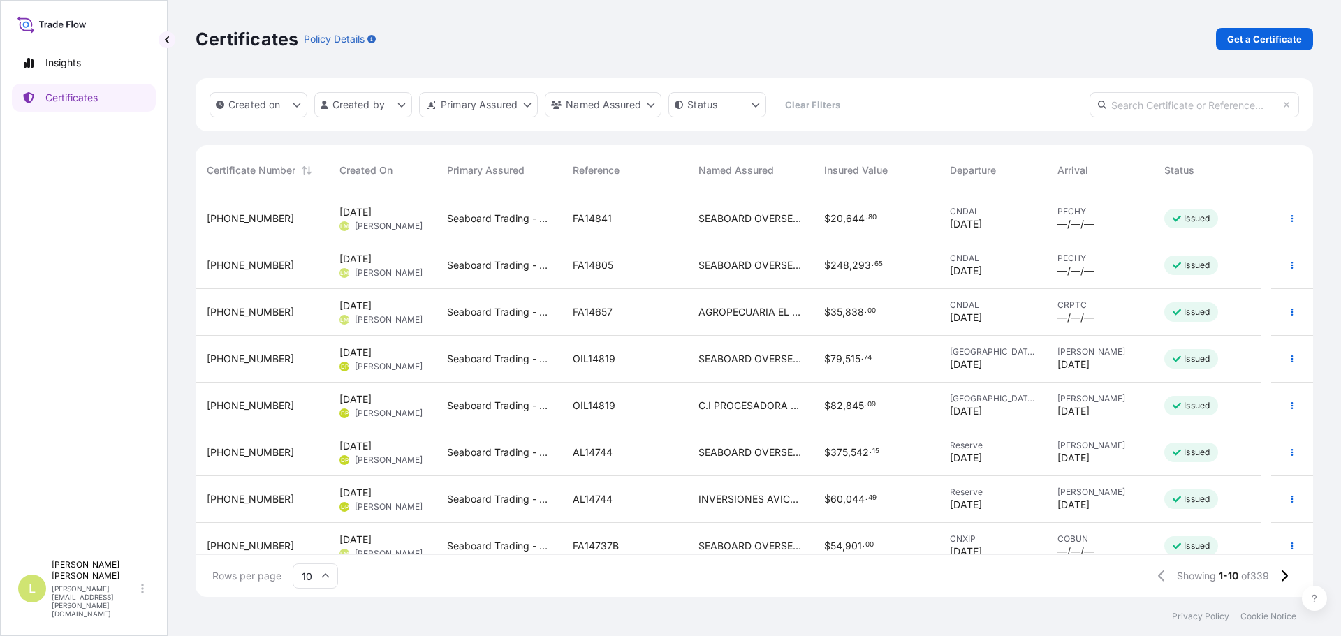
click at [1252, 41] on p "Get a Certificate" at bounding box center [1264, 39] width 75 height 14
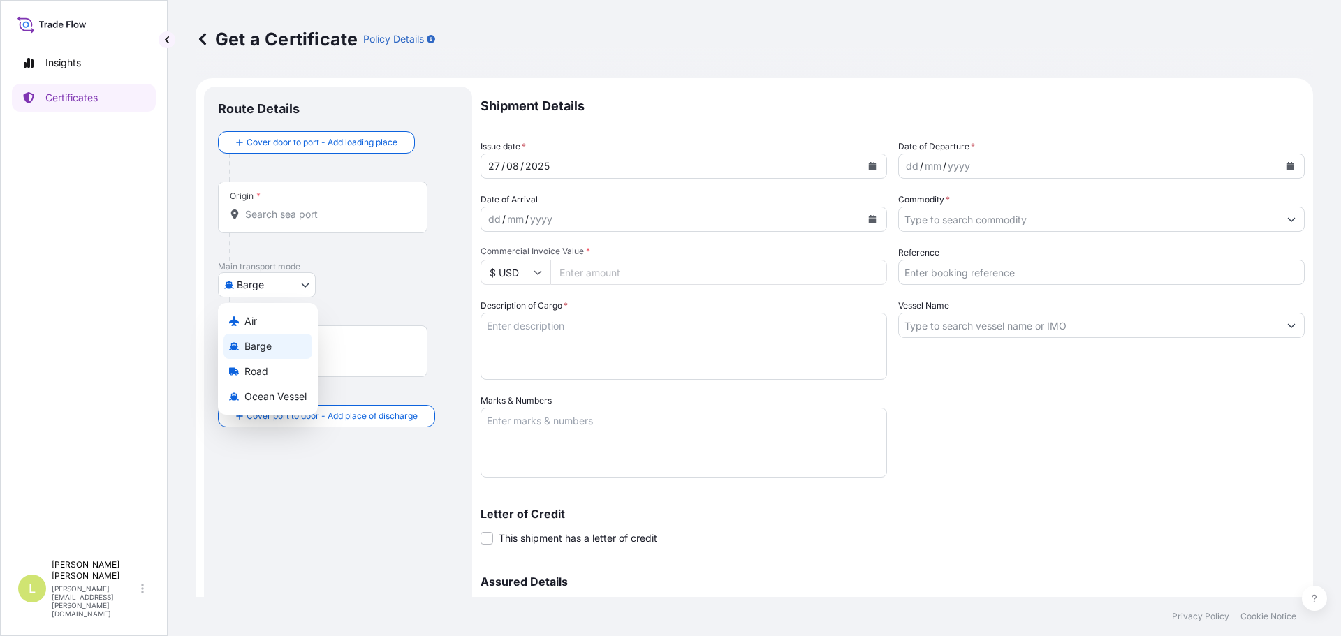
click at [309, 279] on body "Insights Certificates L [PERSON_NAME] [PERSON_NAME][EMAIL_ADDRESS][PERSON_NAME]…" at bounding box center [670, 318] width 1341 height 636
click at [251, 397] on span "Ocean Vessel" at bounding box center [275, 397] width 62 height 14
select select "Ocean Vessel"
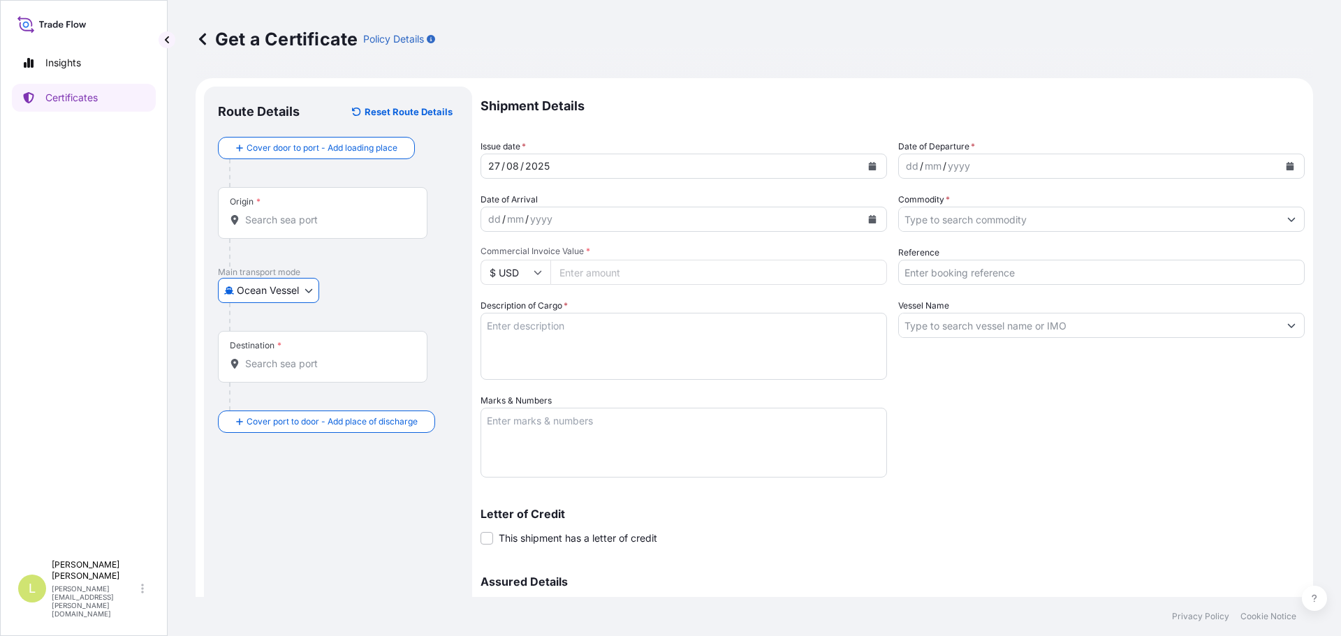
click at [335, 224] on input "Origin *" at bounding box center [327, 220] width 165 height 14
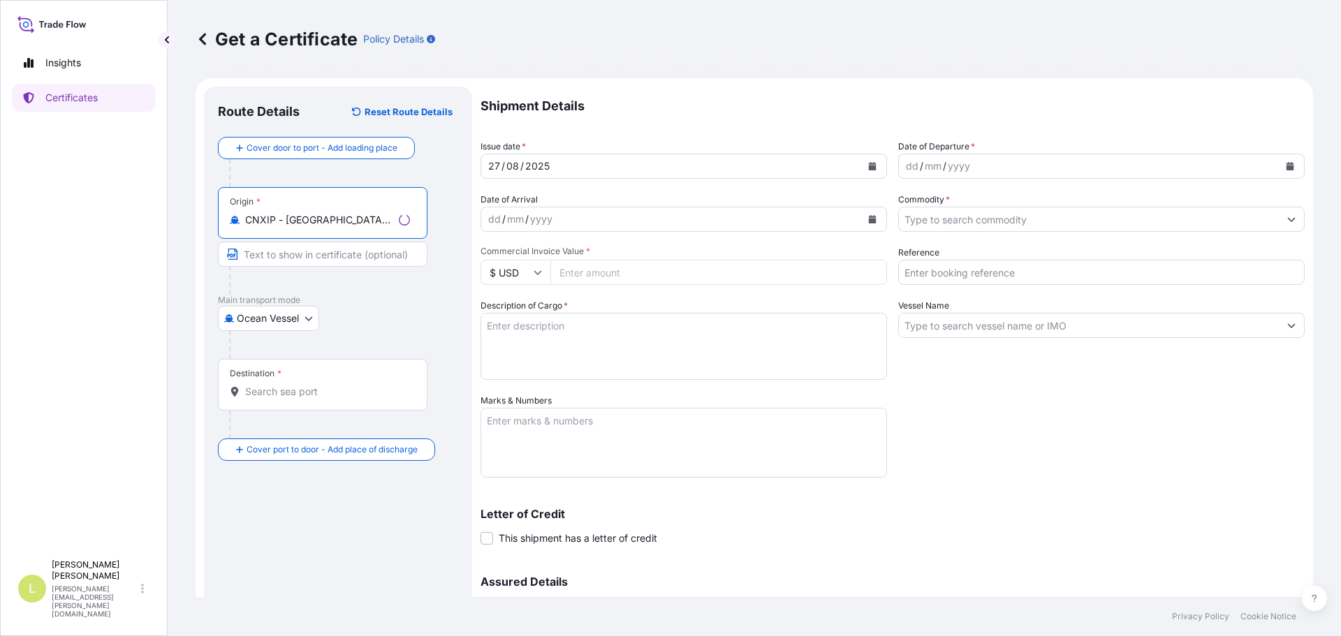
type input "CNXIP - [GEOGRAPHIC_DATA], [GEOGRAPHIC_DATA]"
click at [316, 387] on input "Destination *" at bounding box center [327, 392] width 165 height 14
type input "PECLL - [GEOGRAPHIC_DATA], [GEOGRAPHIC_DATA]"
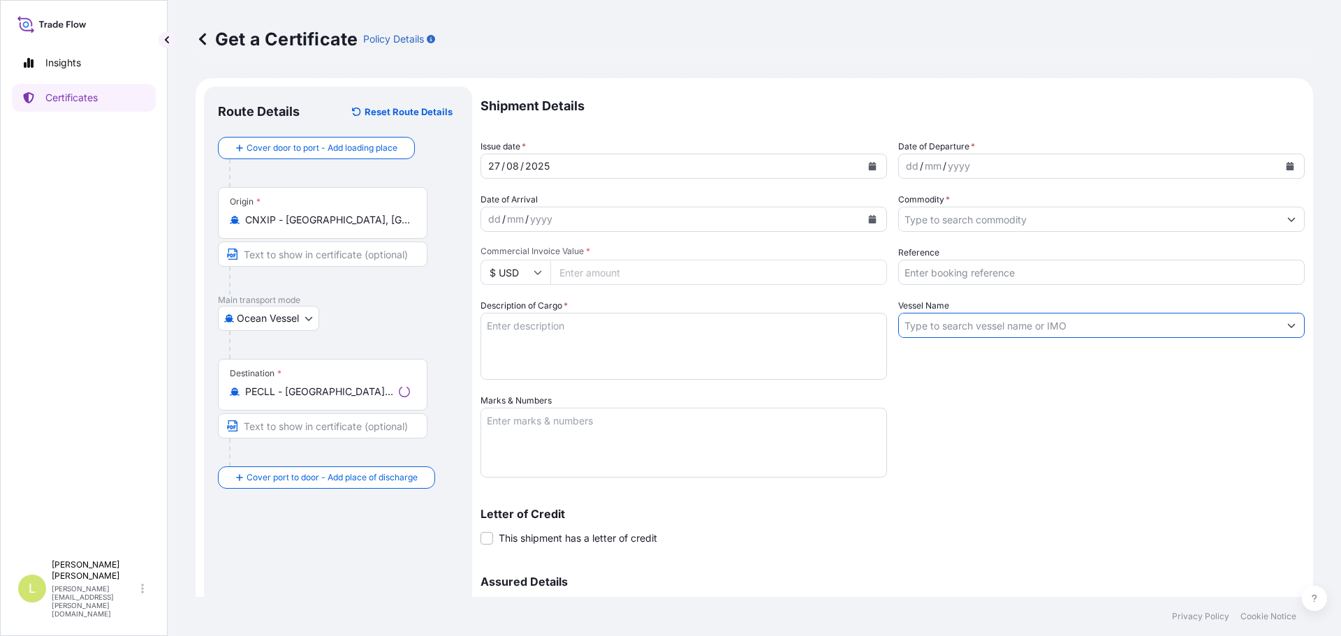
click at [993, 328] on input "Vessel Name" at bounding box center [1089, 325] width 380 height 25
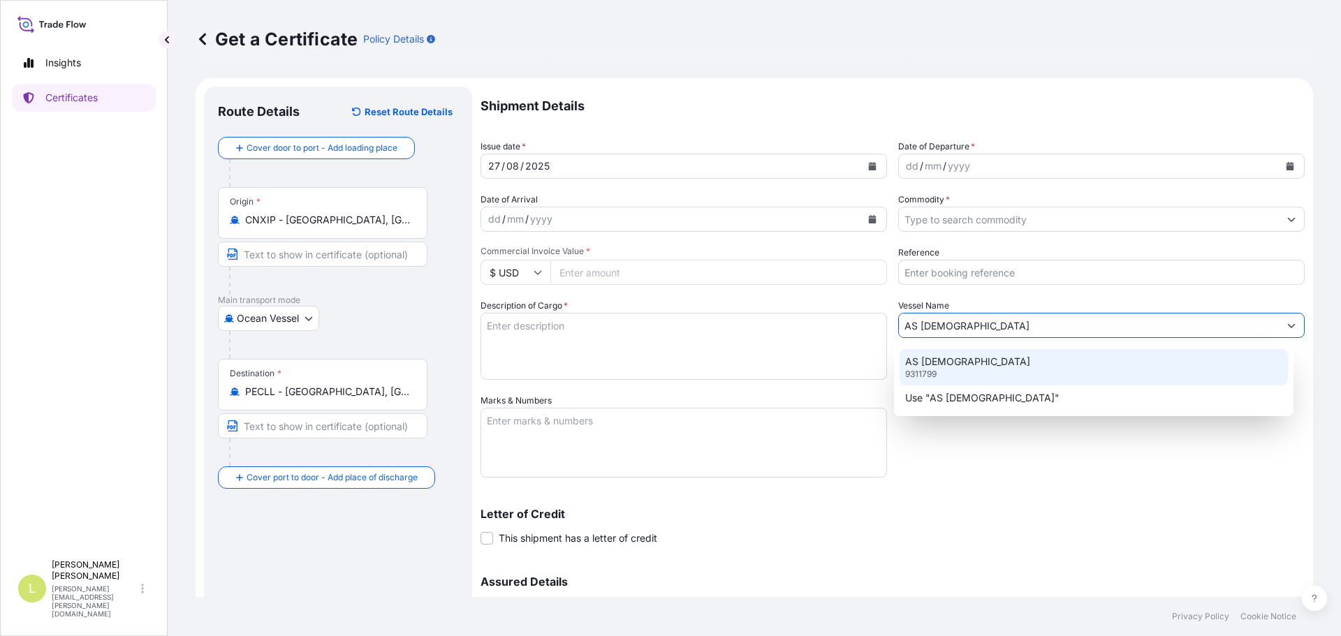
click at [983, 356] on div "AS [DEMOGRAPHIC_DATA] 9311799" at bounding box center [1094, 367] width 389 height 36
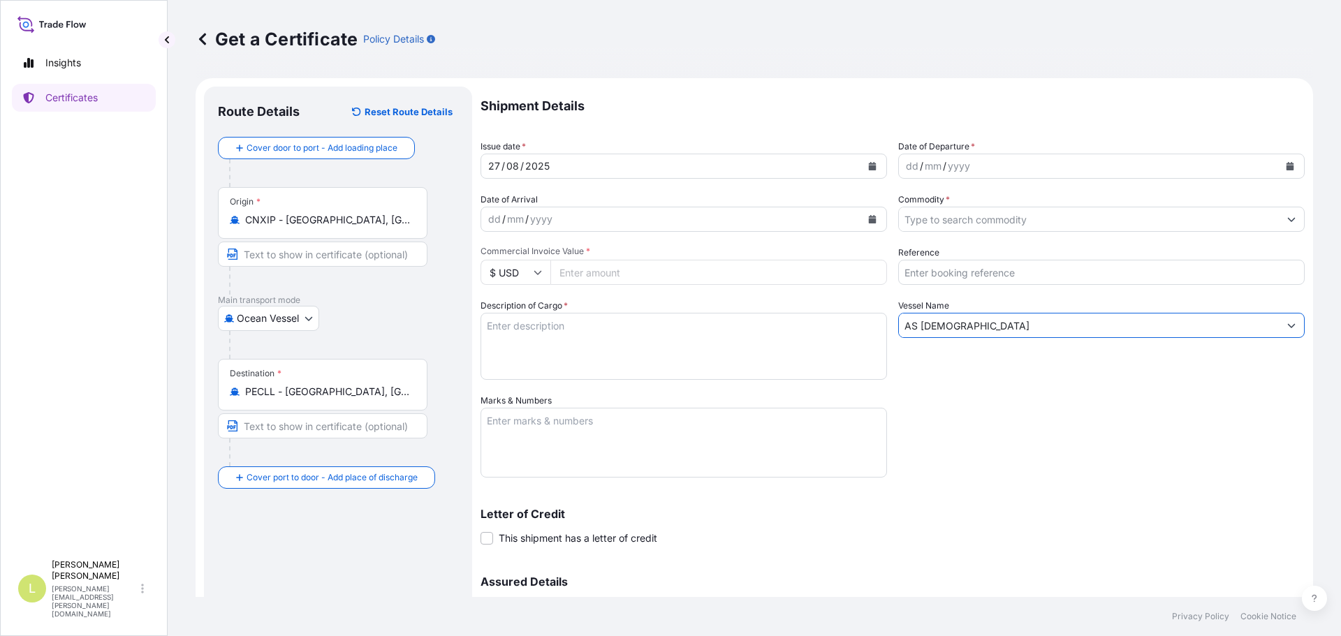
type input "AS [DEMOGRAPHIC_DATA]"
click at [601, 272] on input "Commercial Invoice Value *" at bounding box center [718, 272] width 337 height 25
type input "40278"
type input "40278.7"
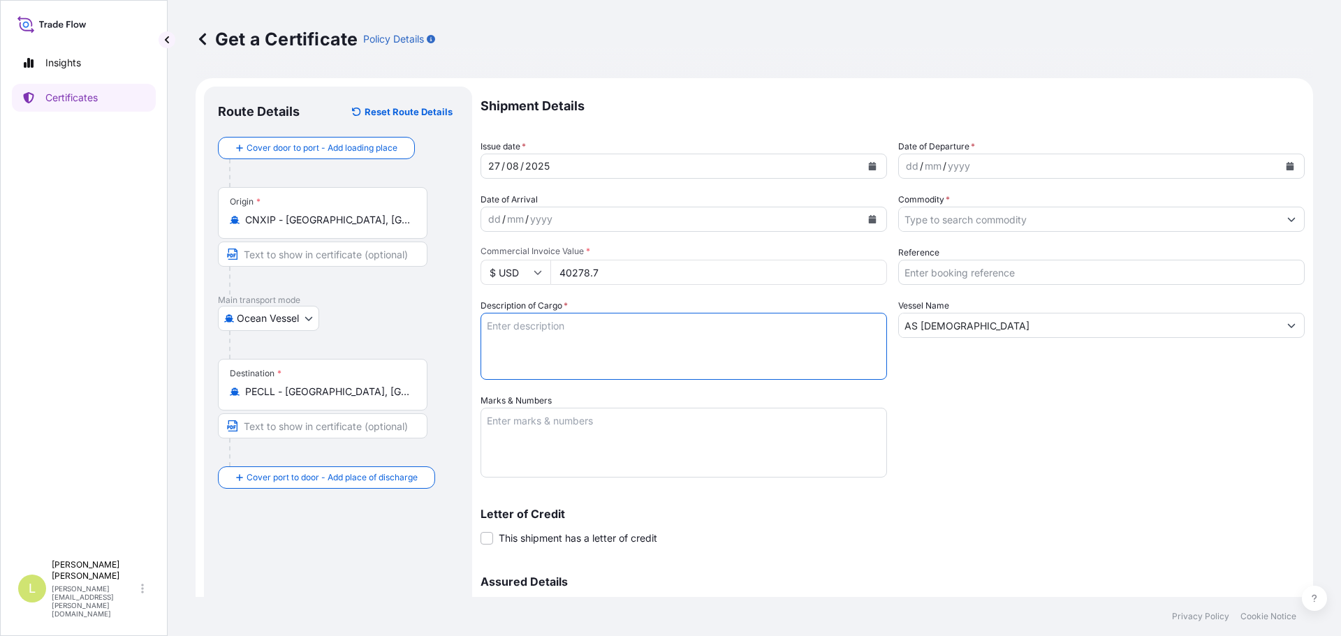
click at [666, 319] on textarea "Description of Cargo *" at bounding box center [684, 346] width 406 height 67
type textarea "DL-METHIONINE"
click at [900, 225] on input "Commodity *" at bounding box center [1089, 219] width 380 height 25
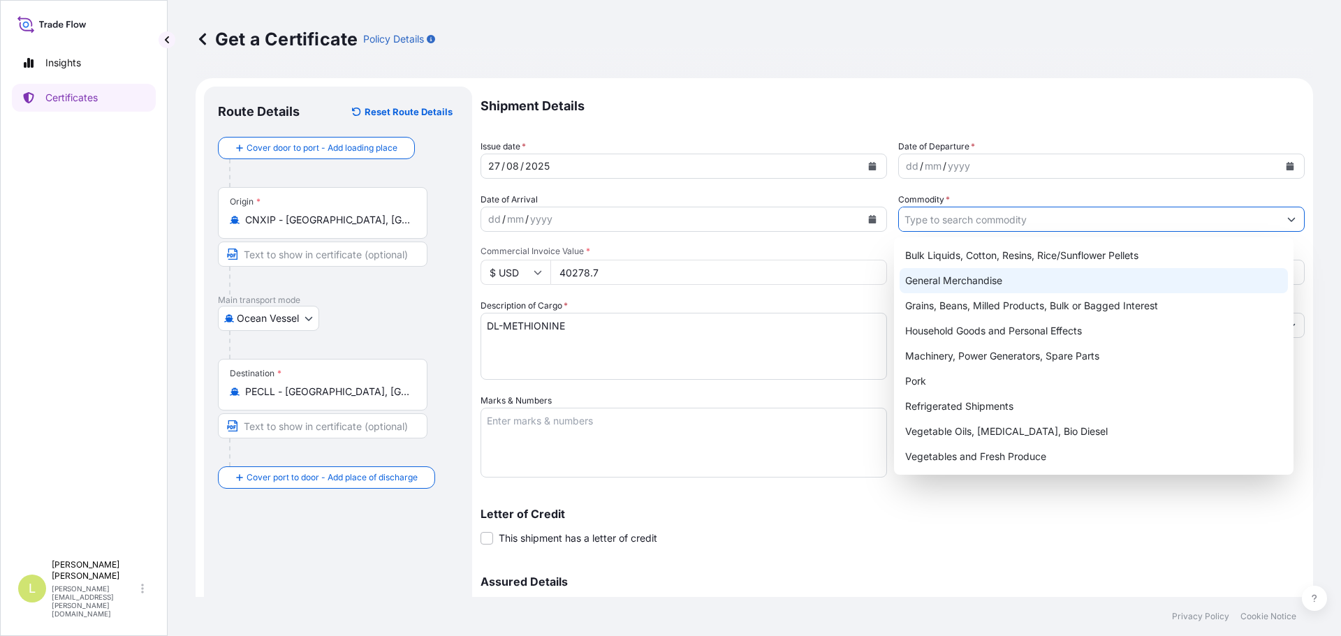
click at [933, 280] on div "General Merchandise" at bounding box center [1094, 280] width 389 height 25
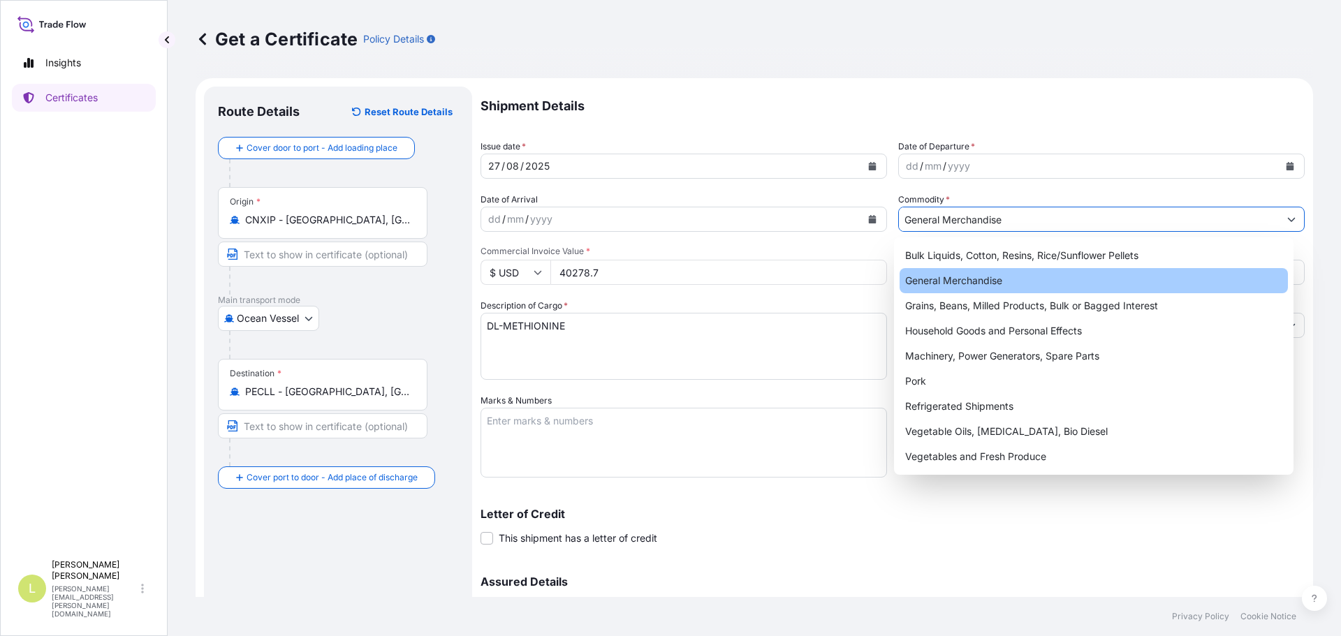
type input "General Merchandise"
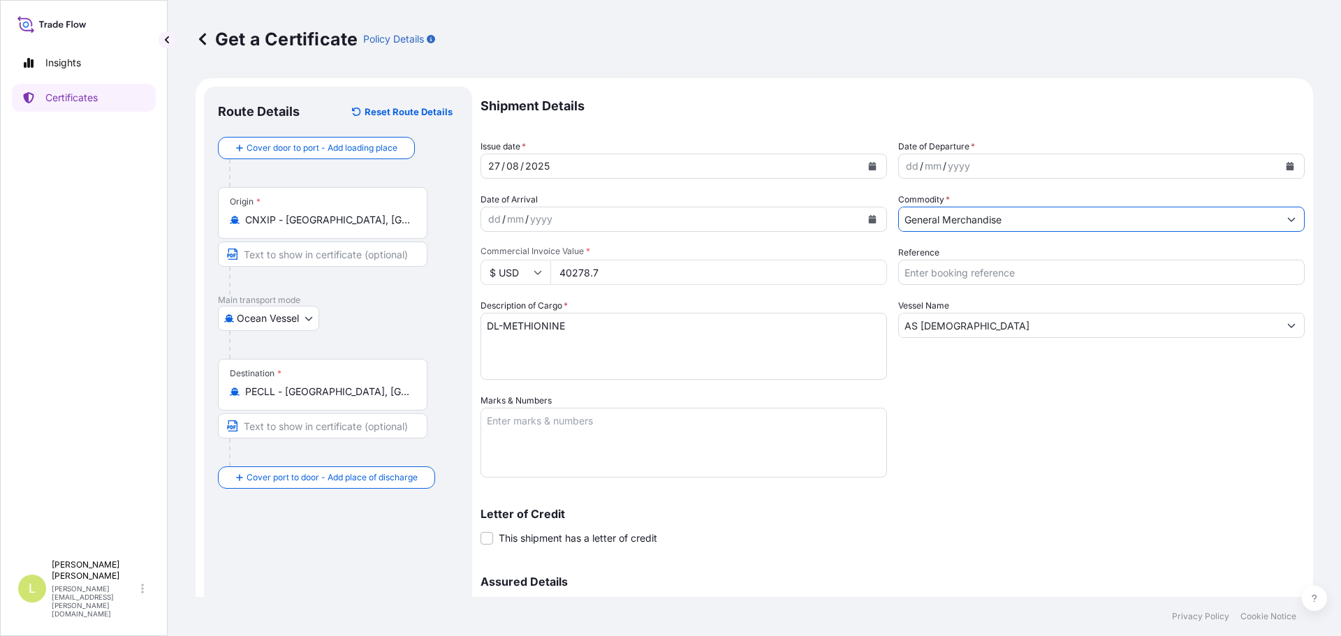
click at [937, 273] on input "Reference" at bounding box center [1101, 272] width 406 height 25
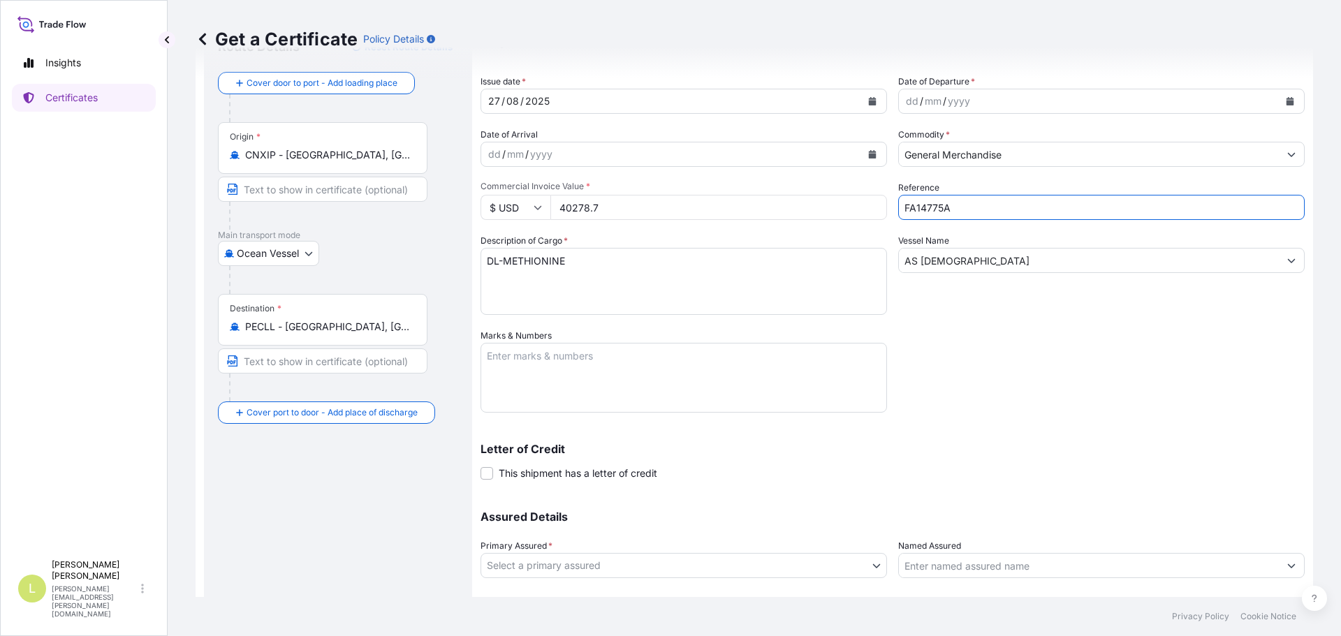
scroll to position [149, 0]
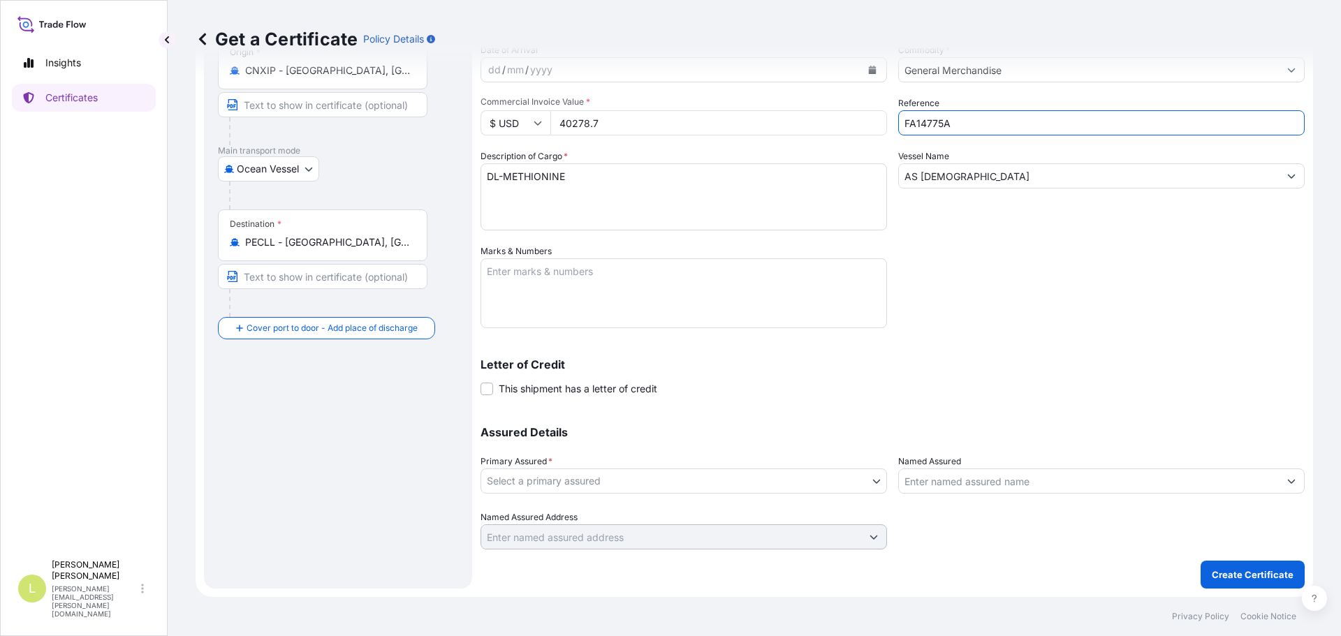
type input "FA14775A"
click at [805, 490] on body "9 options available. Insights Certificates L [PERSON_NAME] [PERSON_NAME][EMAIL_…" at bounding box center [670, 318] width 1341 height 636
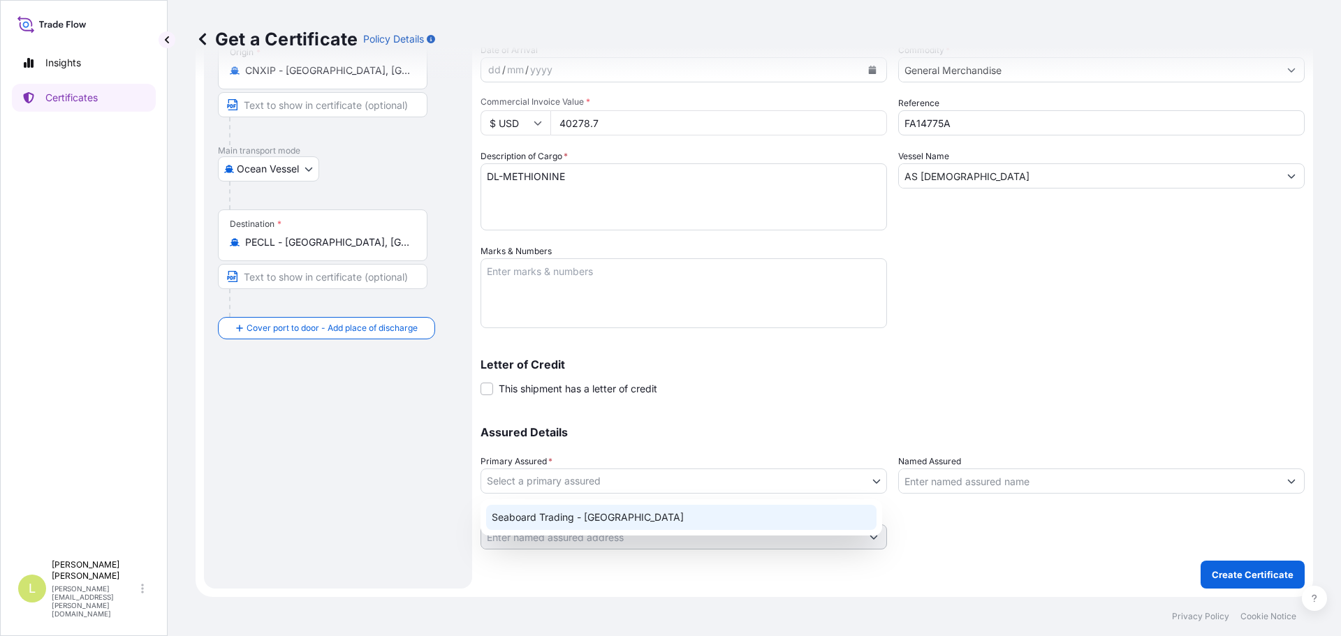
click at [721, 505] on div "Seaboard Trading - [GEOGRAPHIC_DATA]" at bounding box center [681, 517] width 390 height 25
select select "31639"
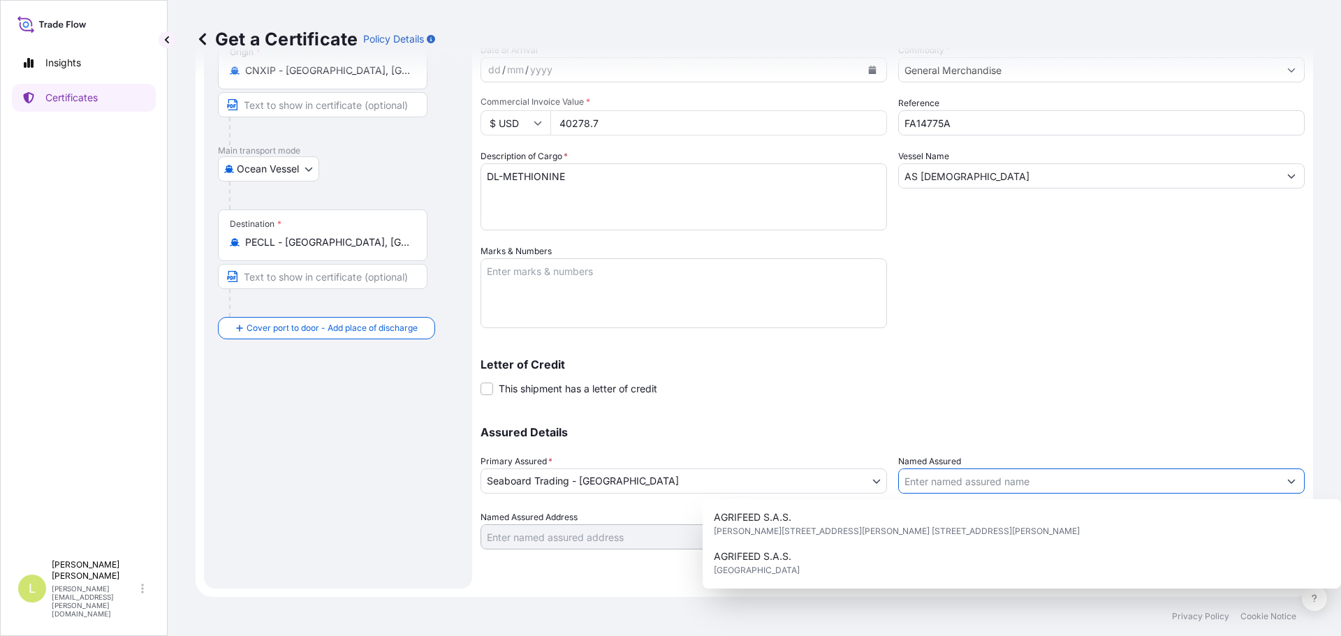
click at [953, 483] on input "Named Assured" at bounding box center [1089, 481] width 380 height 25
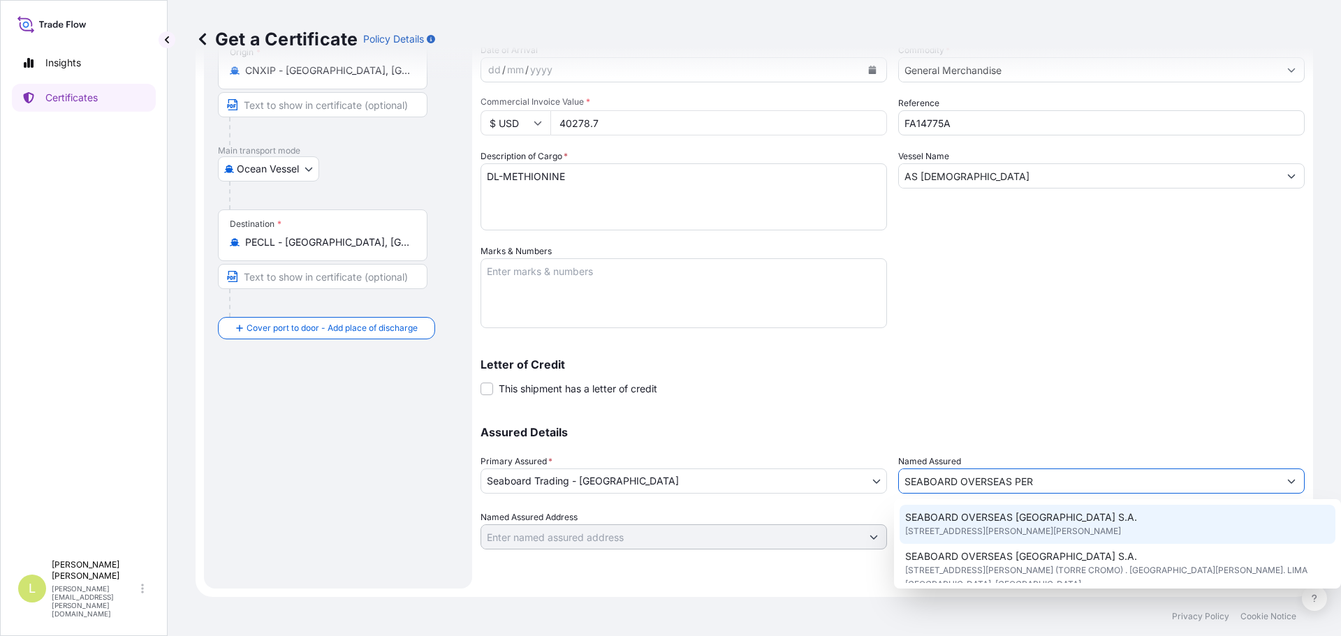
click at [1008, 514] on span "SEABOARD OVERSEAS [GEOGRAPHIC_DATA] S.A." at bounding box center [1021, 518] width 232 height 14
type input "SEABOARD OVERSEAS [GEOGRAPHIC_DATA] S.A."
type input "[STREET_ADDRESS][PERSON_NAME][PERSON_NAME]"
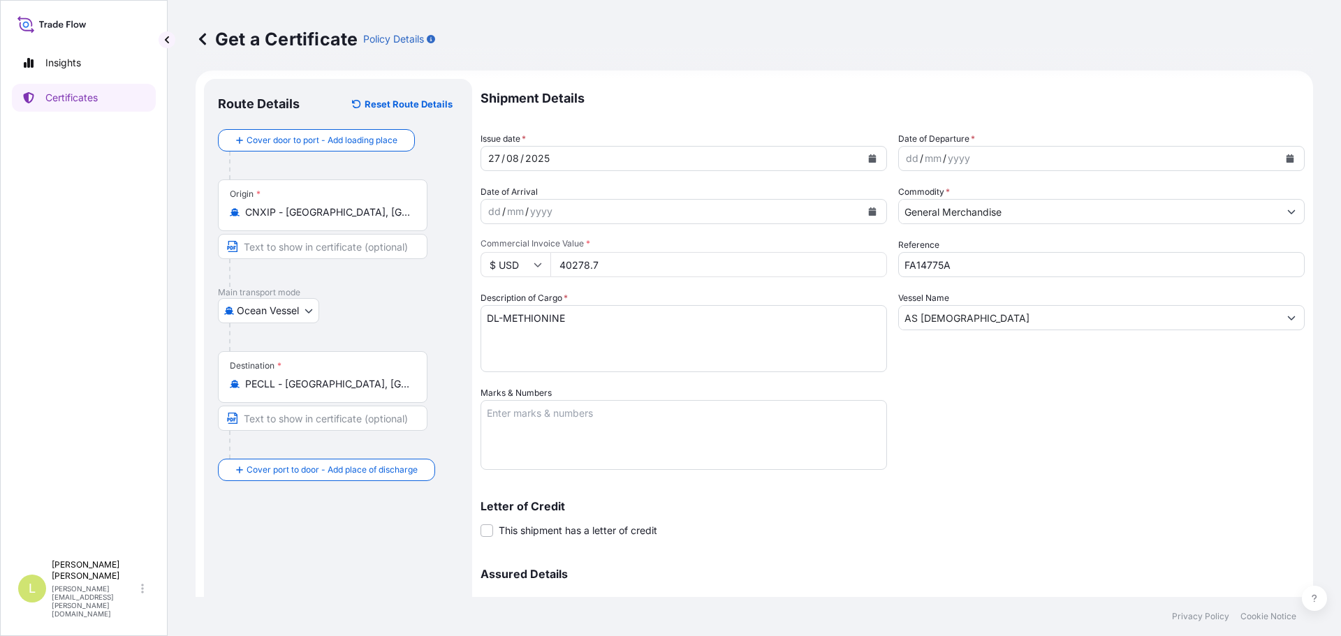
scroll to position [0, 0]
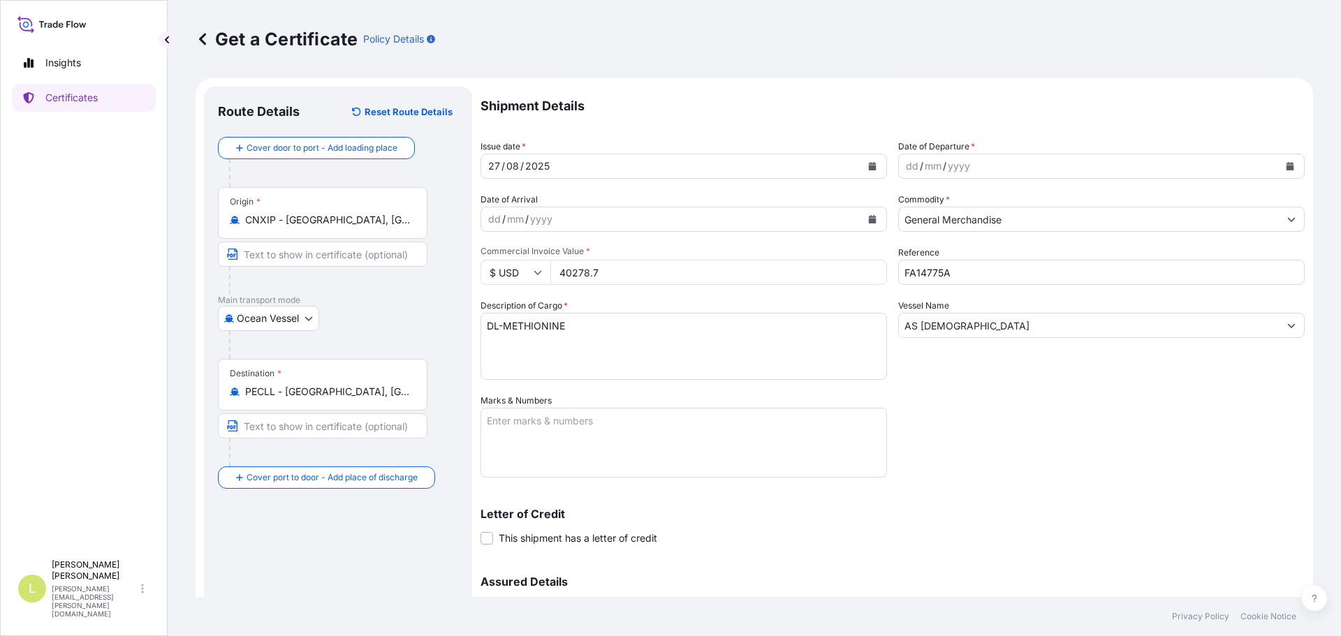
type input "SEABOARD OVERSEAS [GEOGRAPHIC_DATA] S.A."
click at [596, 431] on textarea "Marks & Numbers" at bounding box center [684, 443] width 406 height 70
click at [528, 458] on textarea "BL ONEYTS5QJ2812900" at bounding box center [684, 443] width 406 height 70
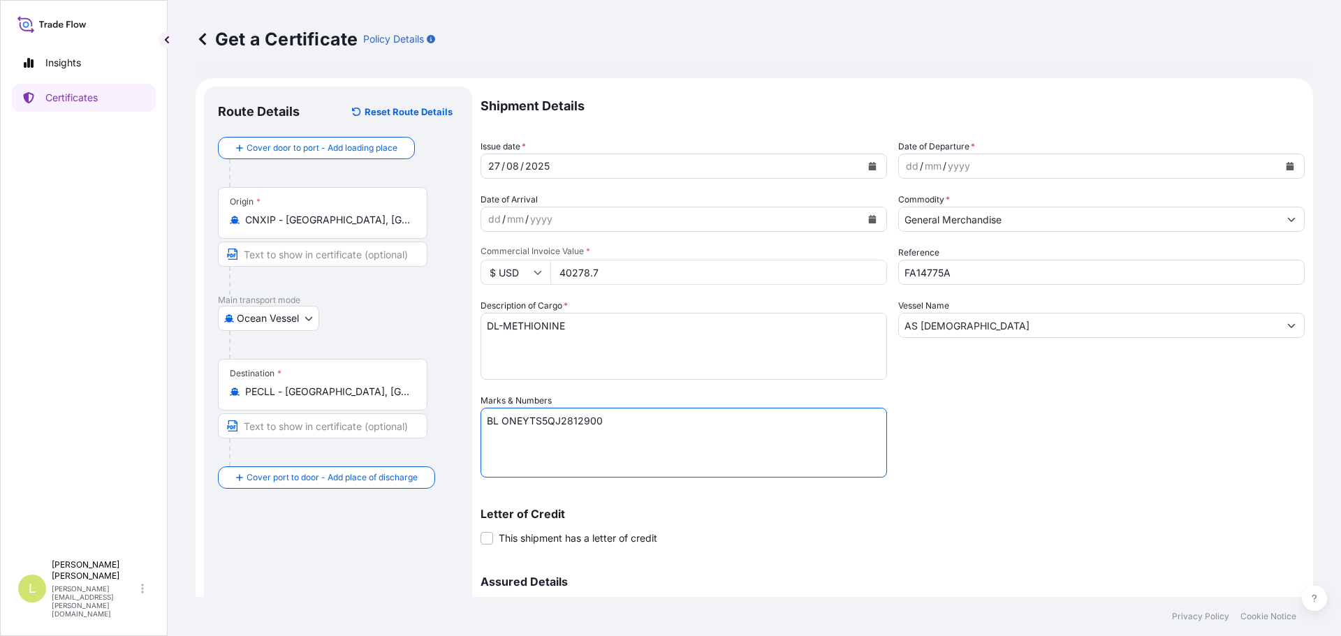
paste textarea "Seaboard Overseas [GEOGRAPHIC_DATA] S.A. Av. [PERSON_NAME][STREET_ADDRESS][PERS…"
type textarea "BL ONEYTS5QJ2812900 Seaboard Overseas Peru S.A. Av. [PERSON_NAME][STREET_ADDRES…"
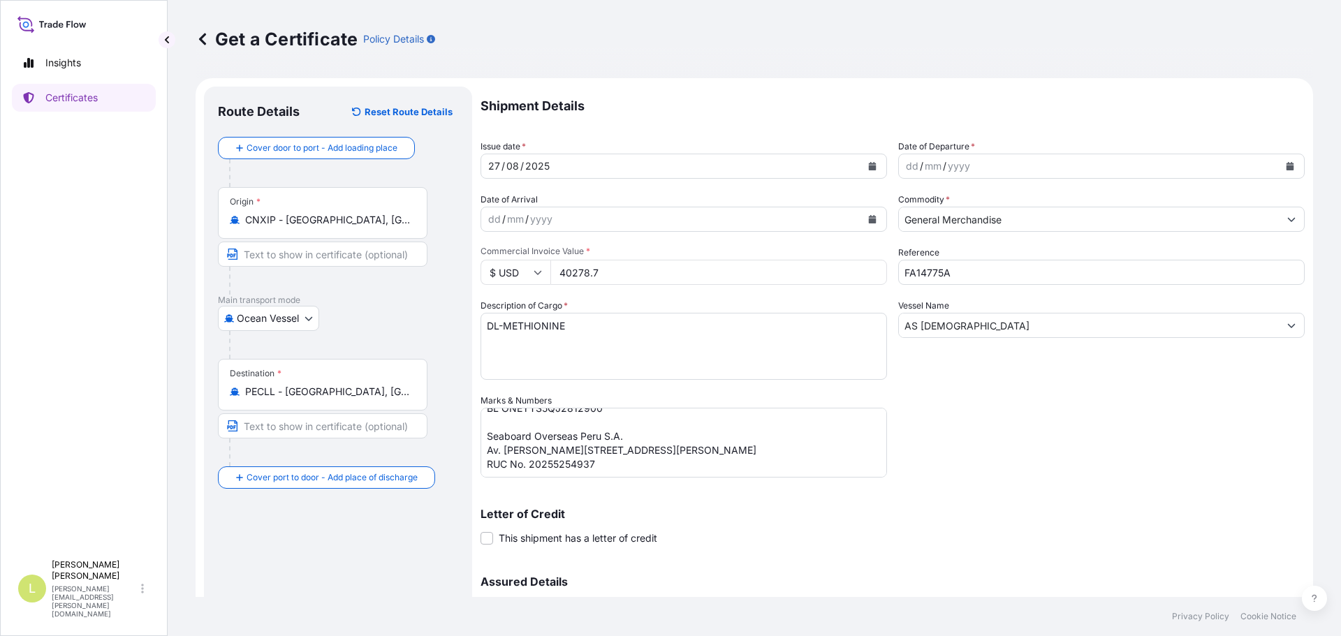
click at [577, 323] on textarea "DL-METHIONINE" at bounding box center [684, 346] width 406 height 67
click at [710, 327] on textarea "DL-METHIONINE" at bounding box center [684, 346] width 406 height 67
type textarea "DL-METHIONINE 560 BAGS X 25 KGS"
click at [1279, 160] on button "Calendar" at bounding box center [1290, 166] width 22 height 22
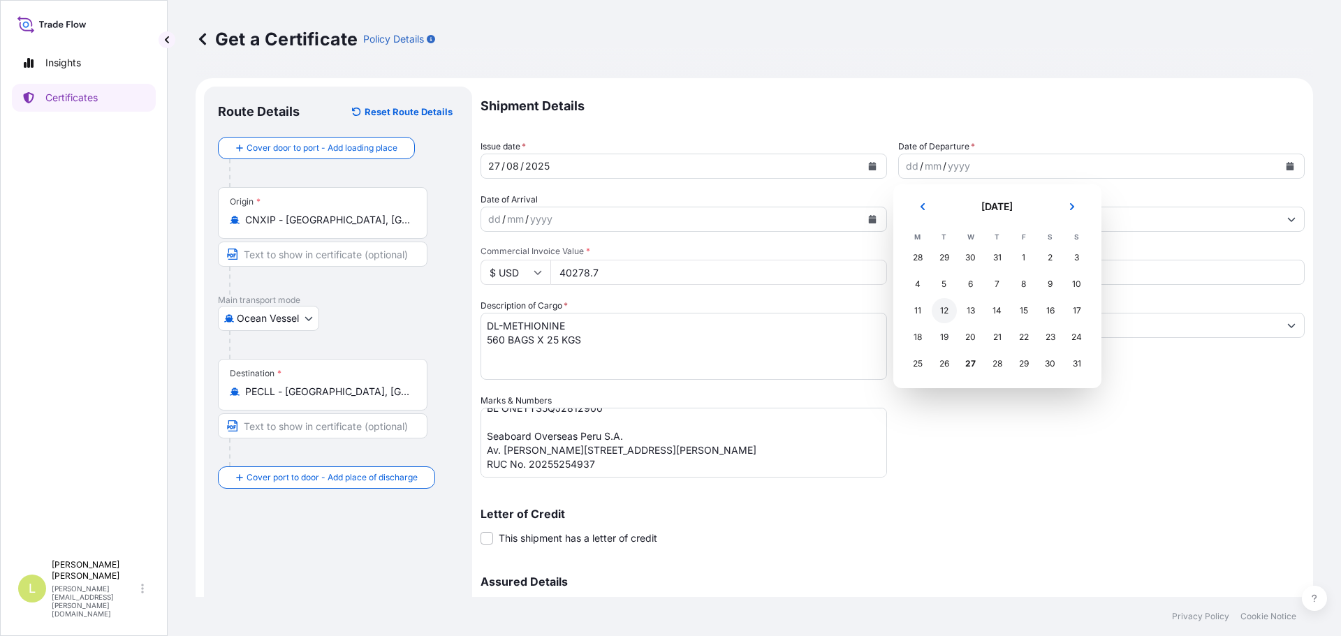
click at [942, 314] on div "12" at bounding box center [944, 310] width 25 height 25
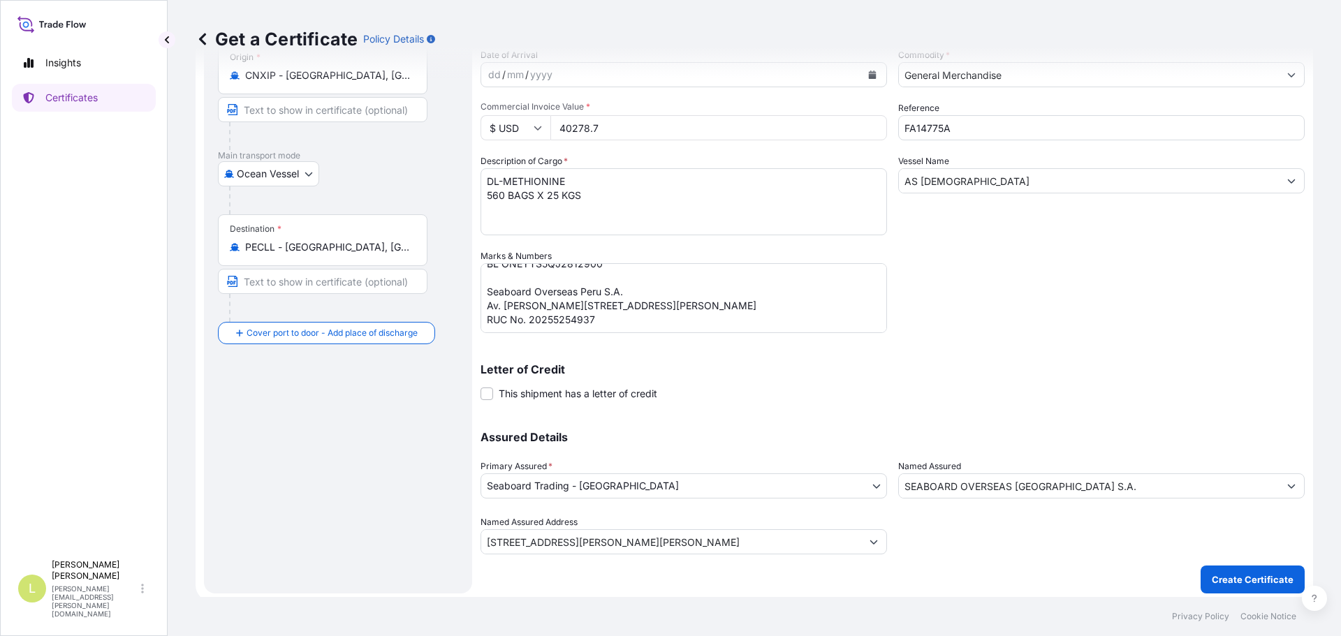
scroll to position [149, 0]
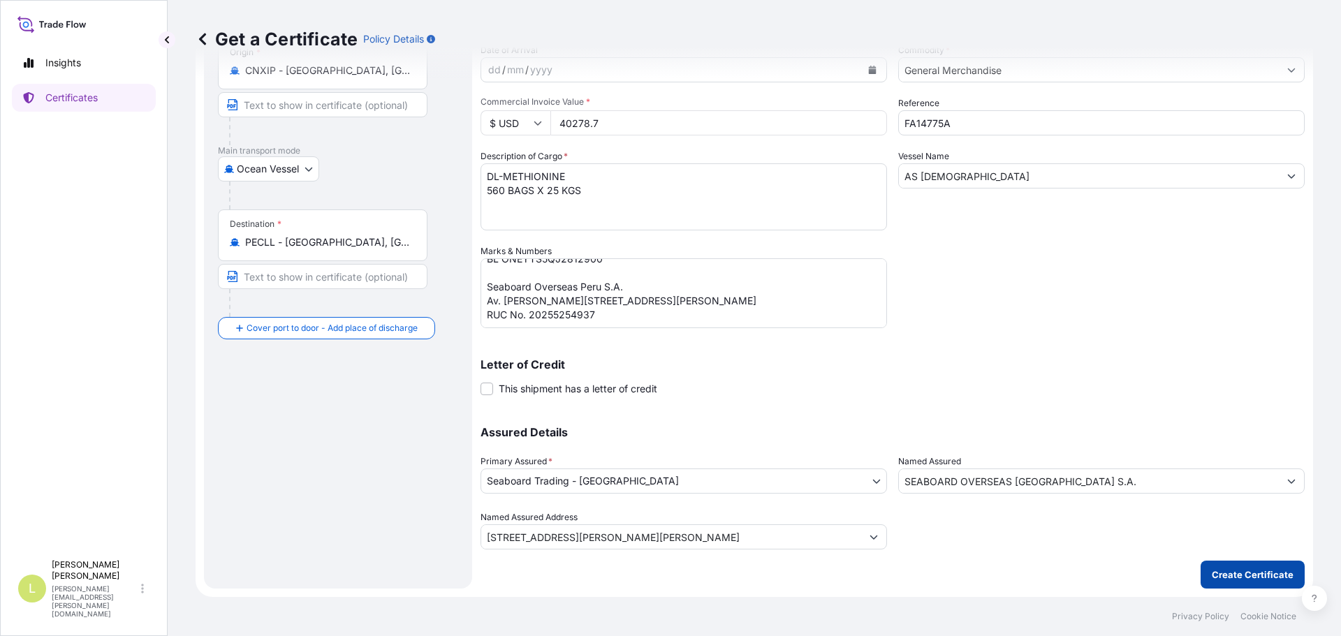
click at [1270, 576] on p "Create Certificate" at bounding box center [1253, 575] width 82 height 14
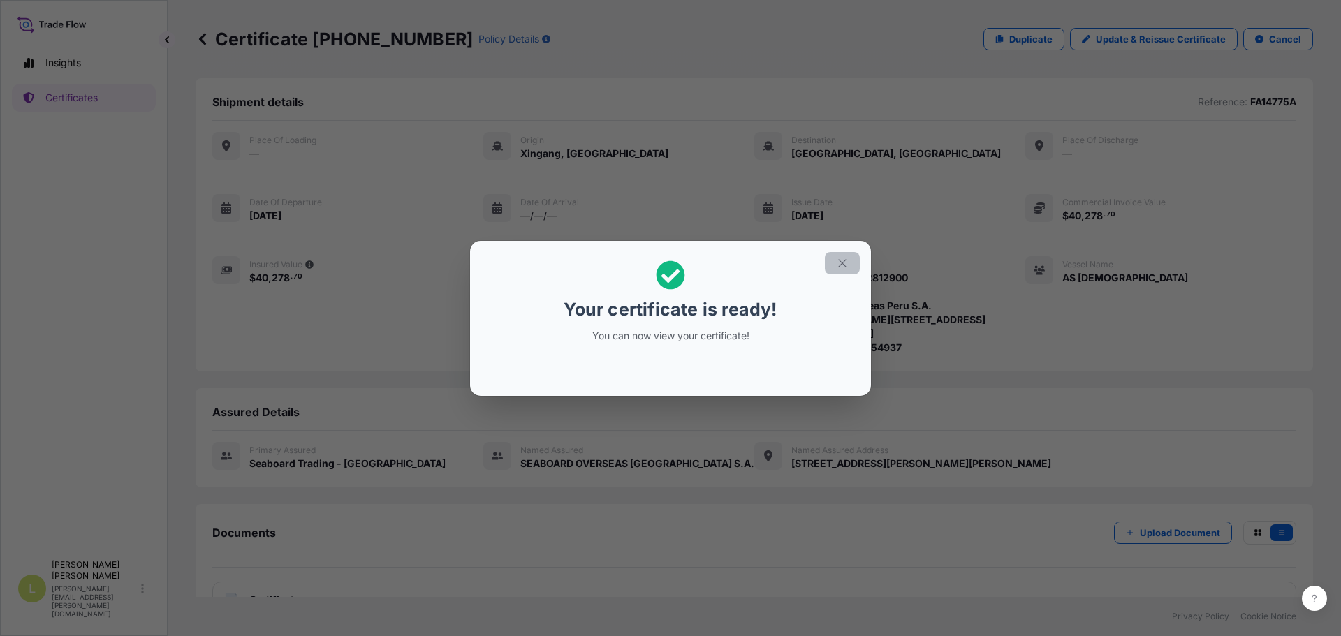
click at [852, 256] on button "button" at bounding box center [842, 263] width 35 height 22
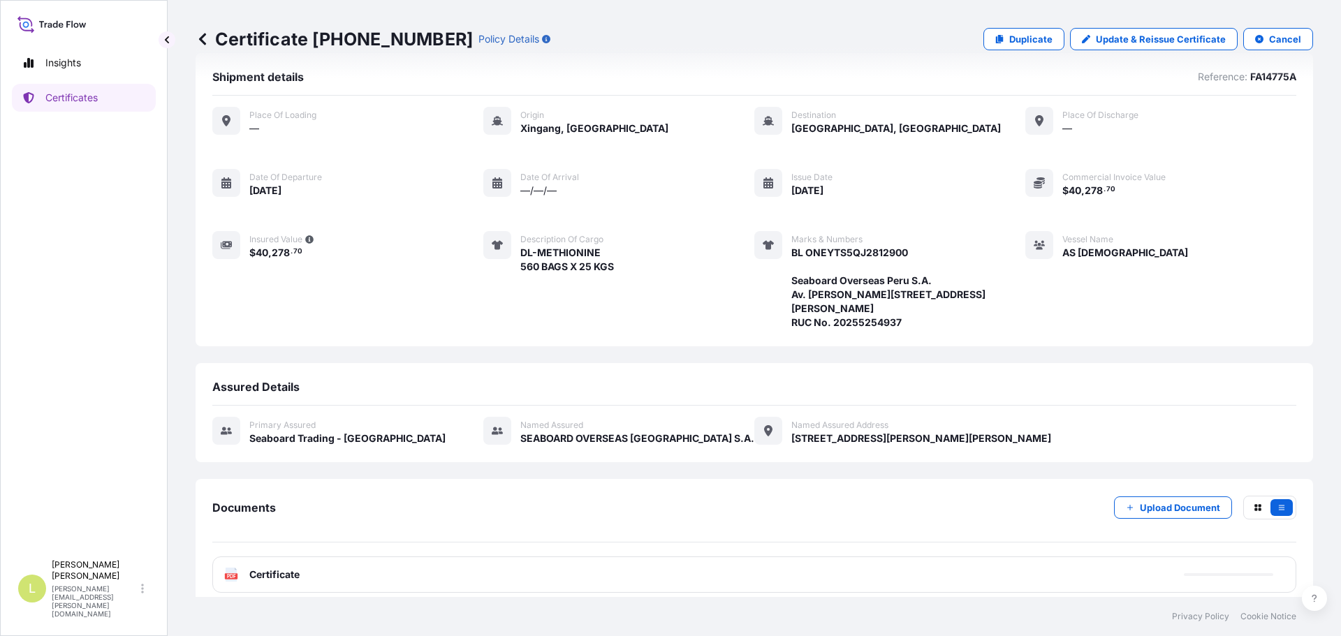
scroll to position [38, 0]
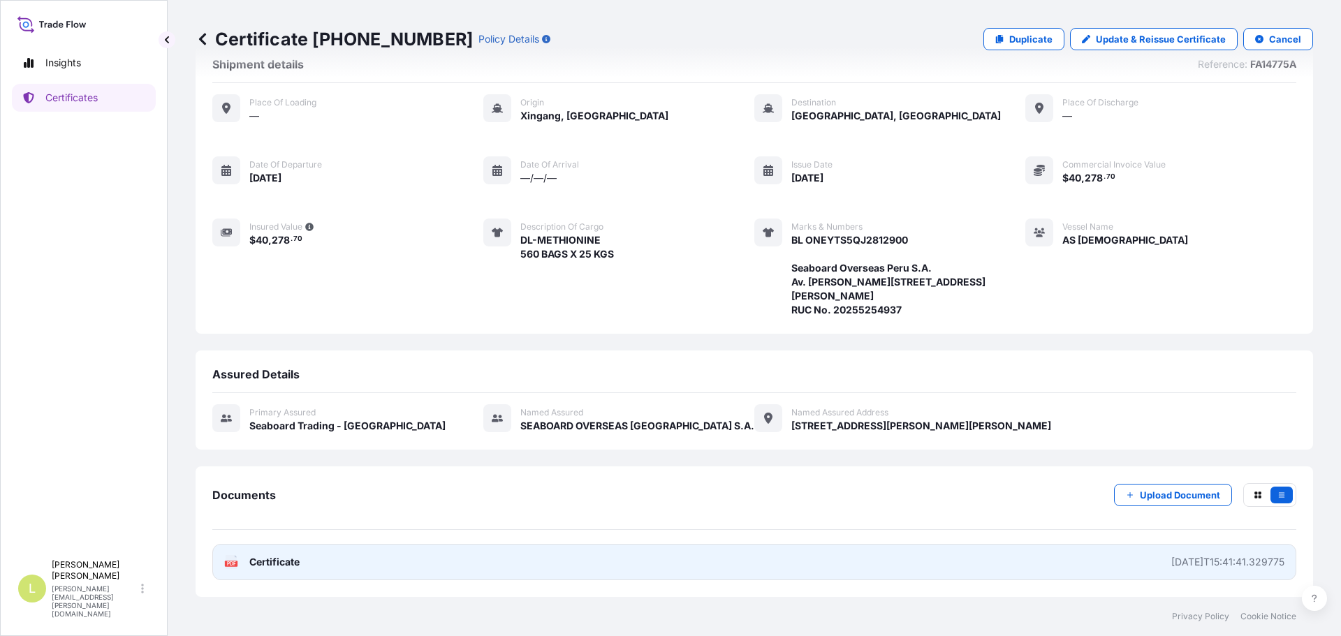
click at [717, 564] on link "PDF Certificate [DATE]T15:41:41.329775" at bounding box center [754, 562] width 1084 height 36
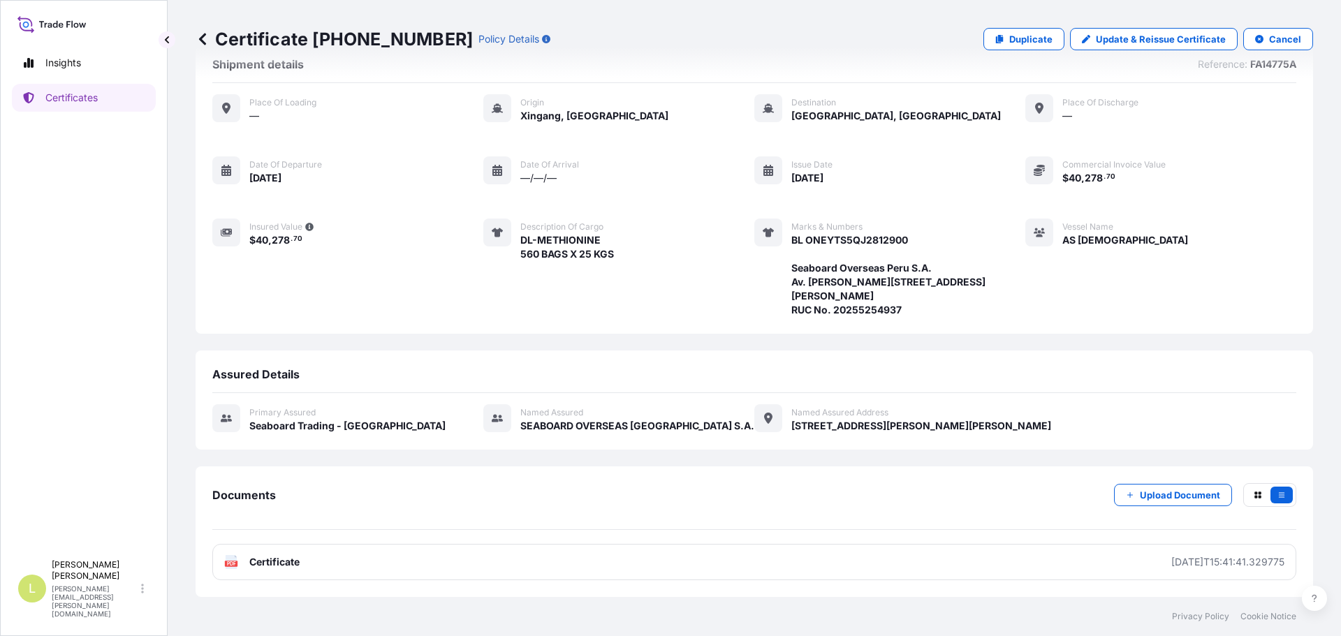
click at [77, 98] on p "Certificates" at bounding box center [71, 98] width 52 height 14
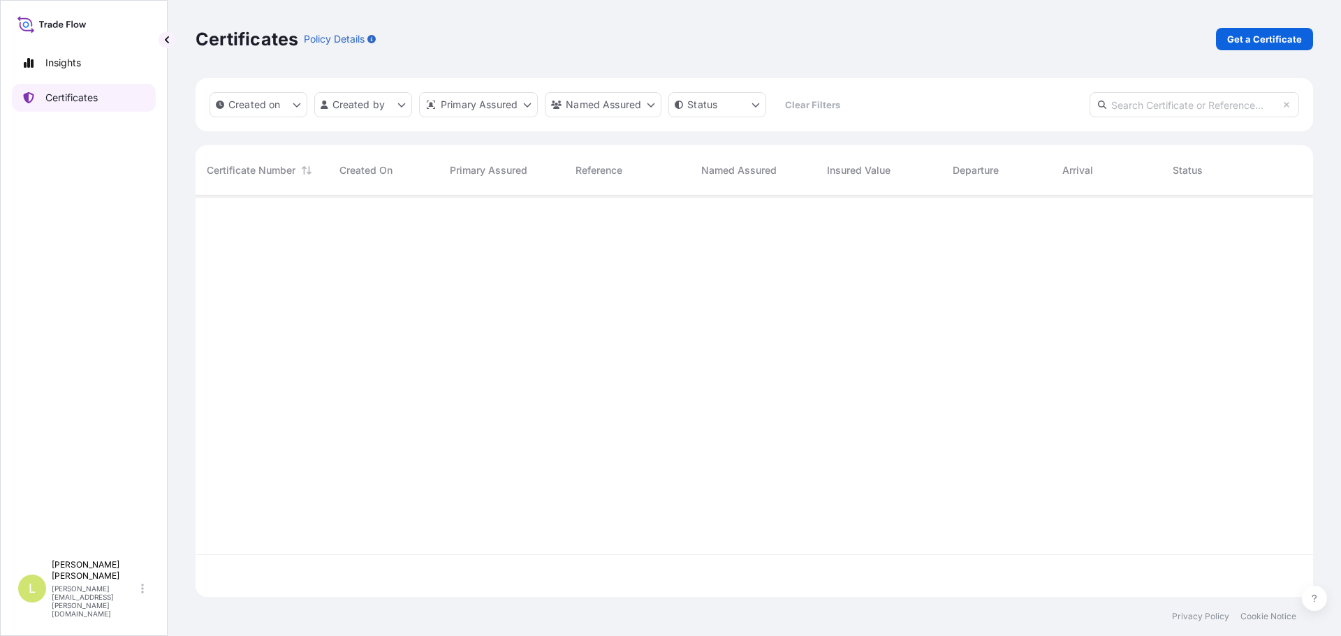
scroll to position [399, 1107]
click at [1252, 47] on link "Get a Certificate" at bounding box center [1264, 39] width 97 height 22
select select "Barge"
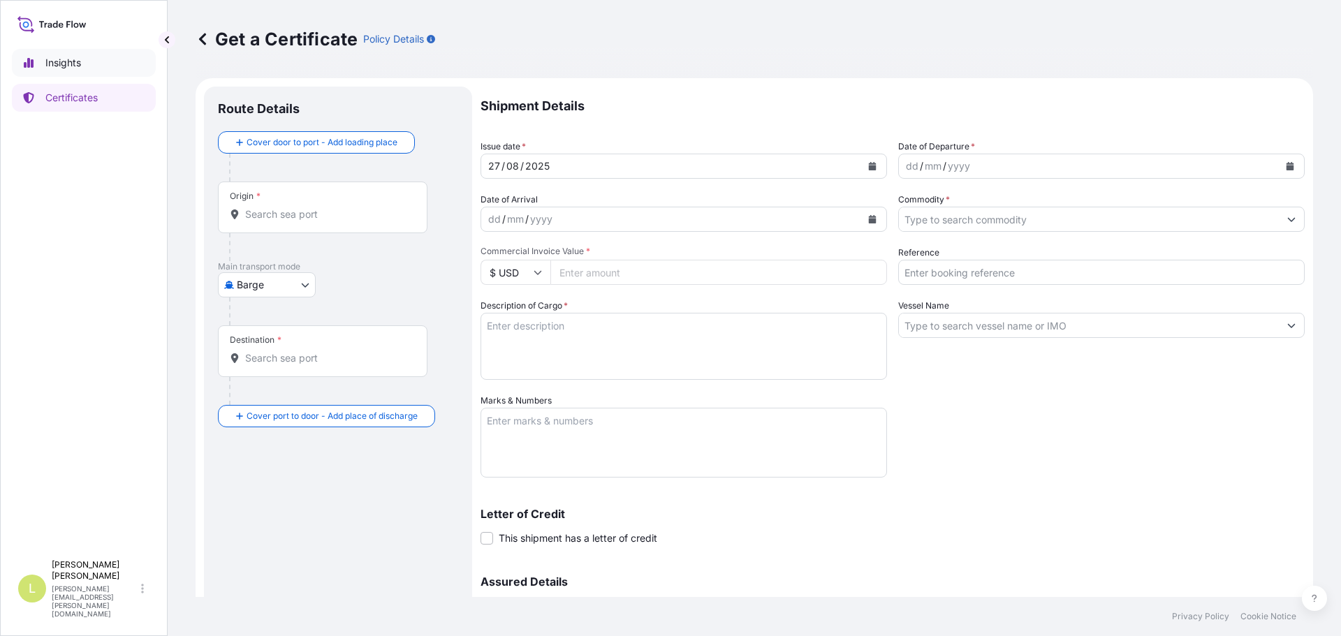
click at [122, 88] on link "Certificates" at bounding box center [84, 98] width 144 height 28
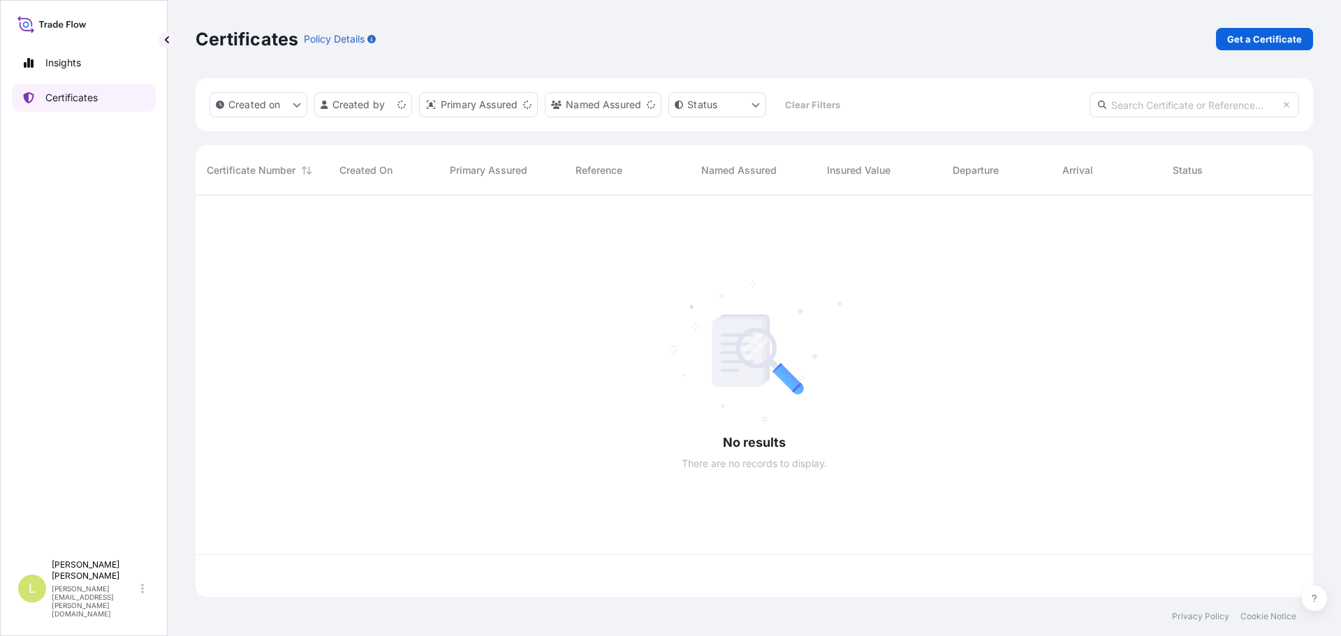
scroll to position [399, 1107]
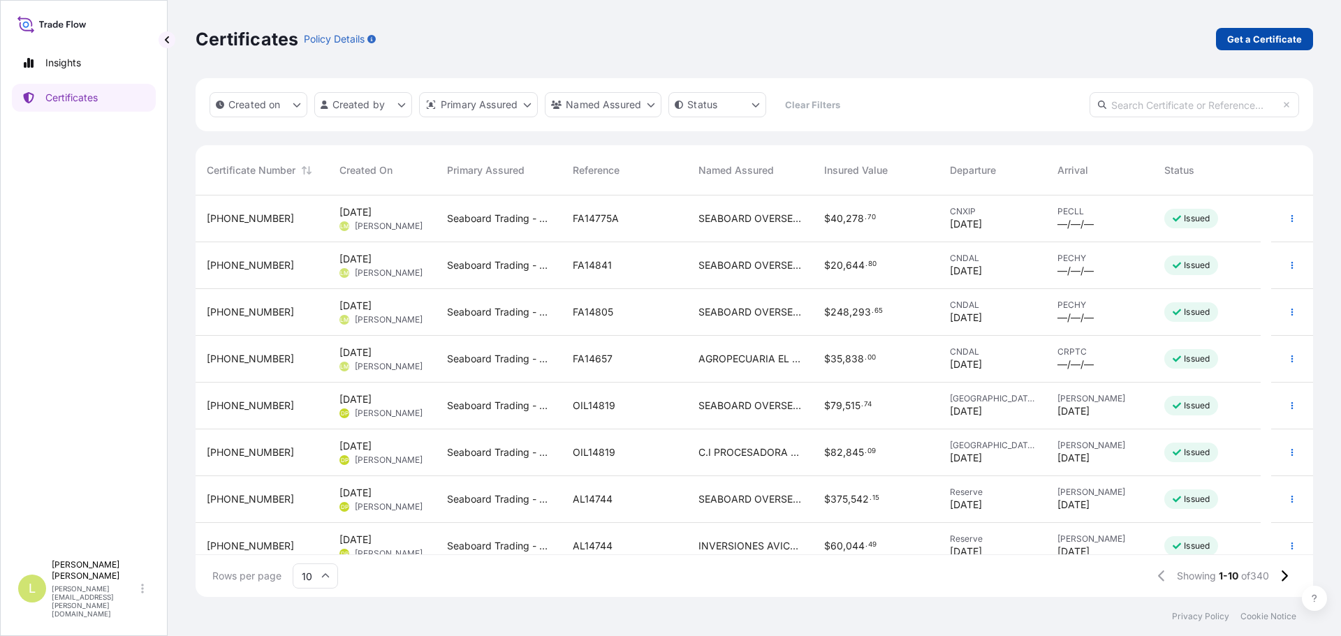
click at [1287, 33] on p "Get a Certificate" at bounding box center [1264, 39] width 75 height 14
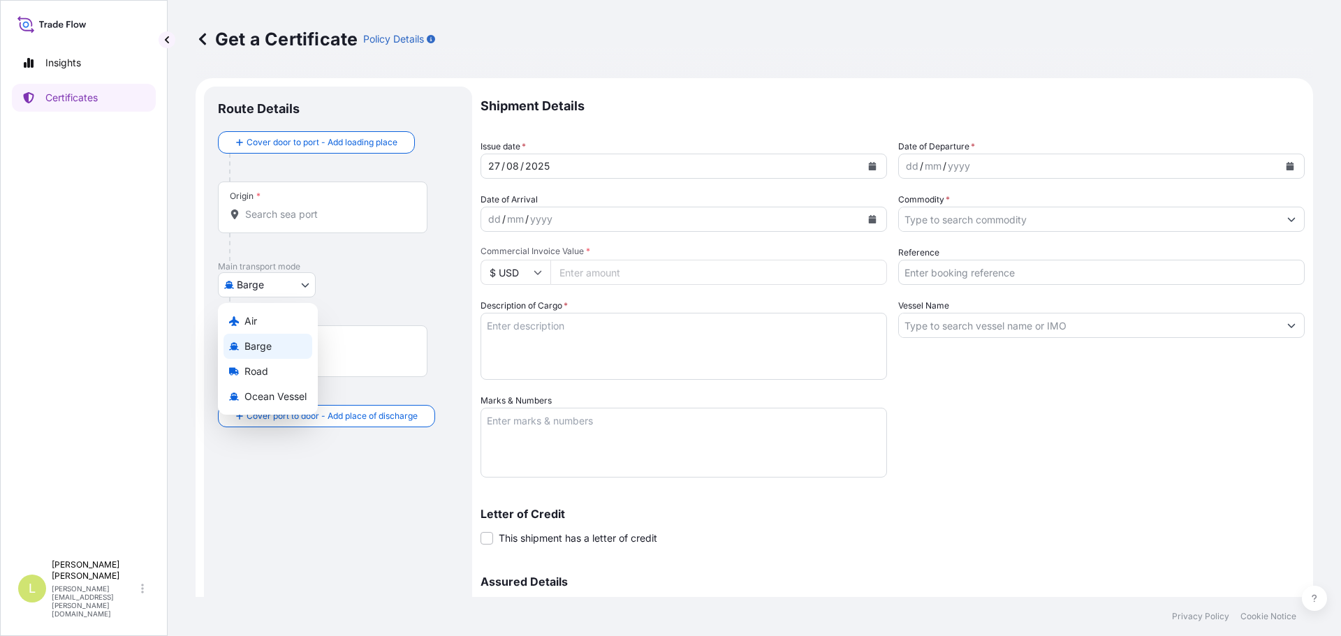
click at [277, 287] on body "Insights Certificates L [PERSON_NAME] [PERSON_NAME][EMAIL_ADDRESS][PERSON_NAME]…" at bounding box center [670, 318] width 1341 height 636
click at [263, 408] on div "Ocean Vessel" at bounding box center [268, 396] width 89 height 25
select select "Ocean Vessel"
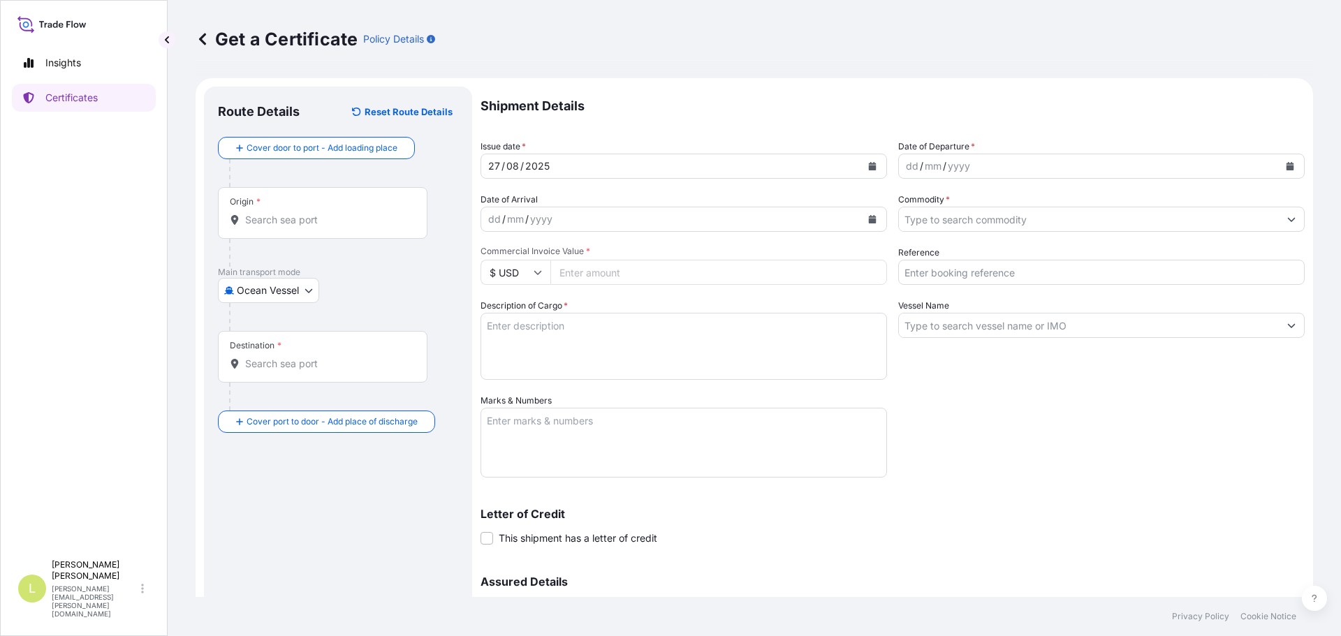
click at [316, 207] on div "Origin *" at bounding box center [323, 213] width 210 height 52
click at [316, 213] on input "Origin *" at bounding box center [327, 220] width 165 height 14
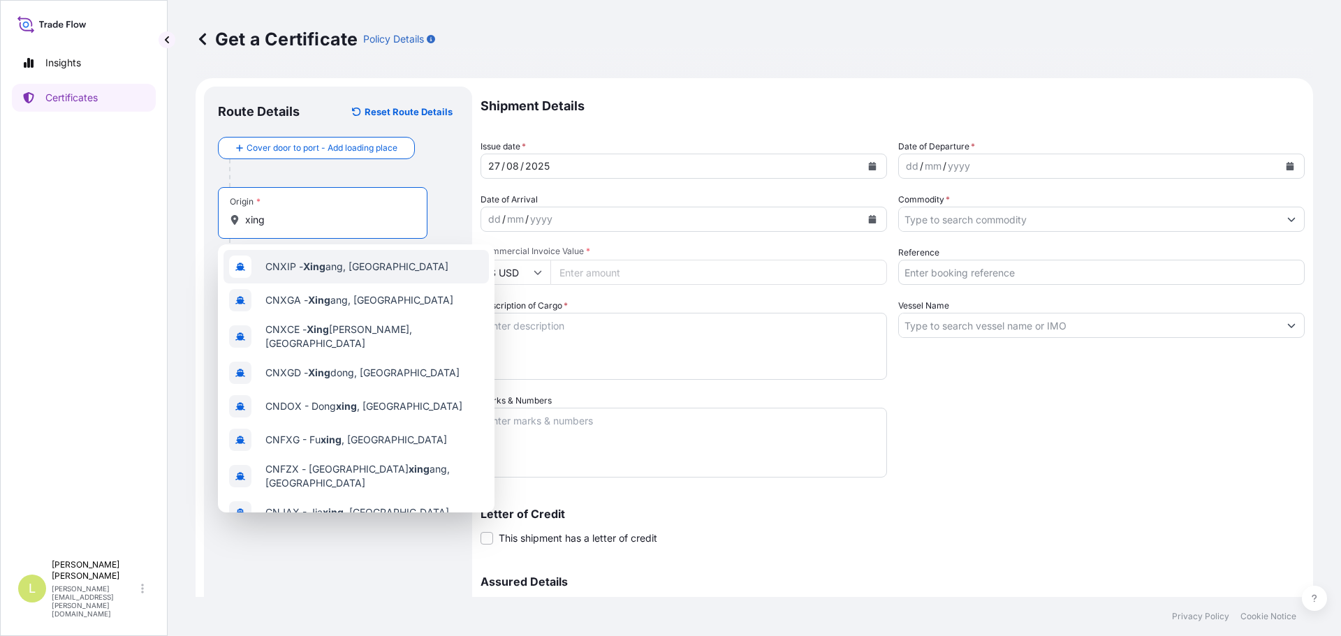
click at [314, 272] on span "CNXIP - Xing ang, [GEOGRAPHIC_DATA]" at bounding box center [356, 267] width 183 height 14
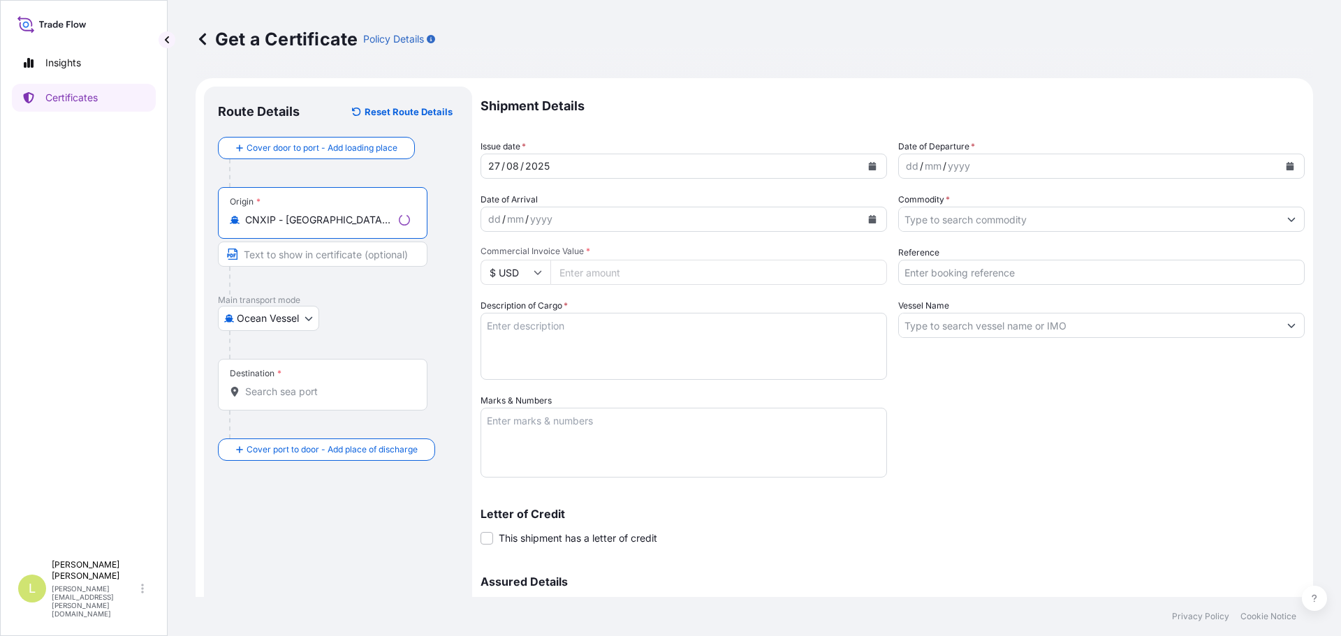
type input "CNXIP - [GEOGRAPHIC_DATA], [GEOGRAPHIC_DATA]"
click at [287, 393] on input "Destination *" at bounding box center [327, 392] width 165 height 14
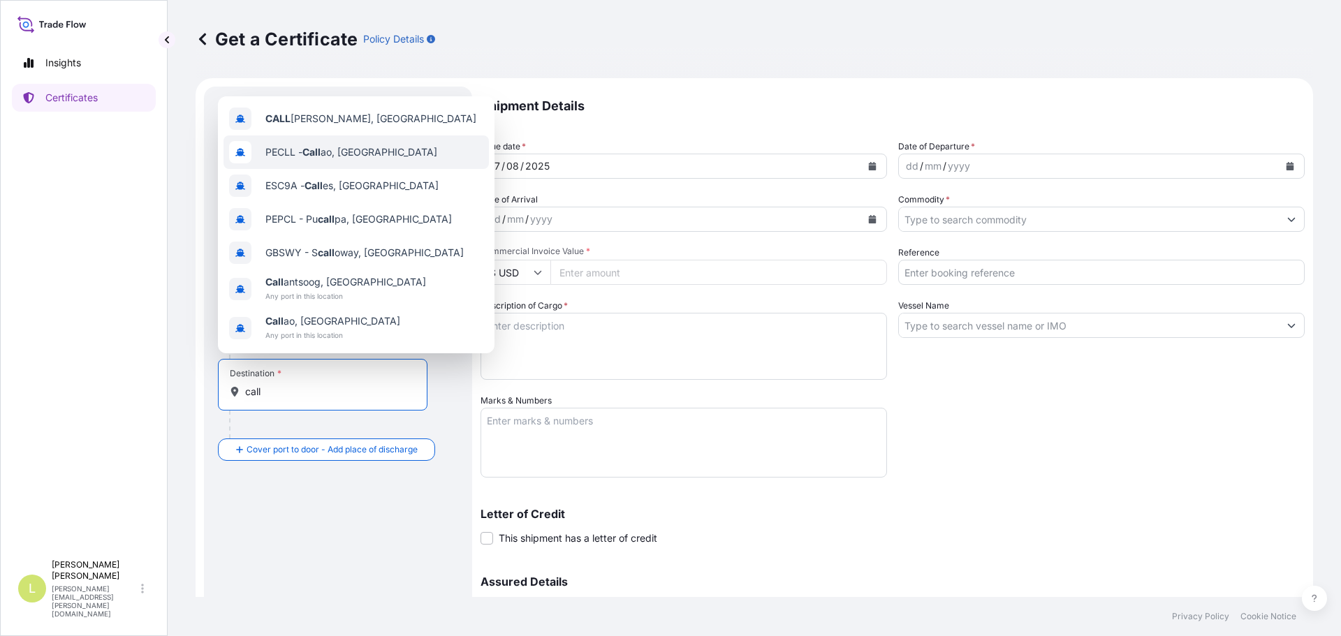
click at [340, 150] on span "PECLL - Call ao, [GEOGRAPHIC_DATA]" at bounding box center [351, 152] width 172 height 14
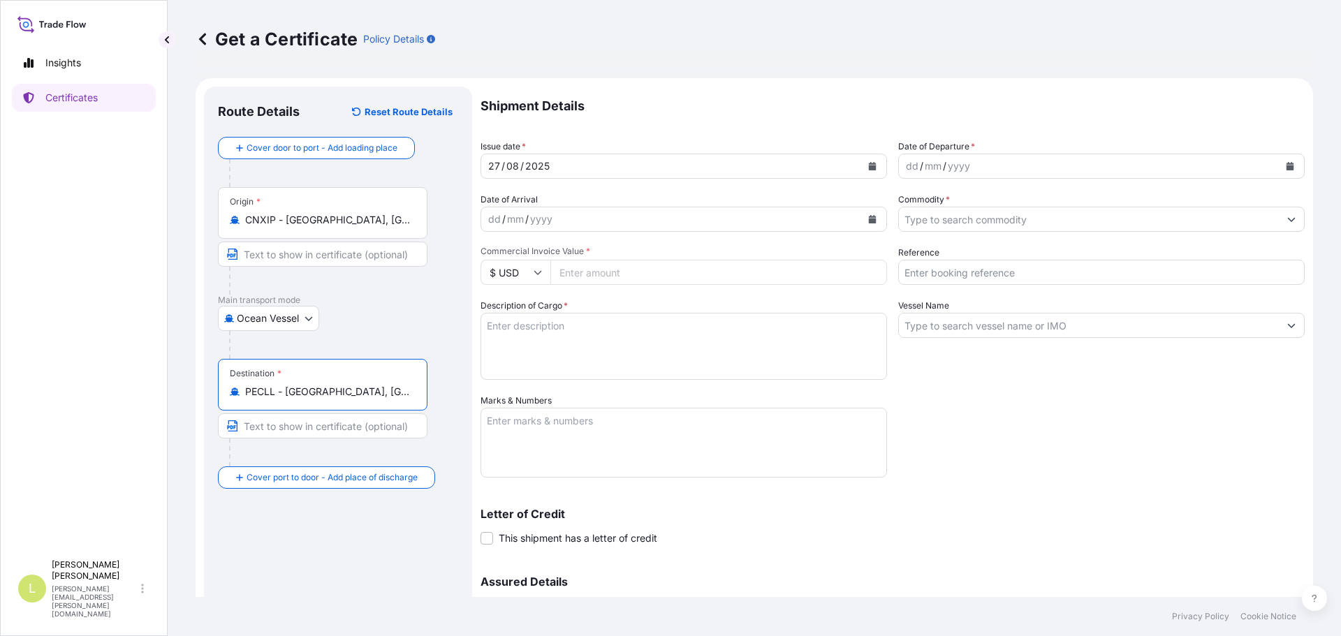
type input "PECLL - [GEOGRAPHIC_DATA], [GEOGRAPHIC_DATA]"
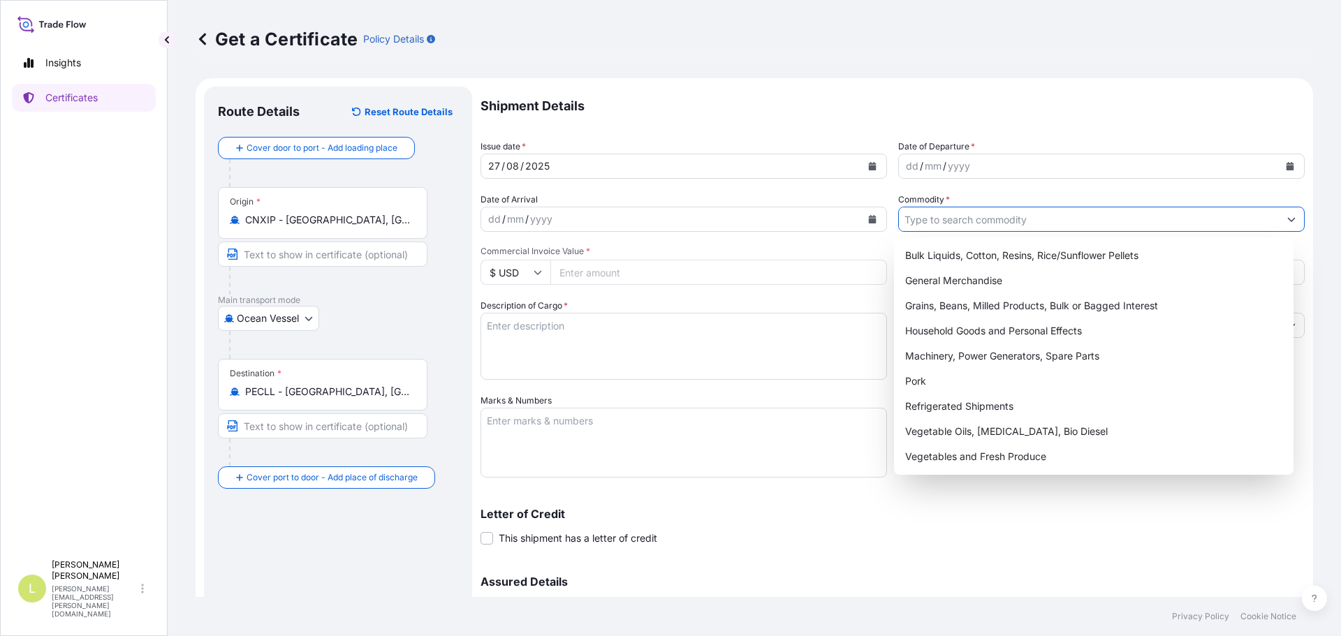
click at [1248, 215] on input "Commodity *" at bounding box center [1089, 219] width 380 height 25
click at [935, 291] on div "General Merchandise" at bounding box center [1094, 280] width 389 height 25
type input "General Merchandise"
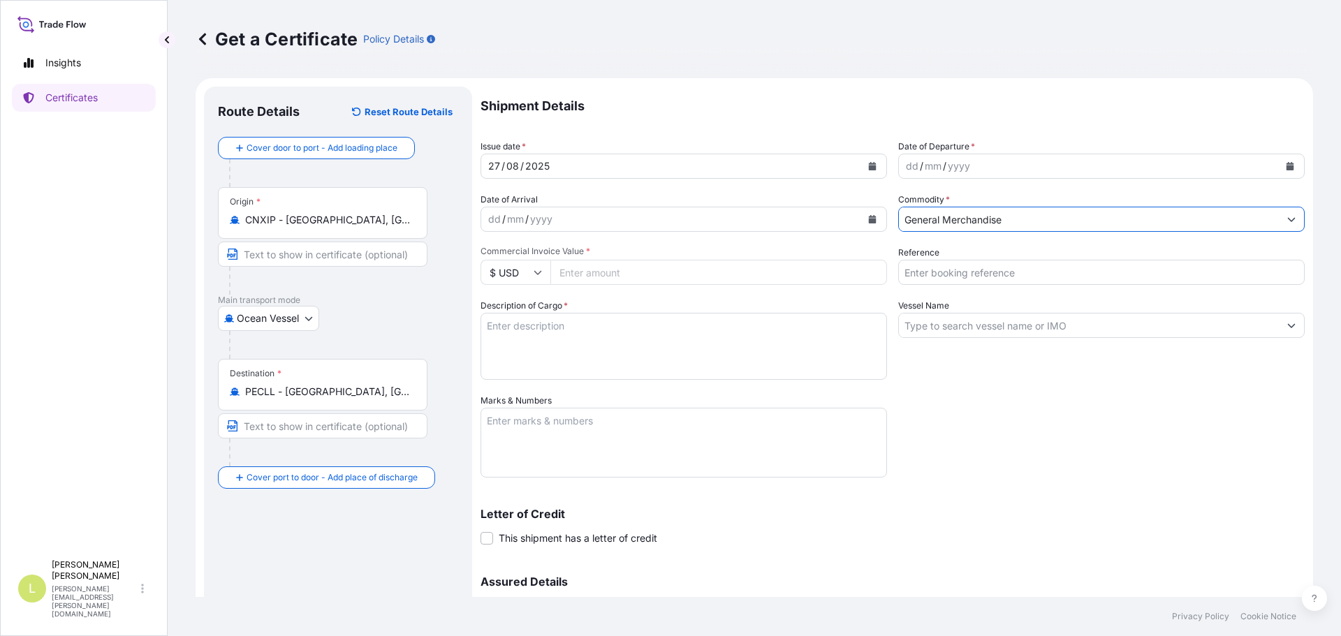
click at [990, 281] on input "Reference" at bounding box center [1101, 272] width 406 height 25
type input "f"
type input "FA14775B"
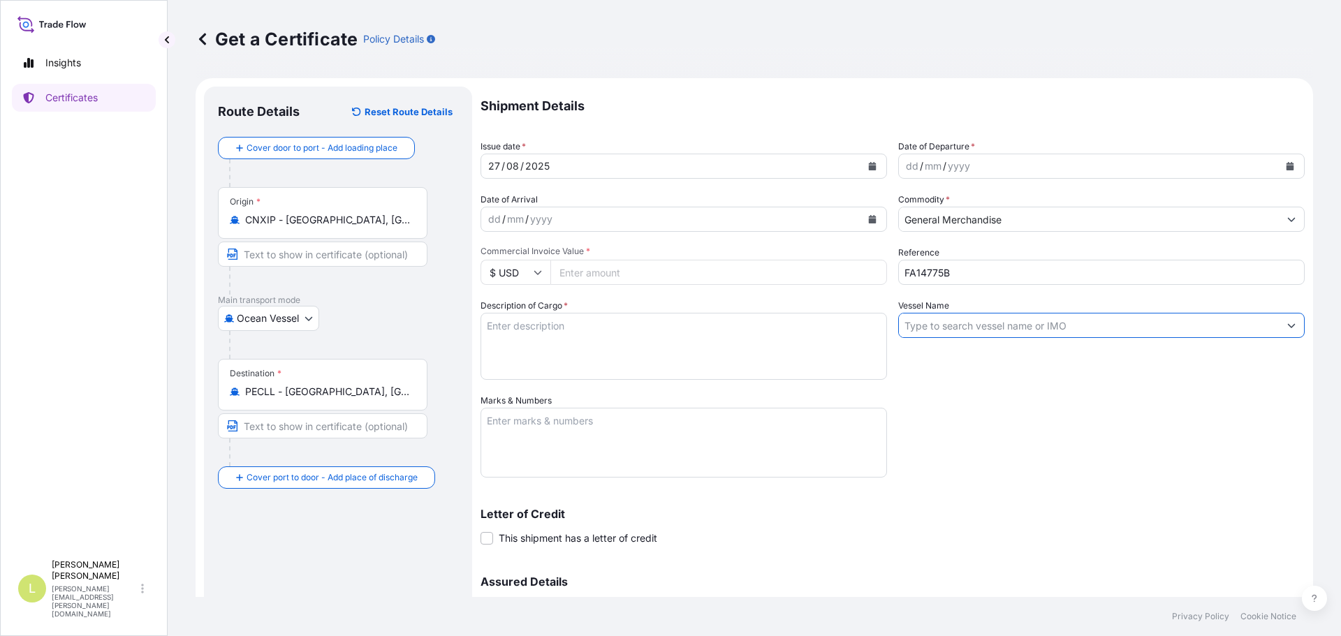
click at [967, 323] on input "Vessel Name" at bounding box center [1089, 325] width 380 height 25
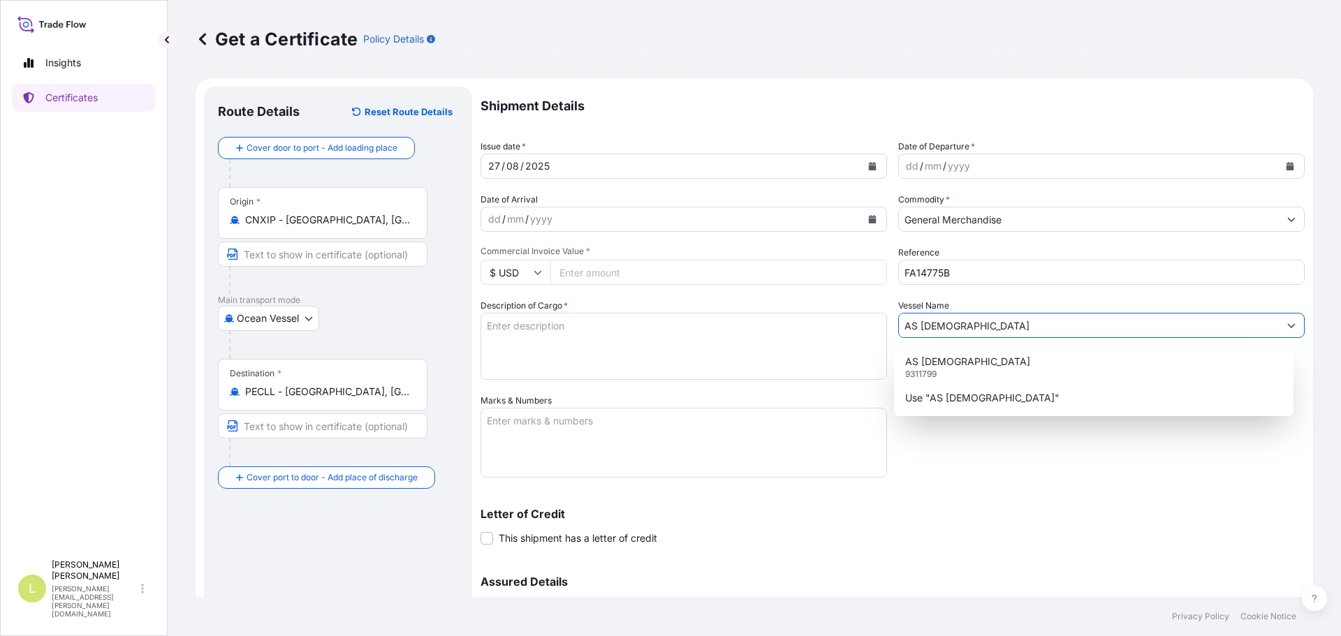
click at [974, 349] on div "AS [DEMOGRAPHIC_DATA] 9311799 Use "AS [DEMOGRAPHIC_DATA]"" at bounding box center [1094, 380] width 400 height 73
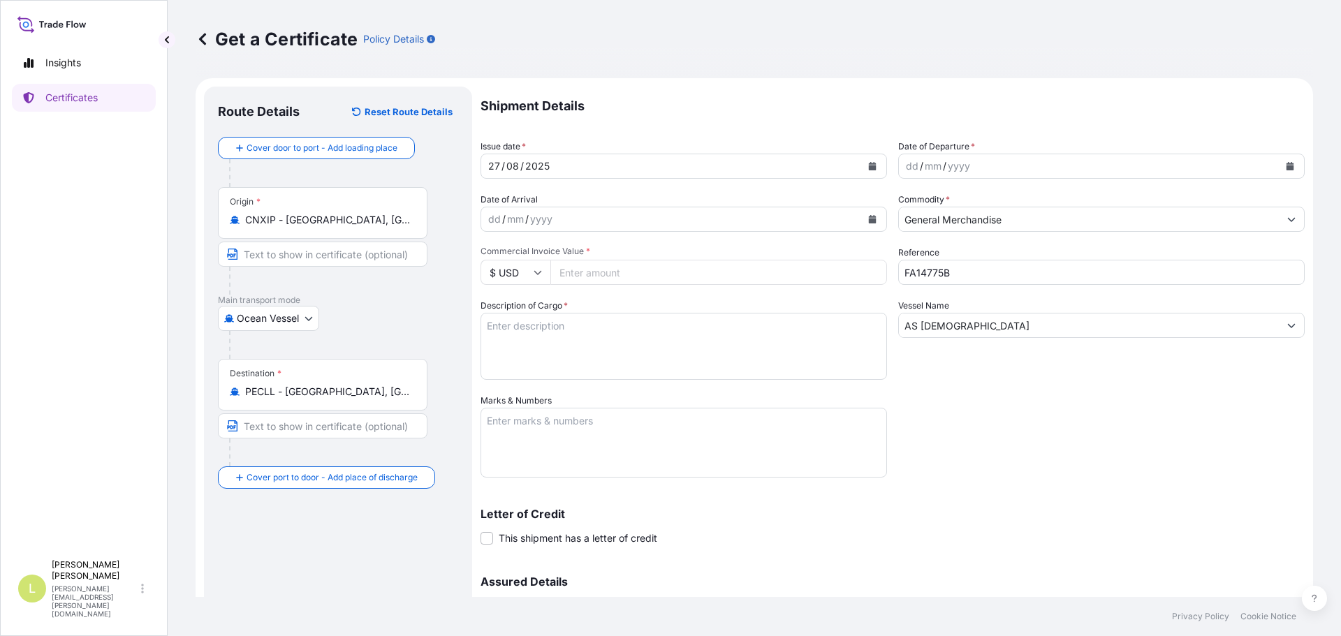
click at [983, 326] on input "AS [DEMOGRAPHIC_DATA]" at bounding box center [1089, 325] width 380 height 25
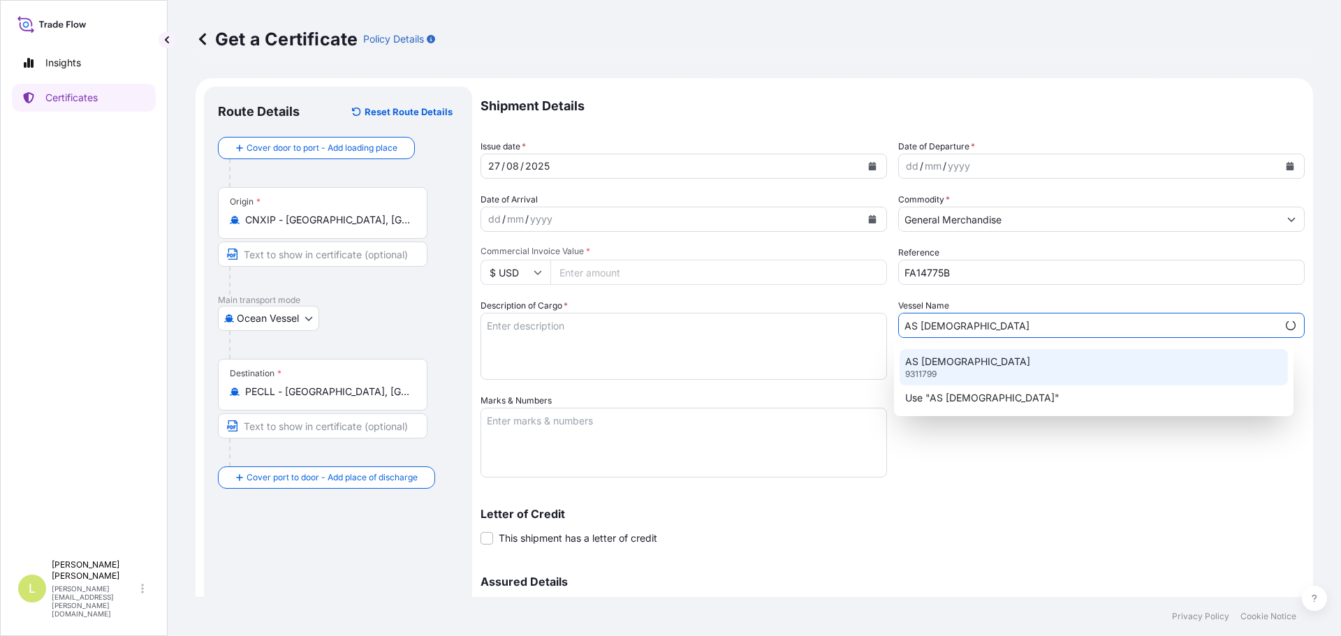
click at [973, 358] on p "AS [DEMOGRAPHIC_DATA]" at bounding box center [967, 362] width 125 height 14
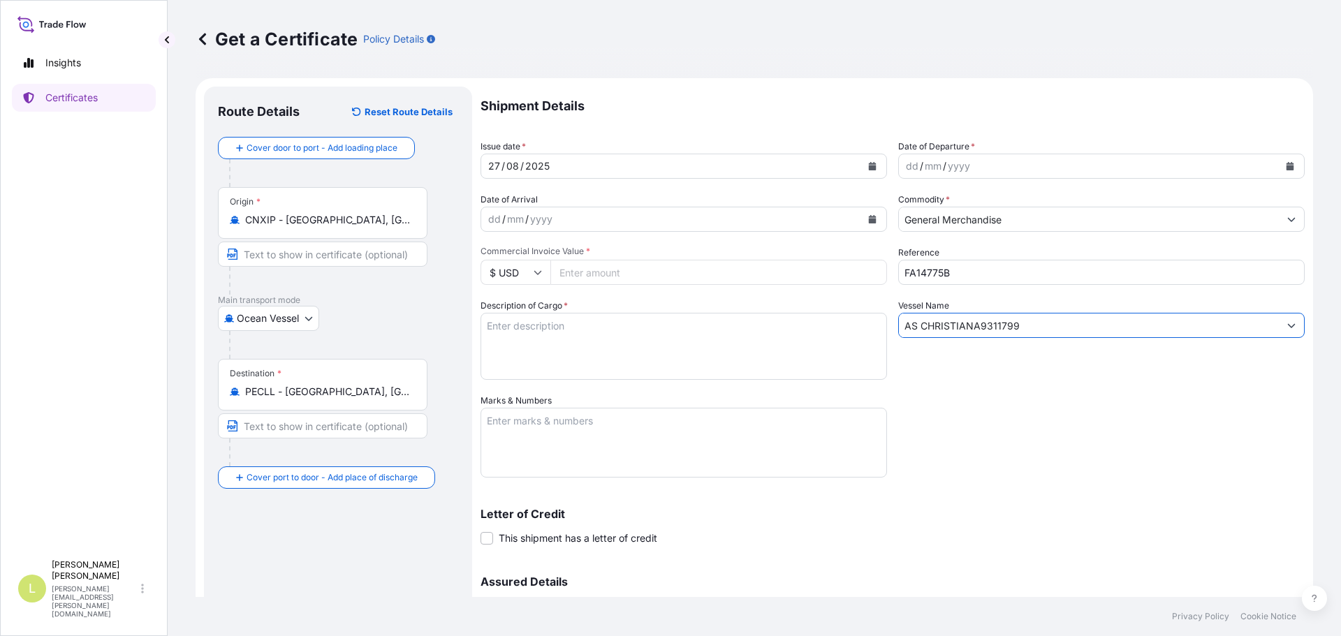
type input "AS [DEMOGRAPHIC_DATA]"
click at [565, 324] on textarea "Description of Cargo *" at bounding box center [684, 346] width 406 height 67
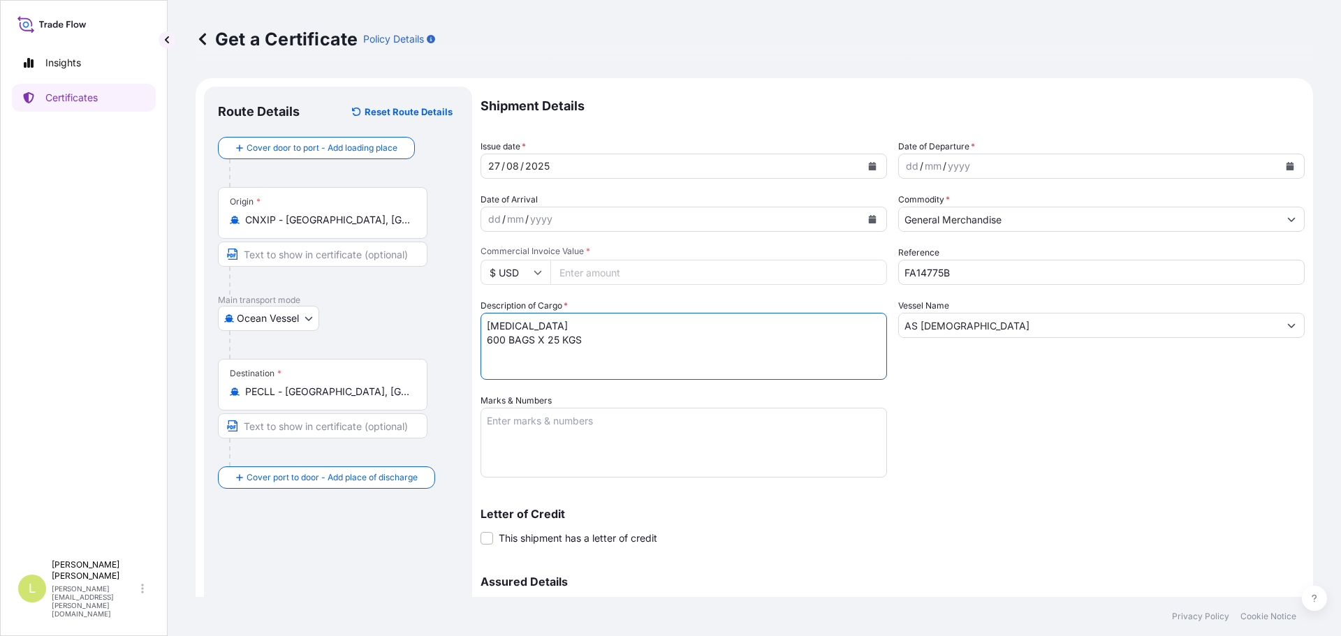
type textarea "[MEDICAL_DATA] 600 BAGS X 25 KGS"
click at [583, 427] on textarea "Marks & Numbers" at bounding box center [684, 443] width 406 height 70
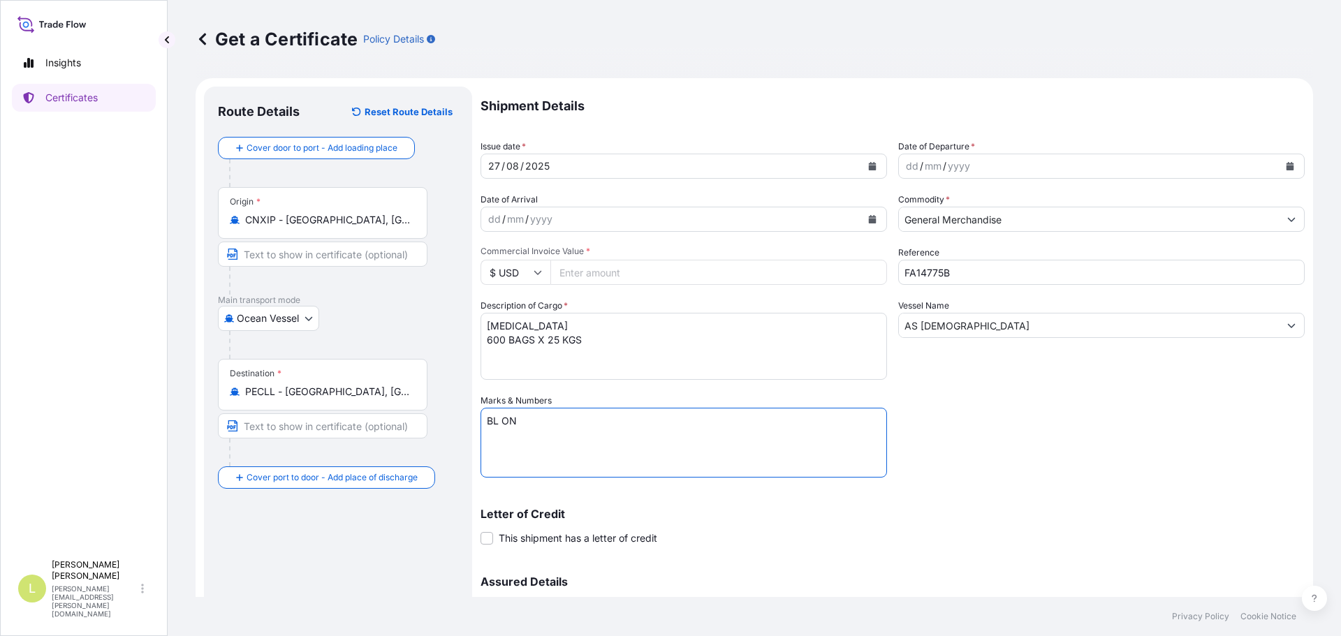
click at [615, 424] on textarea "BL ON" at bounding box center [684, 443] width 406 height 70
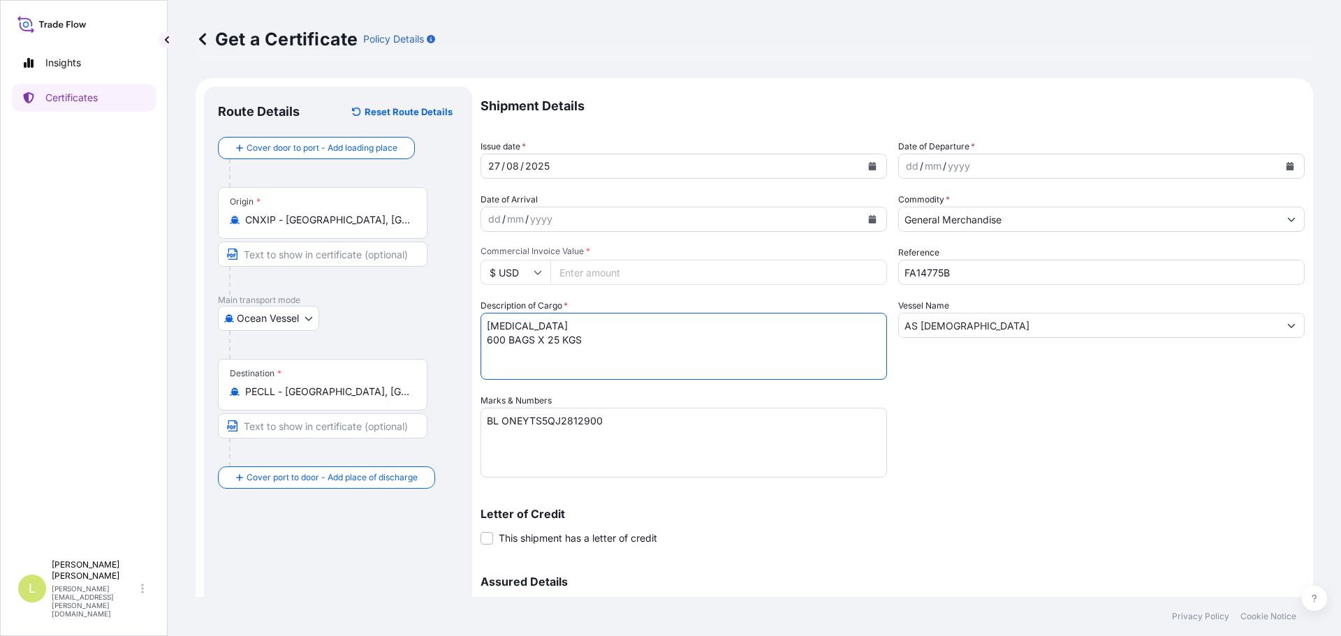
click at [608, 372] on textarea "[MEDICAL_DATA] 600 BAGS X 25 KGS" at bounding box center [684, 346] width 406 height 67
click at [580, 450] on textarea "BL ONEYTS5QJ2812900" at bounding box center [684, 443] width 406 height 70
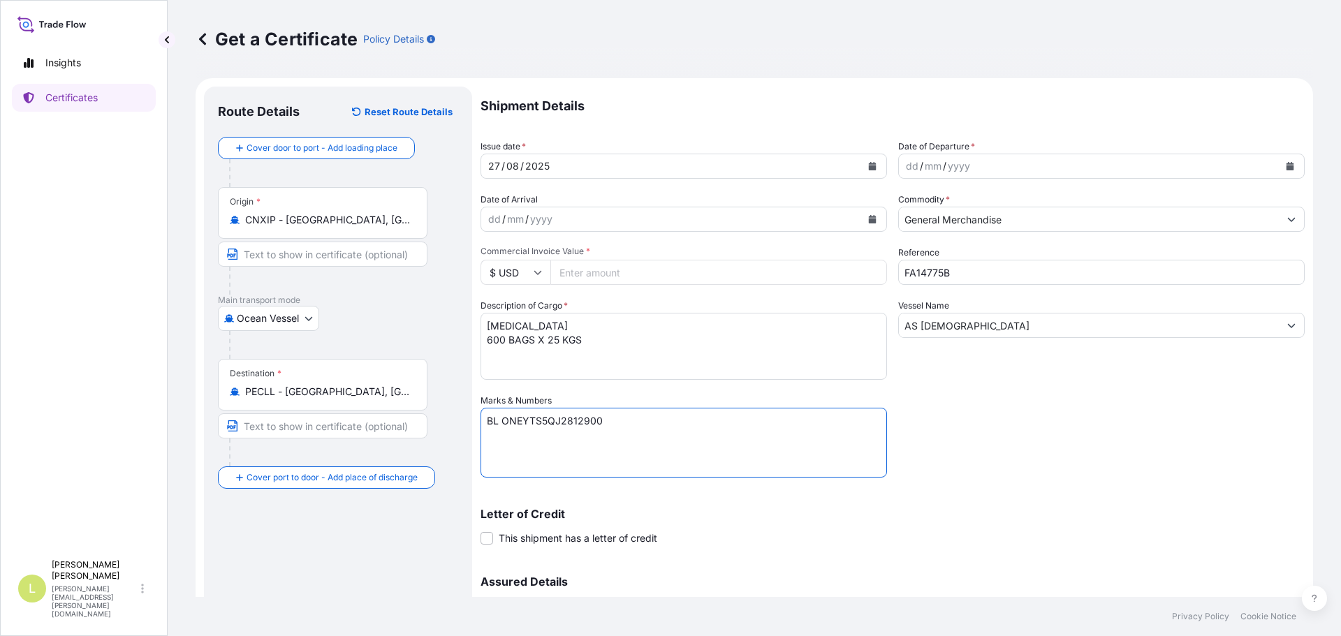
paste textarea "Seaboard Overseas [GEOGRAPHIC_DATA] S.A. Av. [PERSON_NAME][STREET_ADDRESS][PERS…"
type textarea "BL ONEYTS5QJ2812900 Seaboard Overseas Peru S.A. Av. [PERSON_NAME][STREET_ADDRES…"
click at [703, 287] on div "Shipment Details Issue date * [DATE] Date of Departure * dd / mm / yyyy Date of…" at bounding box center [893, 393] width 824 height 613
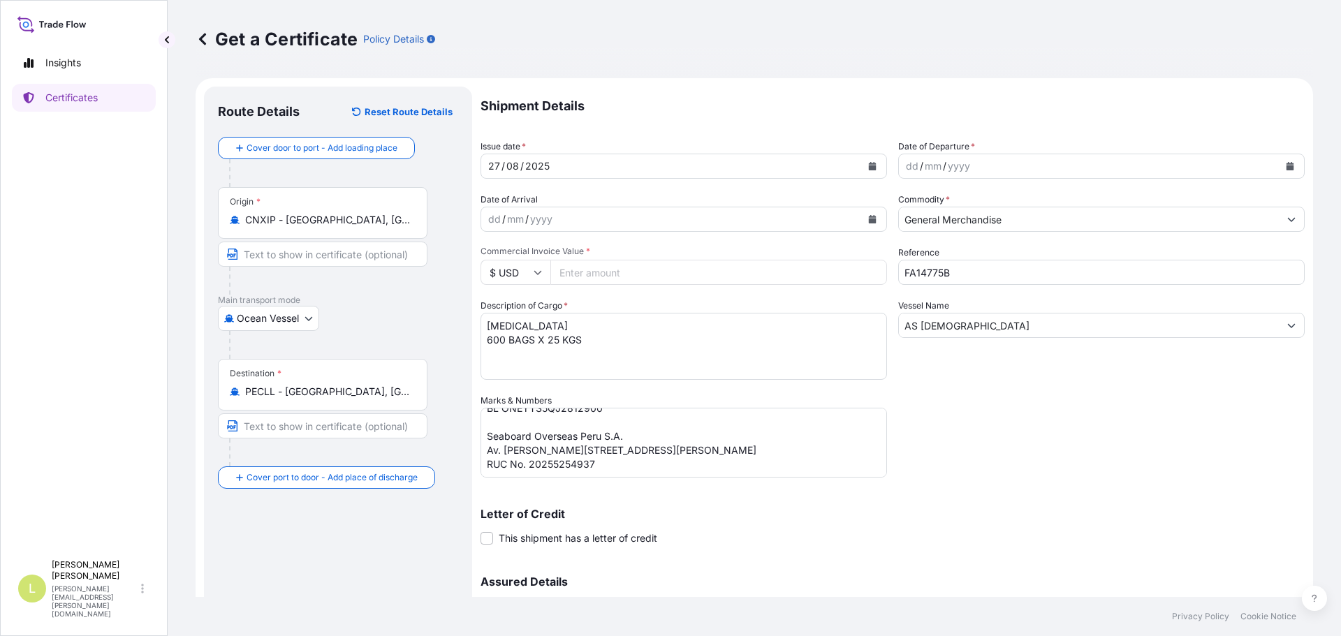
click at [699, 279] on input "Commercial Invoice Value *" at bounding box center [718, 272] width 337 height 25
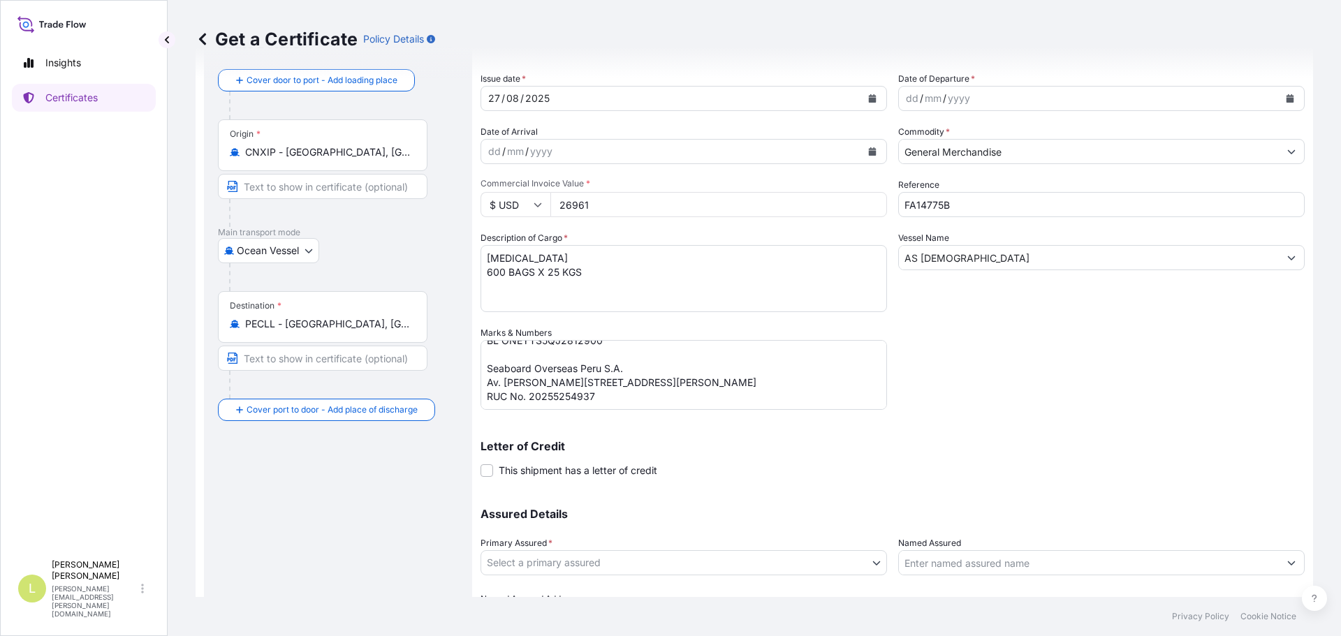
scroll to position [149, 0]
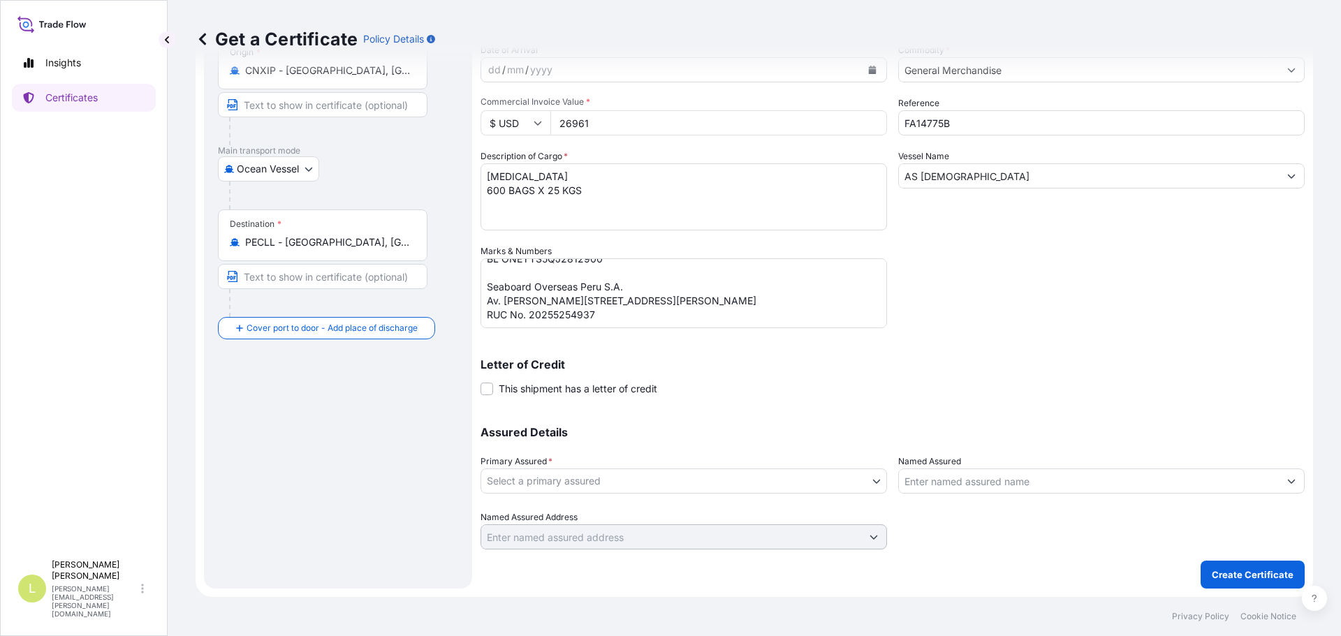
type input "26961"
click at [720, 476] on body "Insights Certificates L [PERSON_NAME] [PERSON_NAME][EMAIL_ADDRESS][PERSON_NAME]…" at bounding box center [670, 318] width 1341 height 636
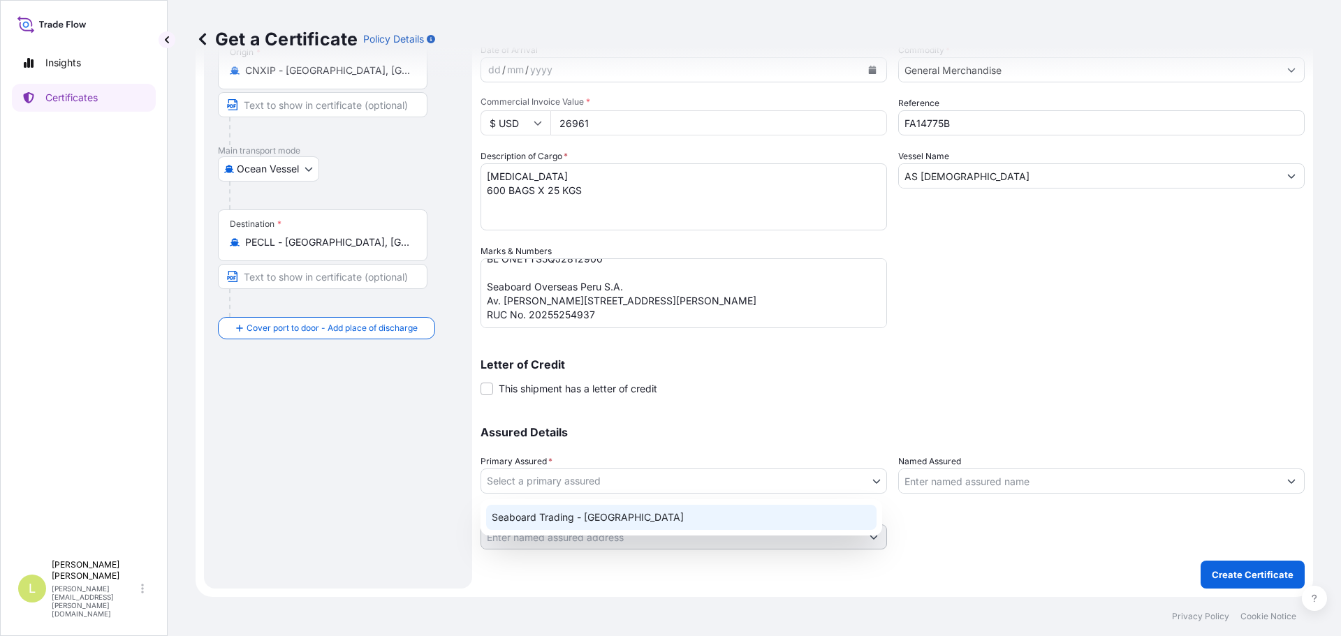
click at [620, 522] on div "Seaboard Trading - [GEOGRAPHIC_DATA]" at bounding box center [681, 517] width 390 height 25
select select "31639"
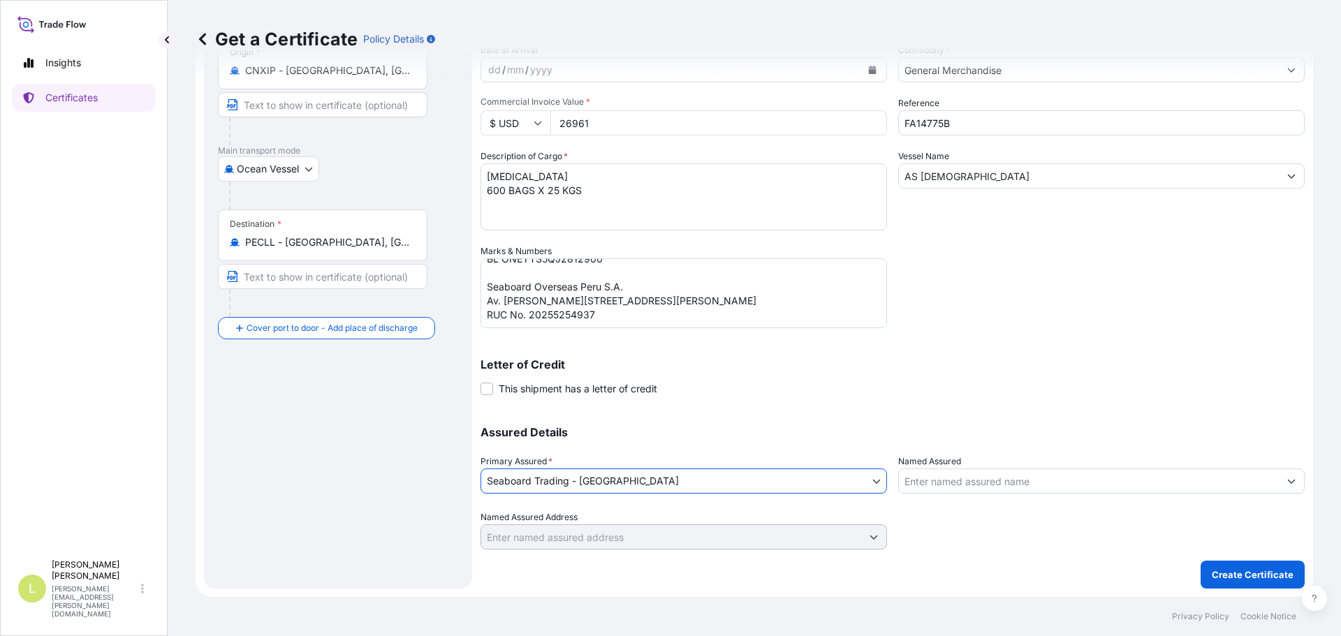
click at [1061, 466] on div "Named Assured" at bounding box center [1101, 474] width 406 height 39
click at [1041, 481] on input "Named Assured" at bounding box center [1089, 481] width 380 height 25
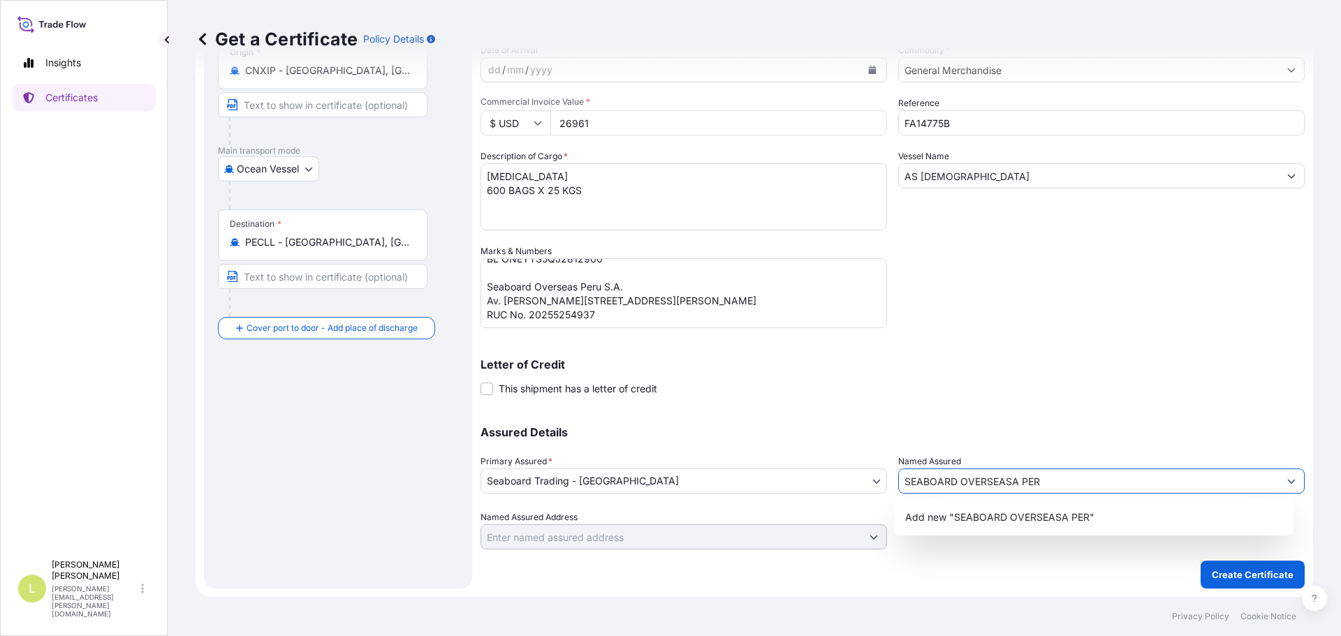
click at [1002, 481] on input "SEABOARD OVERSEASA PER" at bounding box center [1089, 481] width 380 height 25
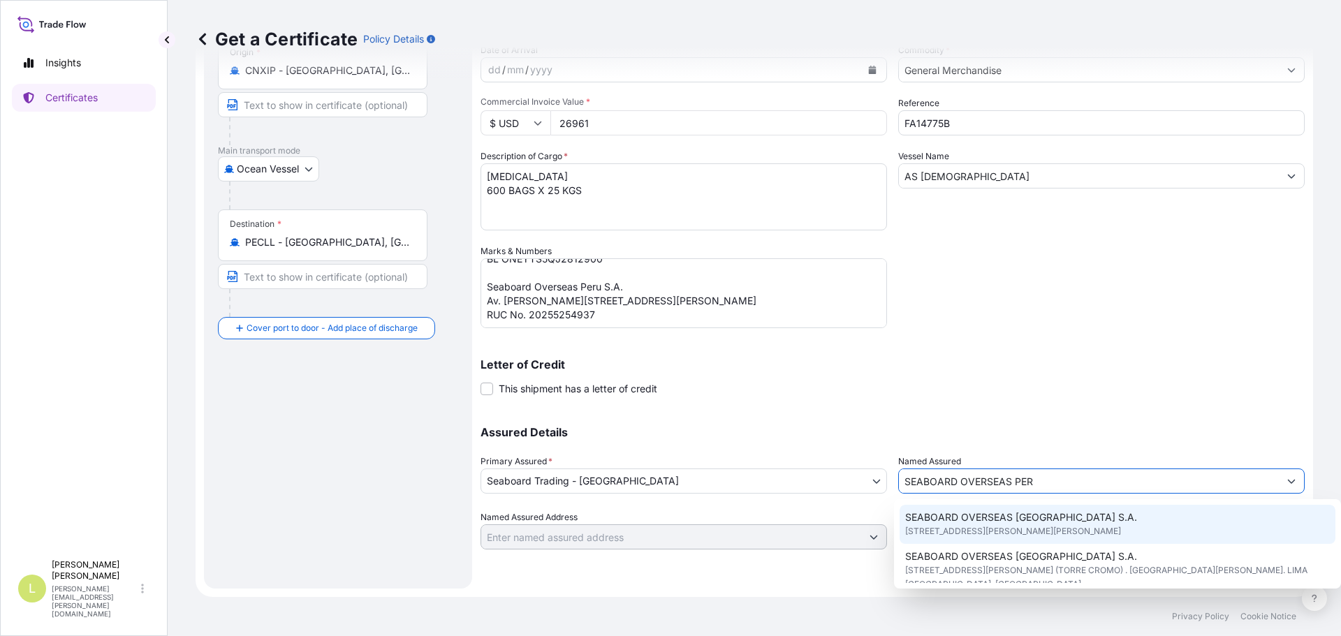
click at [1067, 536] on span "[STREET_ADDRESS][PERSON_NAME][PERSON_NAME]" at bounding box center [1013, 532] width 216 height 14
type input "SEABOARD OVERSEAS [GEOGRAPHIC_DATA] S.A."
type input "[STREET_ADDRESS][PERSON_NAME][PERSON_NAME]"
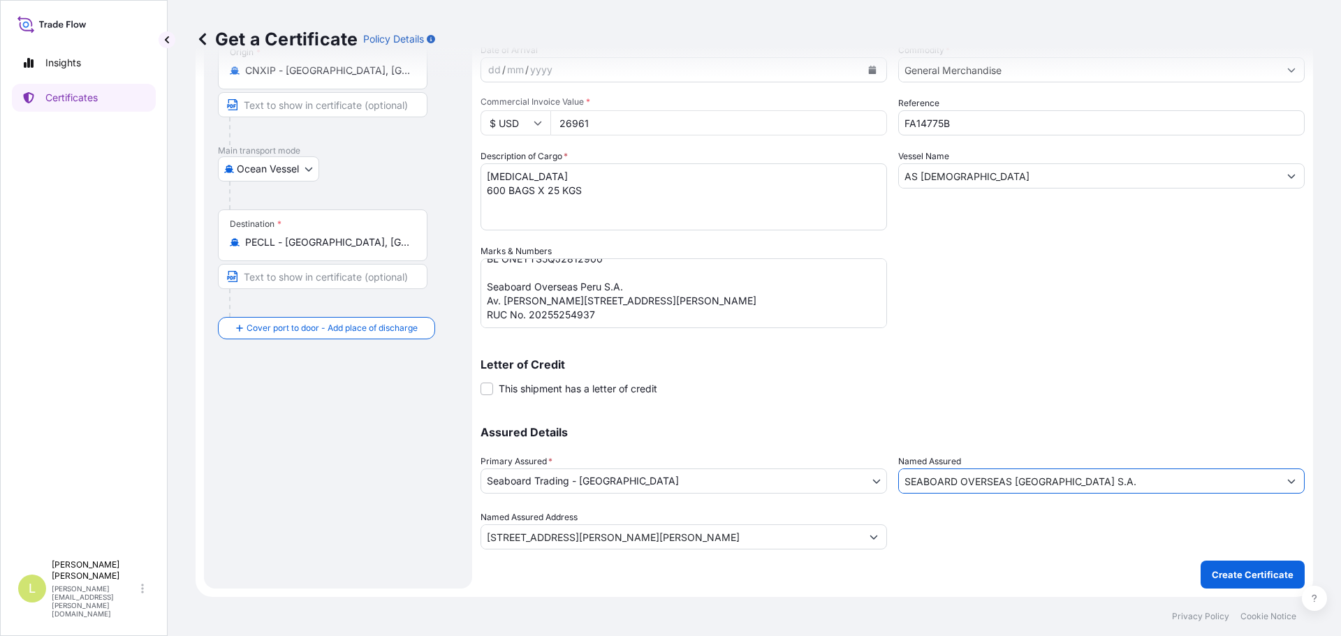
type input "SEABOARD OVERSEAS [GEOGRAPHIC_DATA] S.A."
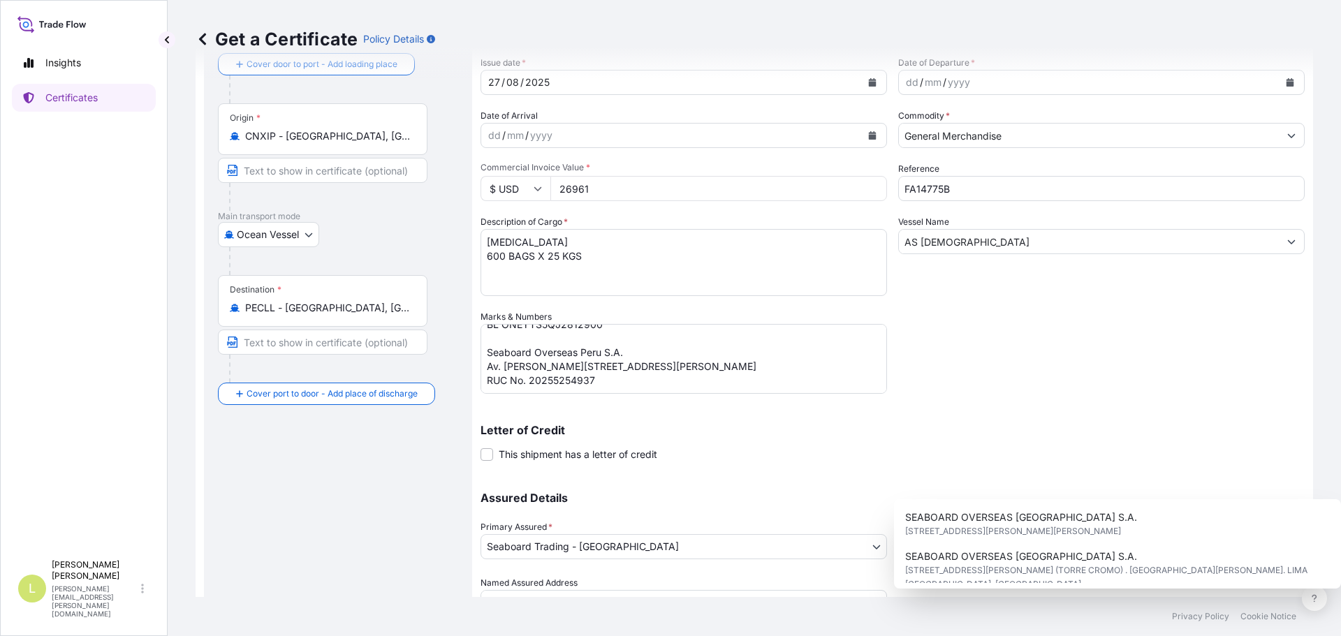
scroll to position [0, 0]
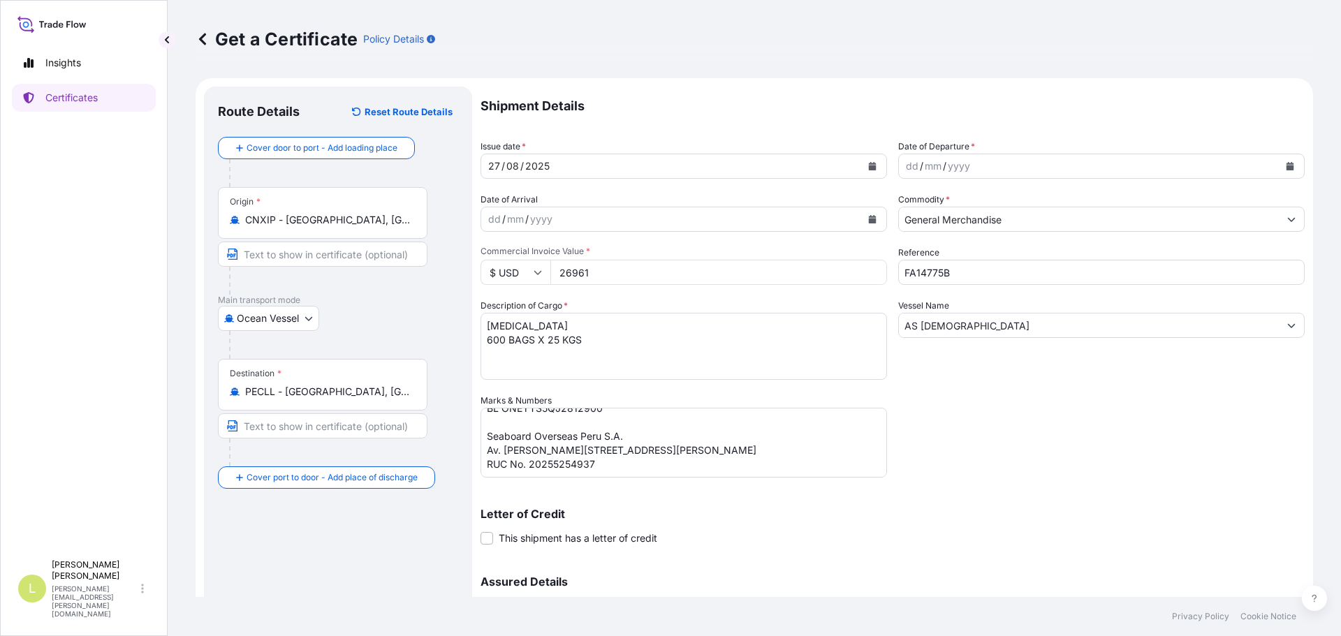
click at [1291, 151] on div "Date of Departure * dd / mm / yyyy" at bounding box center [1101, 159] width 406 height 39
click at [1287, 157] on button "Calendar" at bounding box center [1290, 166] width 22 height 22
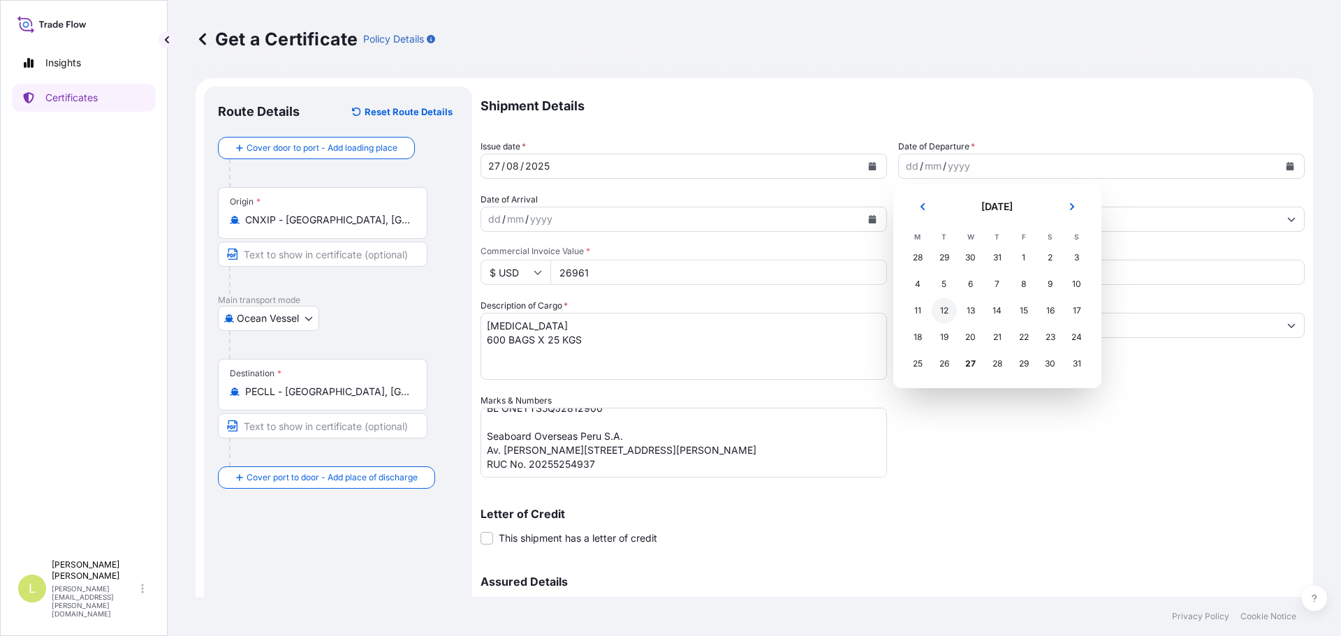
click at [939, 316] on div "12" at bounding box center [944, 310] width 25 height 25
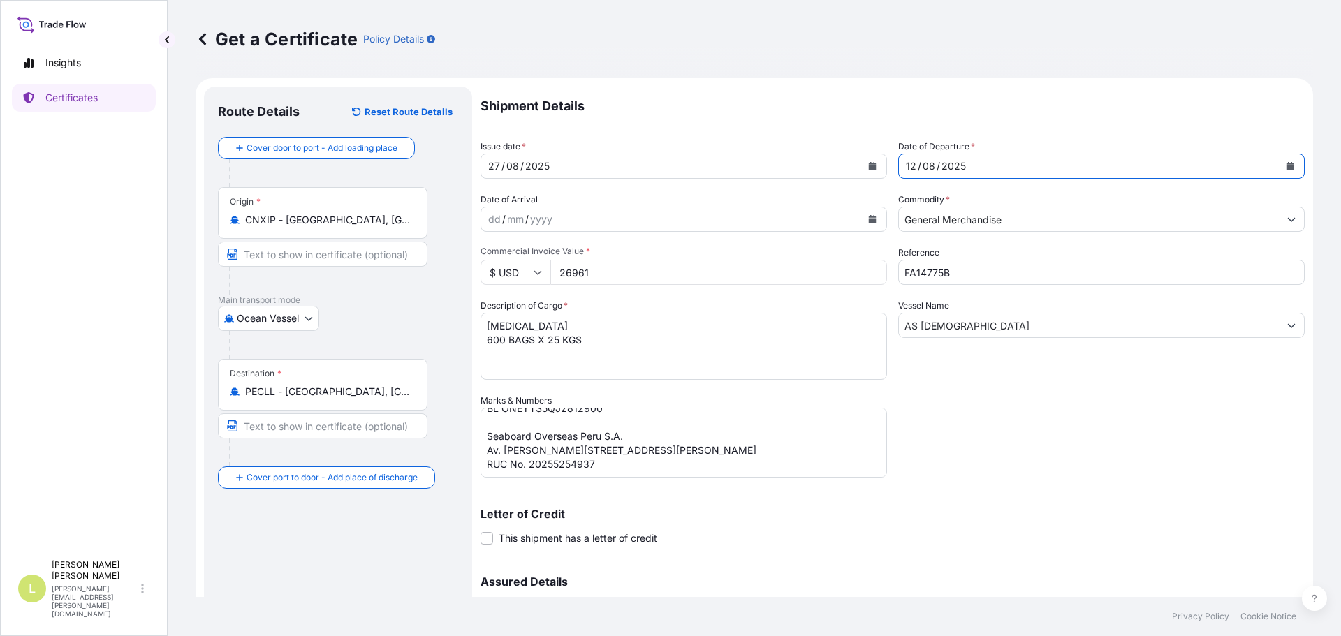
scroll to position [149, 0]
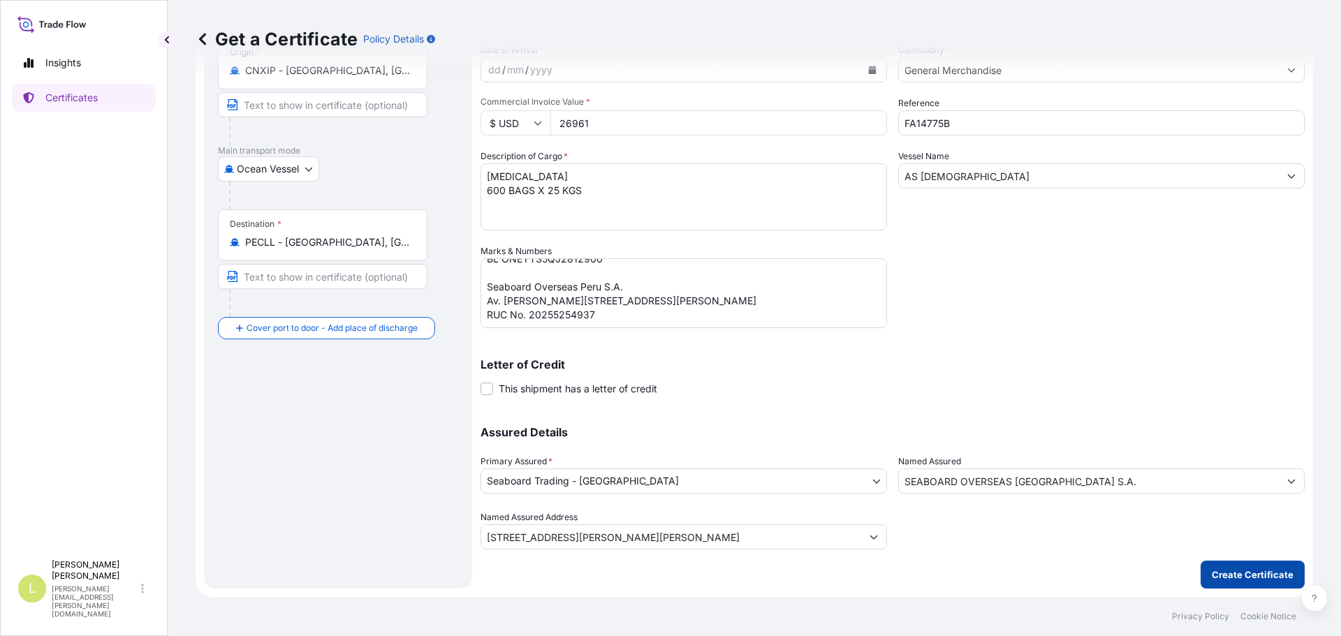
click at [1232, 578] on p "Create Certificate" at bounding box center [1253, 575] width 82 height 14
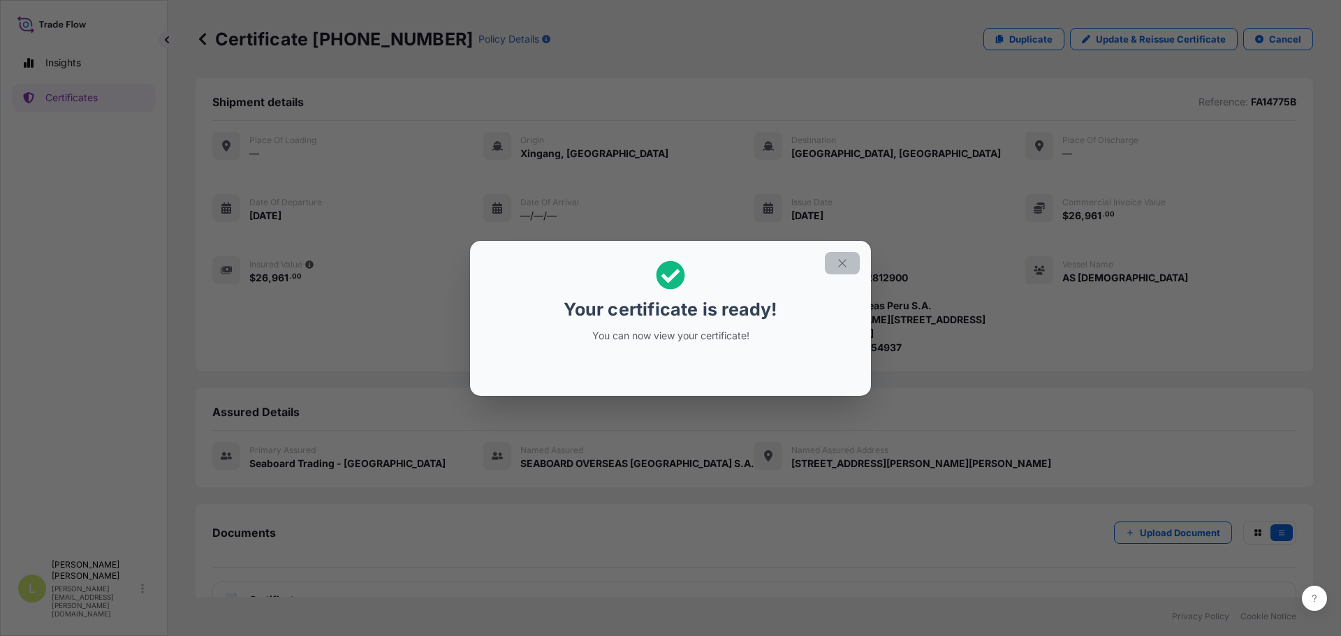
click at [839, 272] on button "button" at bounding box center [842, 263] width 35 height 22
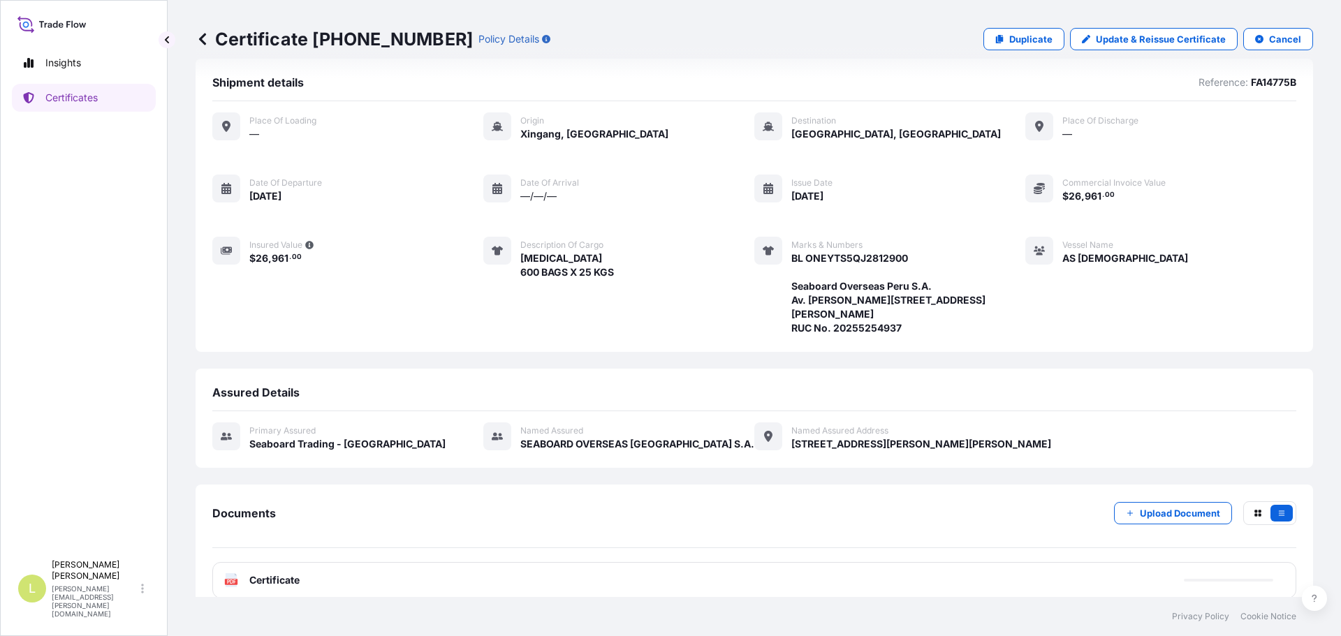
scroll to position [38, 0]
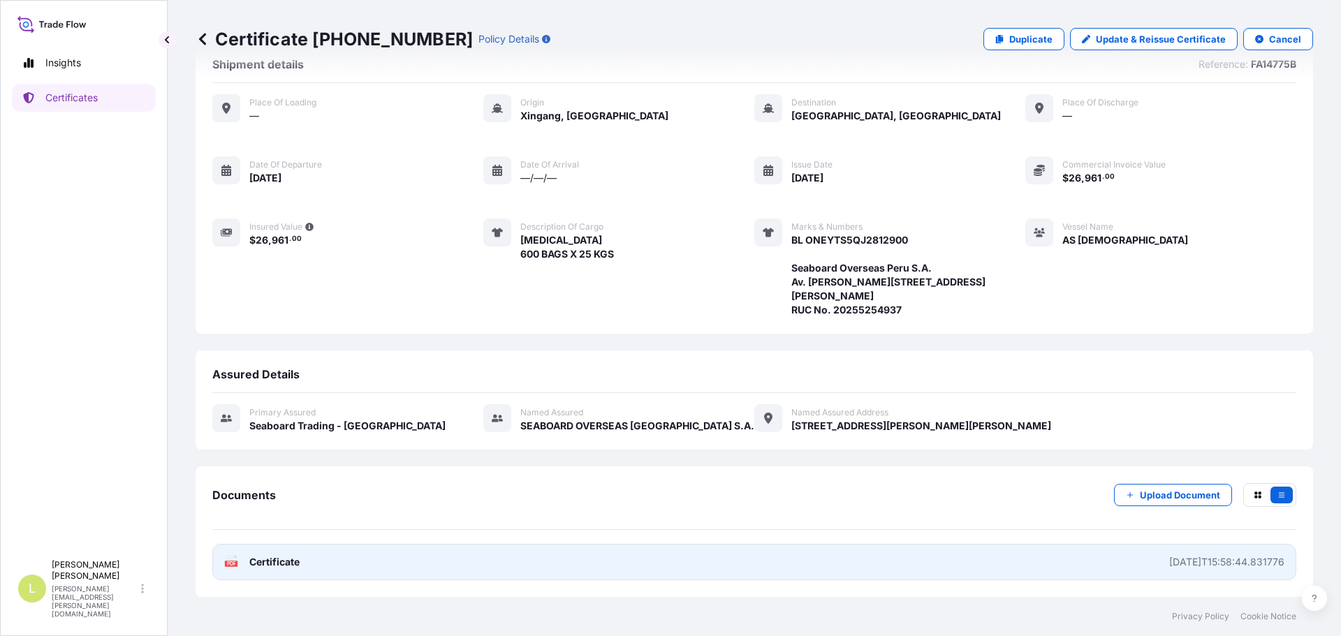
click at [612, 560] on link "PDF Certificate [DATE]T15:58:44.831776" at bounding box center [754, 562] width 1084 height 36
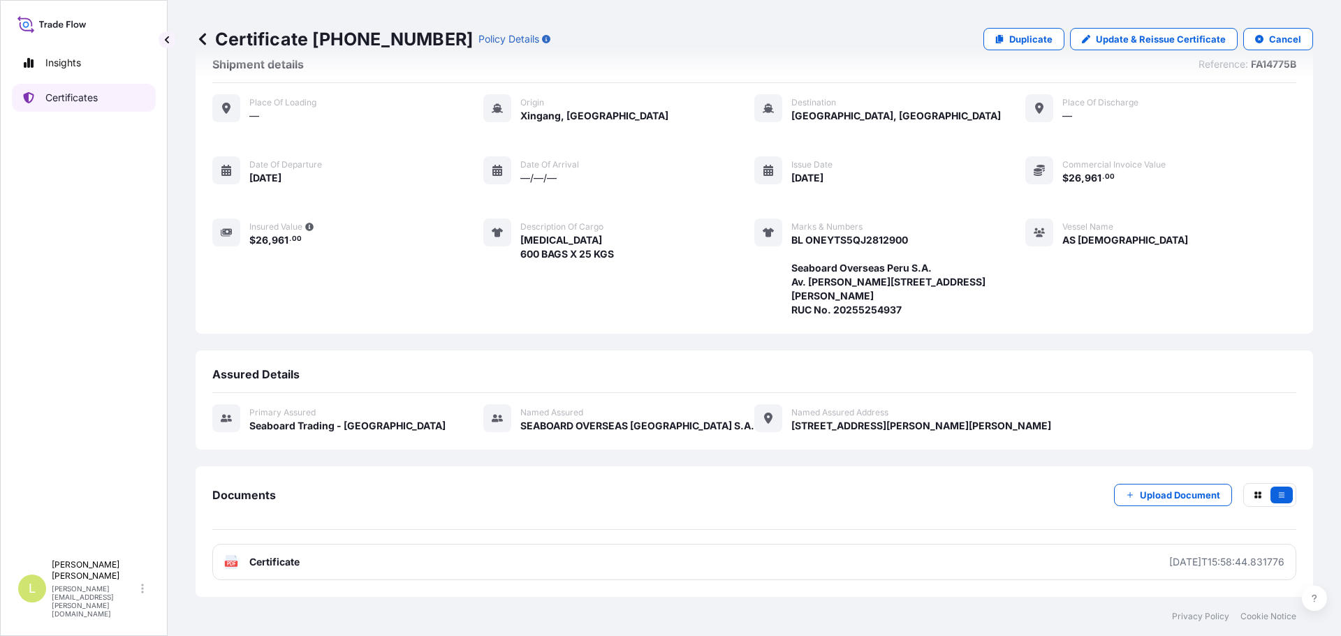
click at [68, 105] on link "Certificates" at bounding box center [84, 98] width 144 height 28
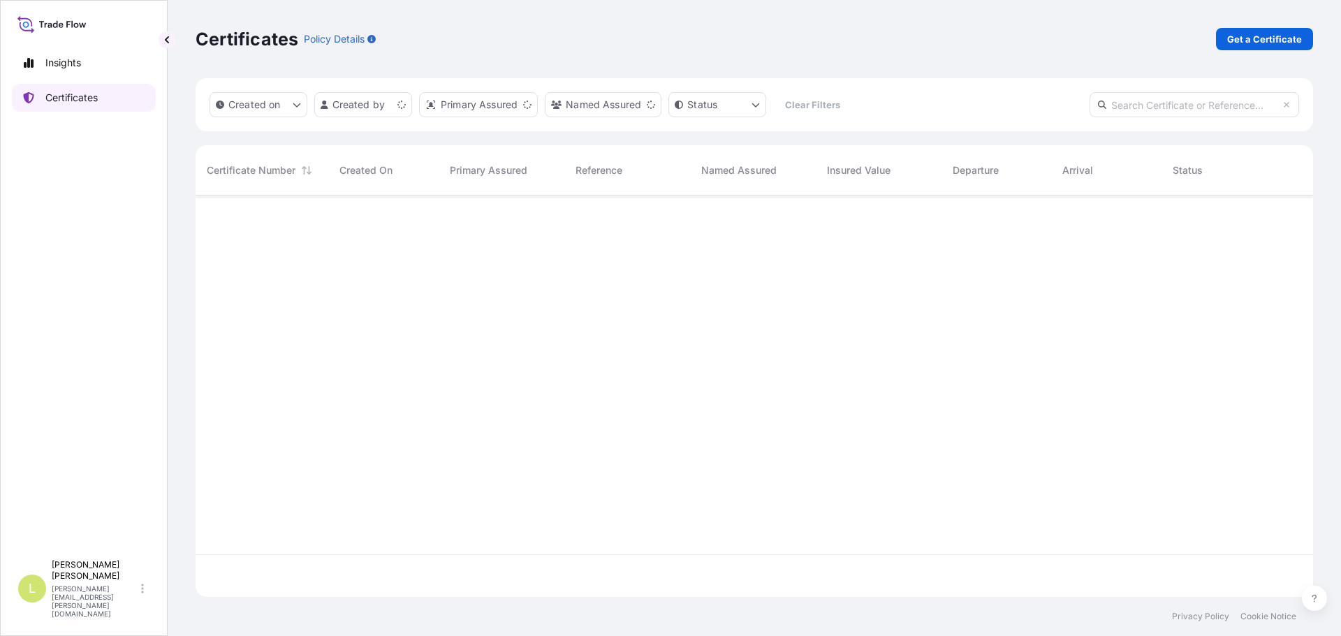
scroll to position [399, 1107]
